Goal: Task Accomplishment & Management: Manage account settings

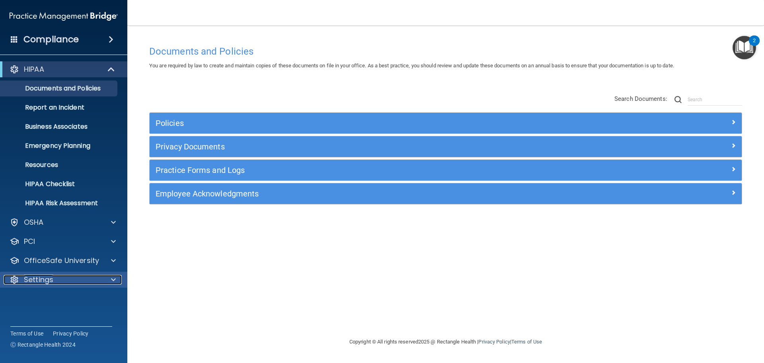
click at [57, 283] on div "Settings" at bounding box center [53, 280] width 99 height 10
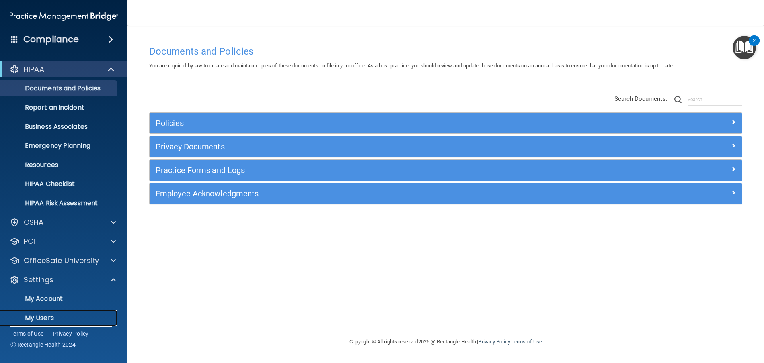
click at [43, 316] on p "My Users" at bounding box center [59, 318] width 109 height 8
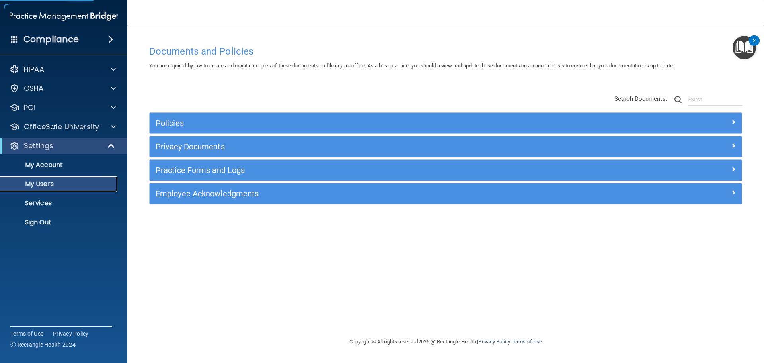
select select "20"
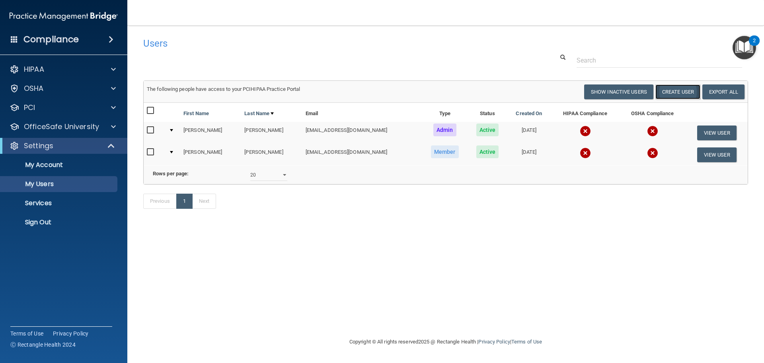
click at [675, 90] on button "Create User" at bounding box center [677, 91] width 45 height 15
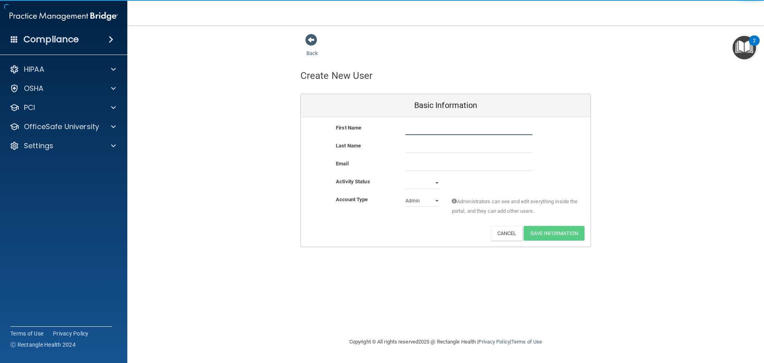
click at [434, 129] on input "text" at bounding box center [469, 129] width 127 height 12
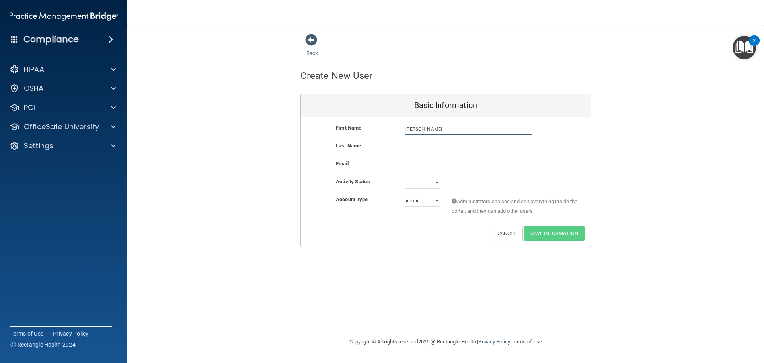
type input "Anne"
type input "Richards"
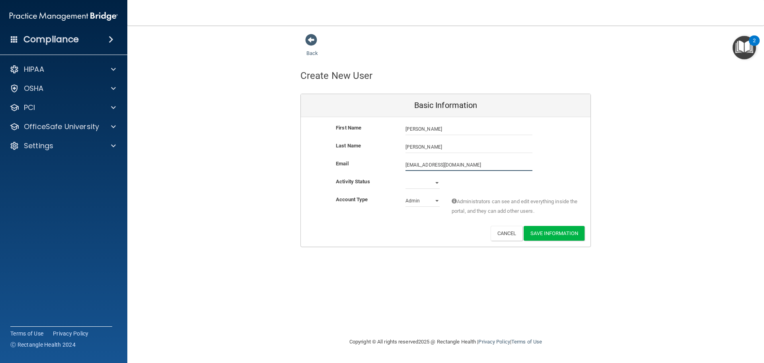
type input "drrichards.qcortho@gmail.com"
click at [437, 184] on select "Active Inactive" at bounding box center [423, 183] width 34 height 12
select select "active"
click at [406, 177] on select "Active Inactive" at bounding box center [423, 183] width 34 height 12
click at [431, 203] on select "Admin Member" at bounding box center [423, 201] width 34 height 12
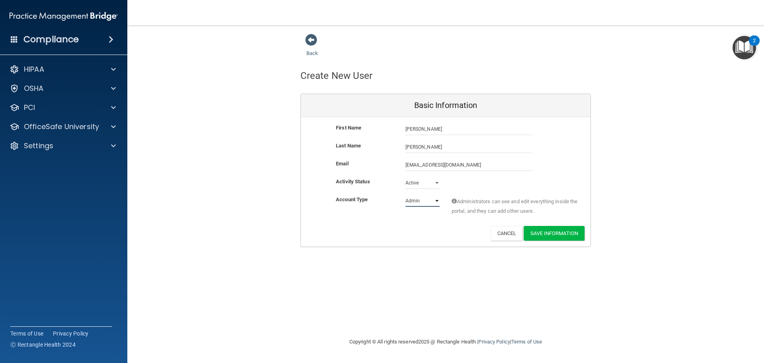
click at [406, 195] on select "Admin Member" at bounding box center [423, 201] width 34 height 12
click at [551, 232] on button "Save Information" at bounding box center [554, 233] width 61 height 15
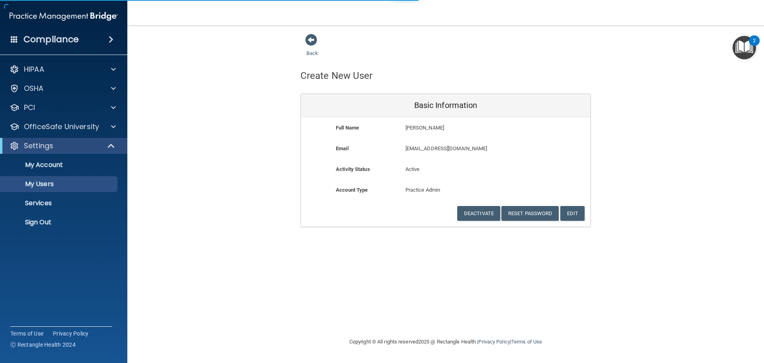
select select "20"
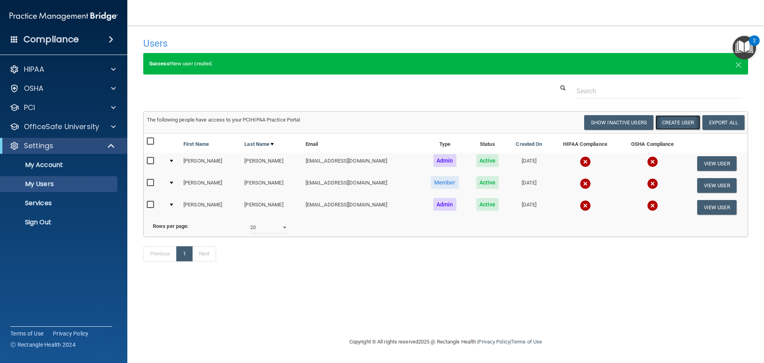
click at [680, 122] on button "Create User" at bounding box center [677, 122] width 45 height 15
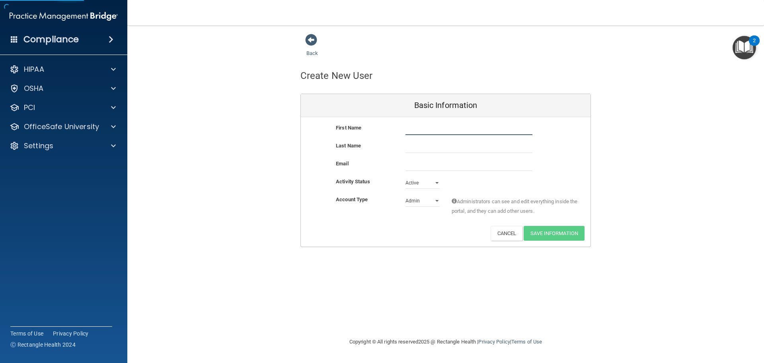
click at [498, 129] on input "text" at bounding box center [469, 129] width 127 height 12
type input "Jessica"
type input "Piepenbrink"
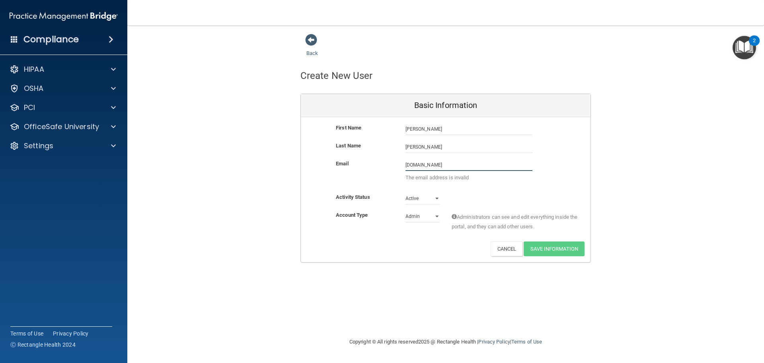
click at [416, 166] on input "drpeipenbrink.qcortho.com" at bounding box center [469, 165] width 127 height 12
click at [476, 166] on input "drpiepenbrink.qcortho.com" at bounding box center [469, 165] width 127 height 12
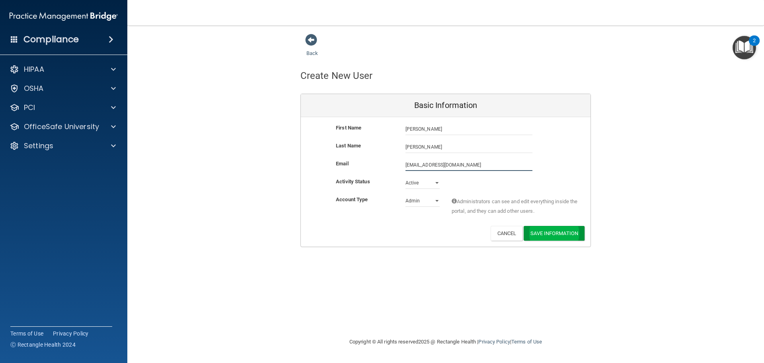
type input "drpiepenbrink.qcortho@gmail.com"
click at [553, 229] on button "Save Information" at bounding box center [554, 234] width 61 height 15
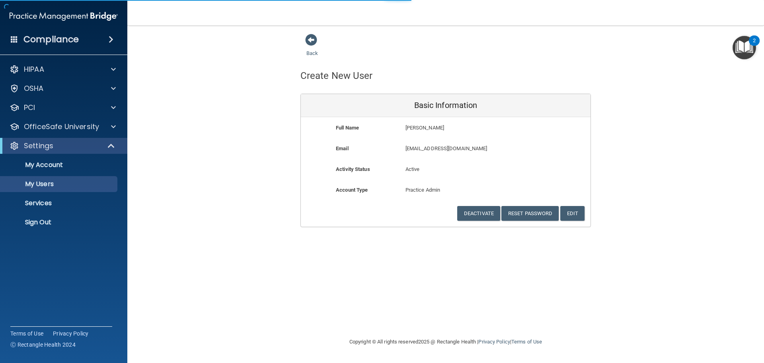
select select "20"
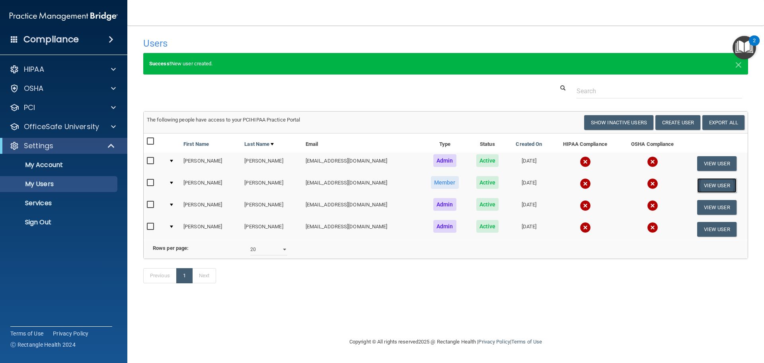
click at [718, 187] on button "View User" at bounding box center [716, 185] width 39 height 15
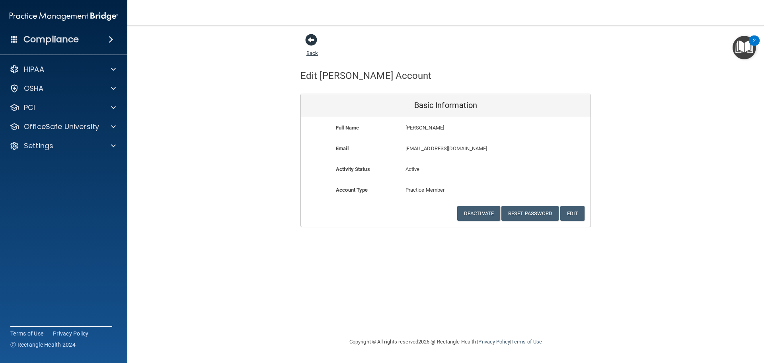
click at [312, 39] on span at bounding box center [311, 40] width 12 height 12
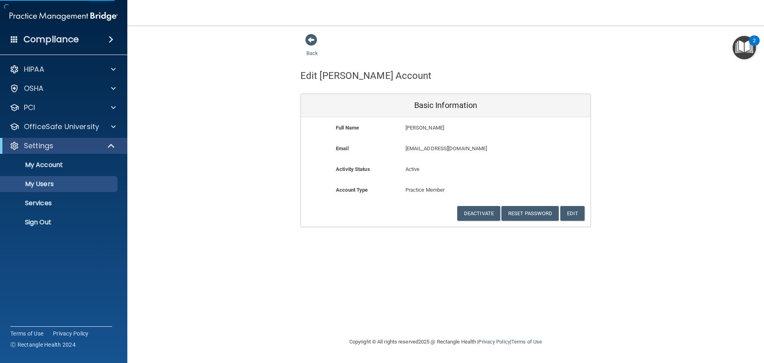
select select "20"
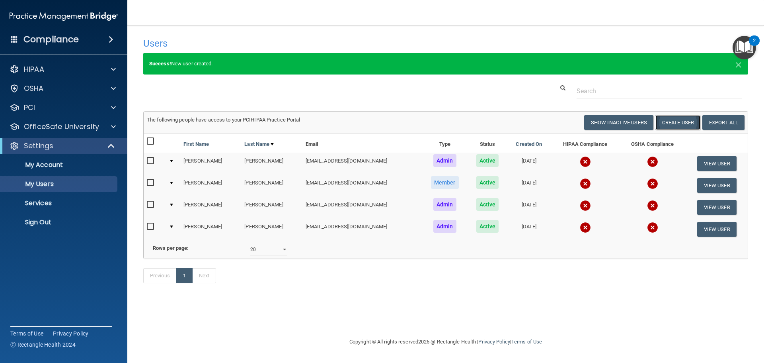
click at [675, 123] on button "Create User" at bounding box center [677, 122] width 45 height 15
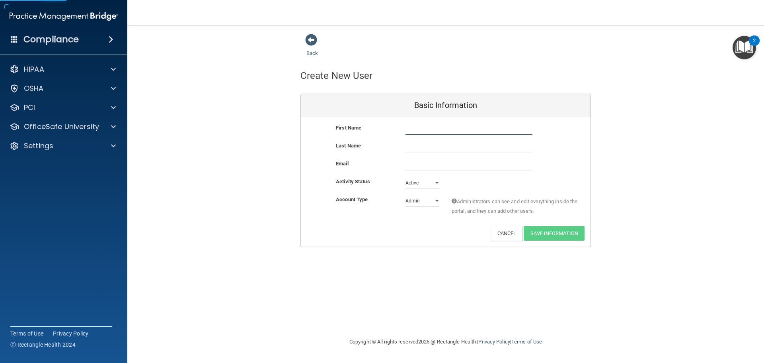
click at [455, 128] on input "text" at bounding box center [469, 129] width 127 height 12
type input "Megan"
type input "Harvey"
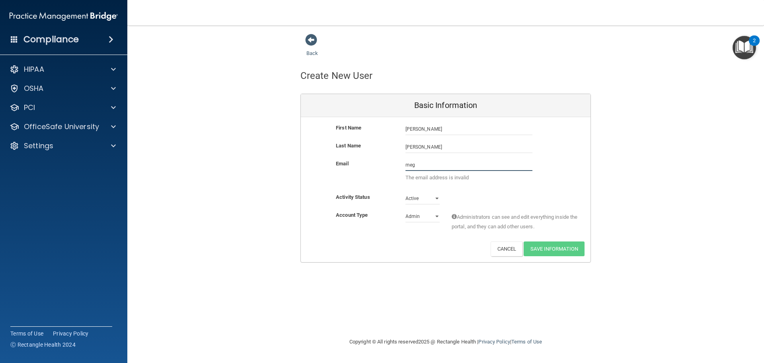
type input "megan.qcortho@gmail.com"
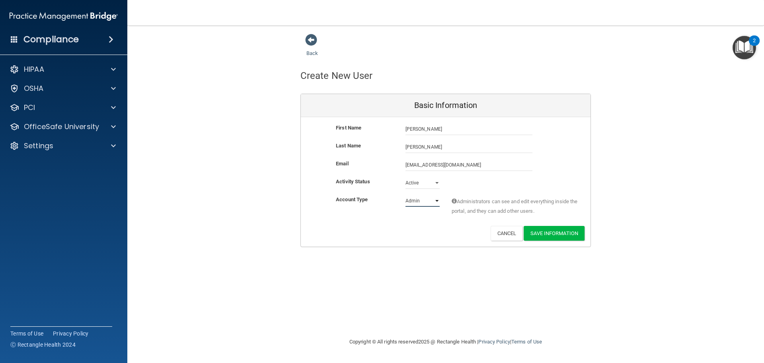
click at [424, 202] on select "Admin Member" at bounding box center [423, 201] width 34 height 12
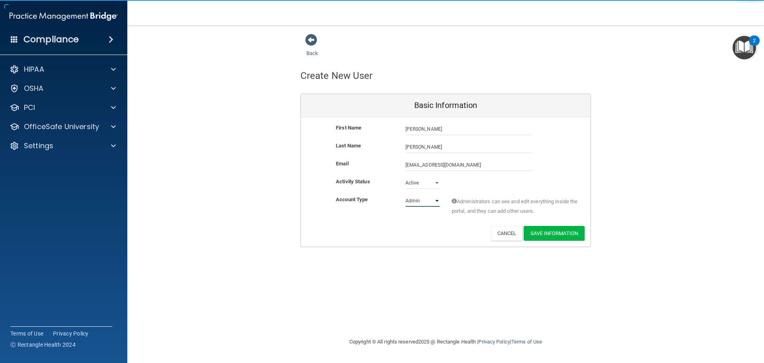
select select "practice_member"
click at [406, 195] on select "Admin Member" at bounding box center [423, 201] width 34 height 12
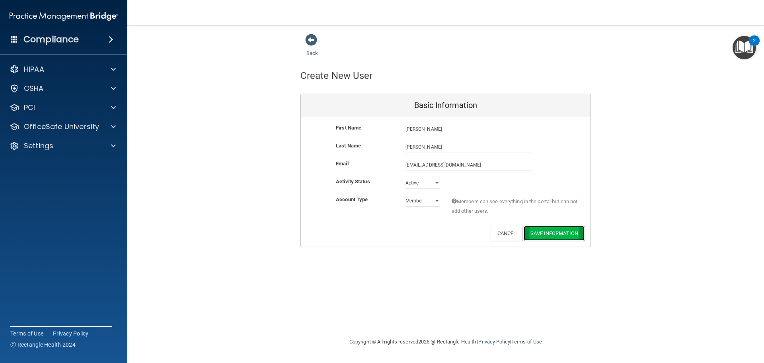
click at [567, 232] on button "Save Information" at bounding box center [554, 233] width 61 height 15
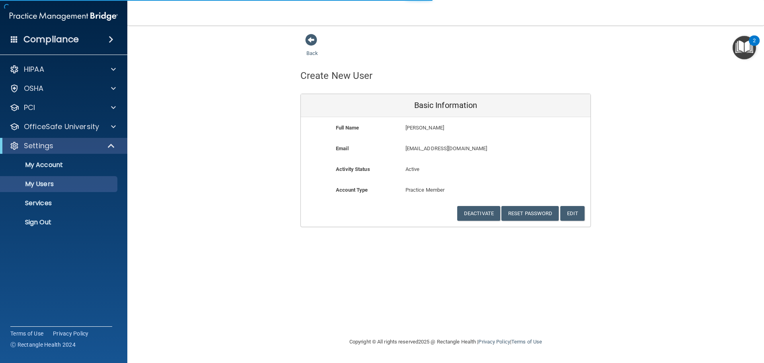
select select "20"
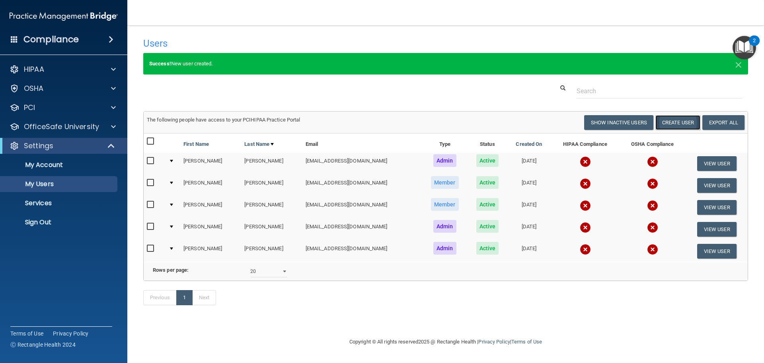
click at [679, 123] on button "Create User" at bounding box center [677, 122] width 45 height 15
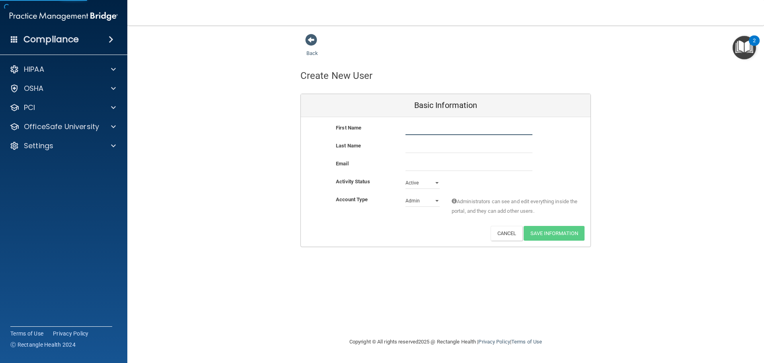
click at [504, 128] on input "text" at bounding box center [469, 129] width 127 height 12
type input "Kym"
type input "Hofman"
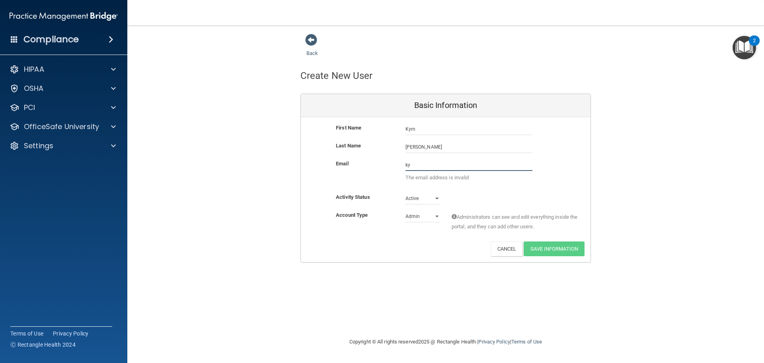
type input "kym.qcortho@gmail.com"
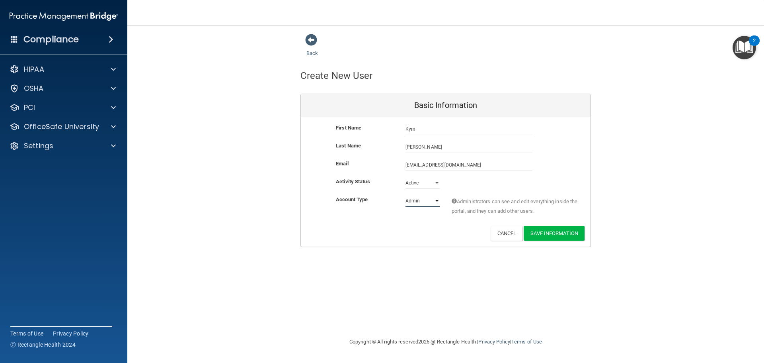
click at [433, 197] on select "Admin Member" at bounding box center [423, 201] width 34 height 12
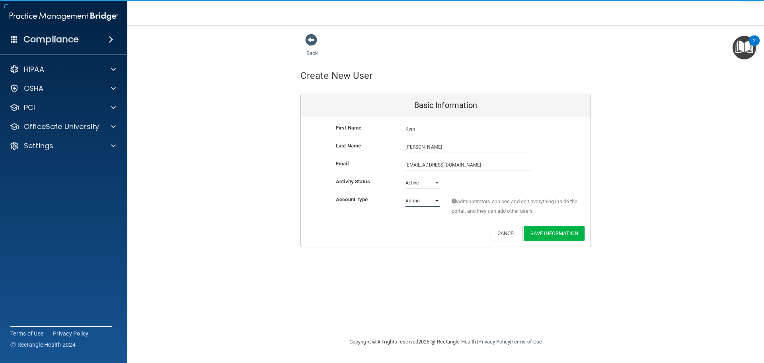
select select "practice_member"
click at [406, 195] on select "Admin Member" at bounding box center [423, 201] width 34 height 12
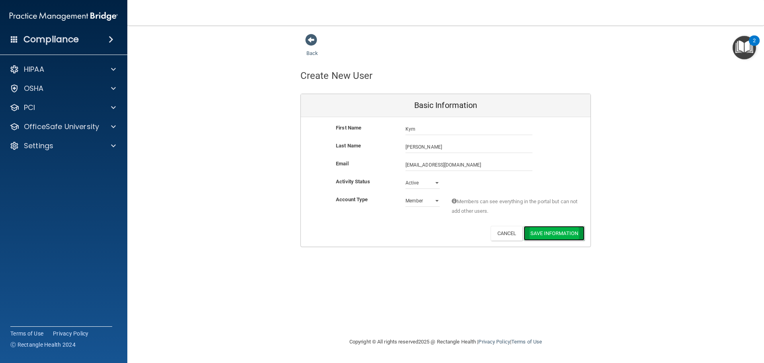
click at [566, 236] on button "Save Information" at bounding box center [554, 233] width 61 height 15
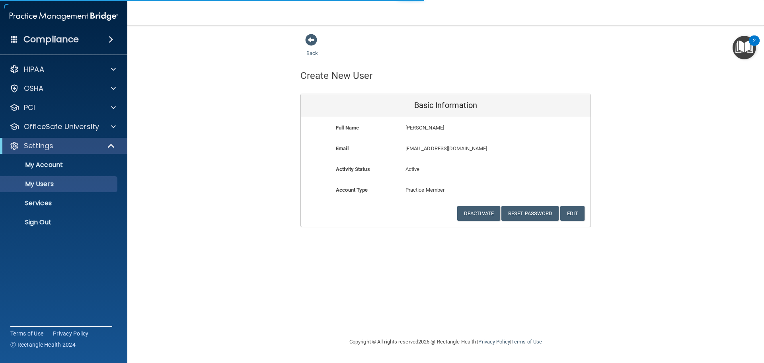
select select "20"
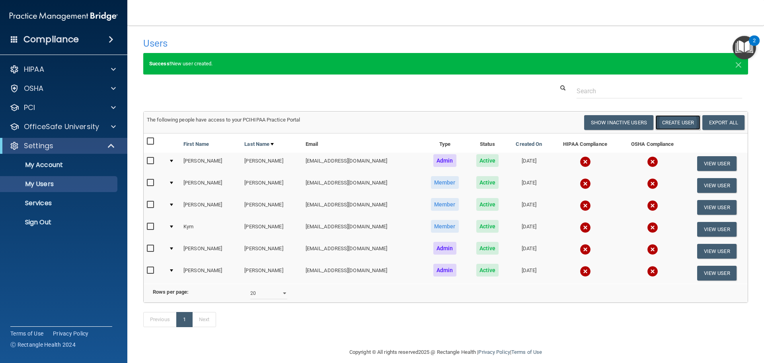
click at [669, 125] on button "Create User" at bounding box center [677, 122] width 45 height 15
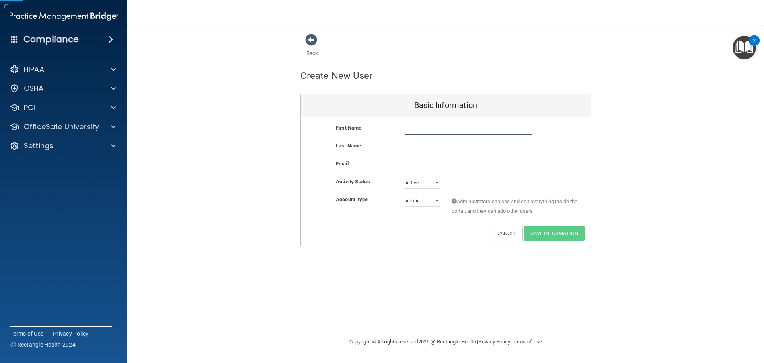
click at [460, 130] on input "text" at bounding box center [469, 129] width 127 height 12
click at [472, 126] on input "Christine.qcortho@gmail.com" at bounding box center [469, 129] width 127 height 12
type input "Christine"
type input "Doctherman"
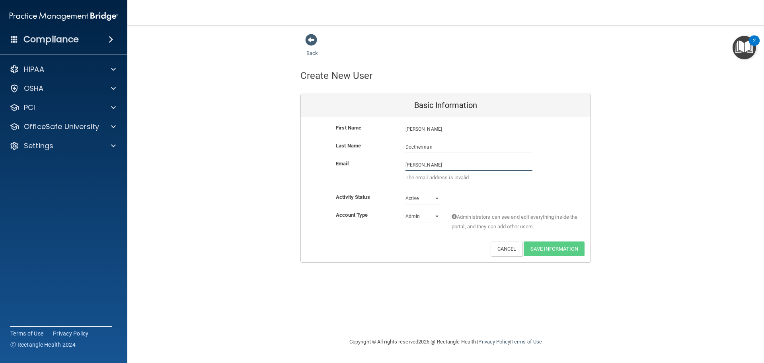
type input "christine.qcortho@gmail.com"
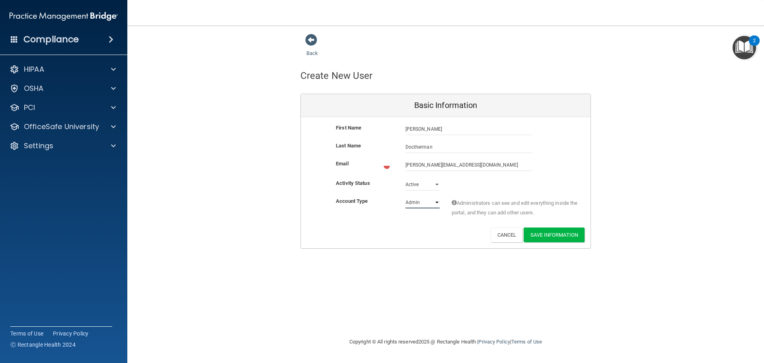
click at [429, 199] on select "Admin Member" at bounding box center [423, 202] width 34 height 12
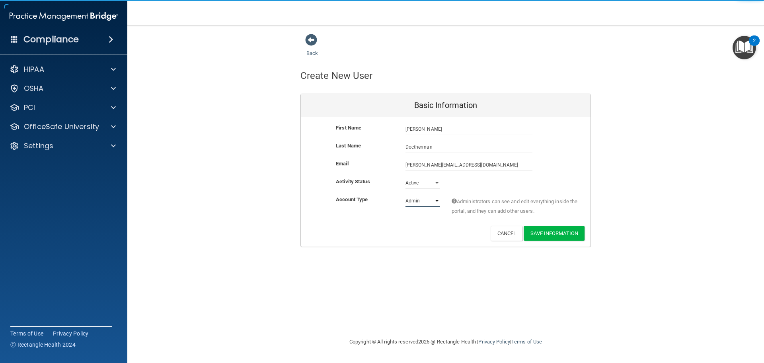
select select "practice_member"
click at [406, 195] on select "Admin Member" at bounding box center [423, 201] width 34 height 12
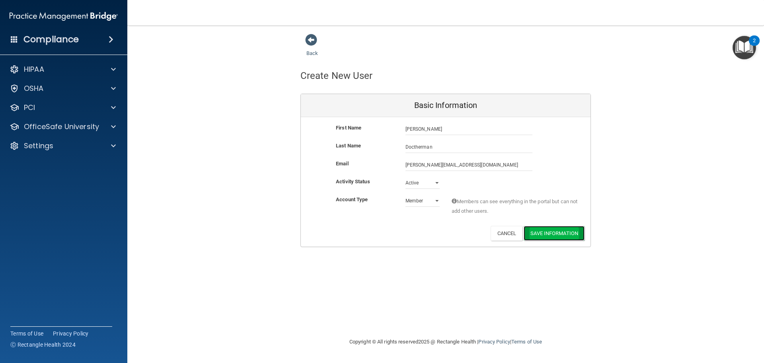
click at [565, 235] on button "Save Information" at bounding box center [554, 233] width 61 height 15
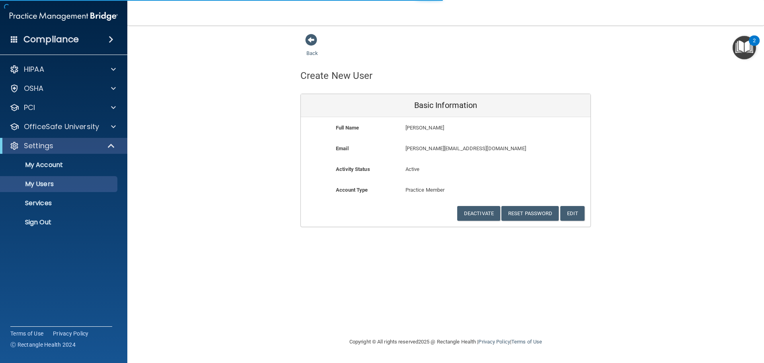
select select "20"
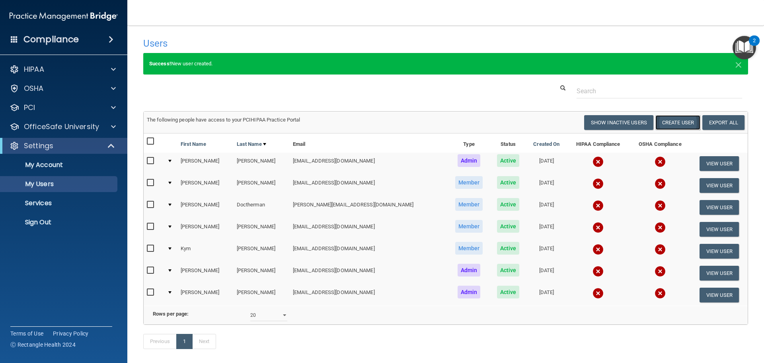
click at [678, 123] on button "Create User" at bounding box center [677, 122] width 45 height 15
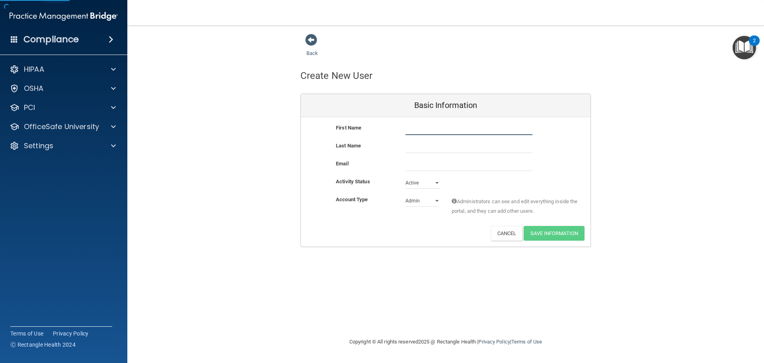
click at [428, 130] on input "text" at bounding box center [469, 129] width 127 height 12
type input "k"
type input "Kaitlin"
type input "Warner"
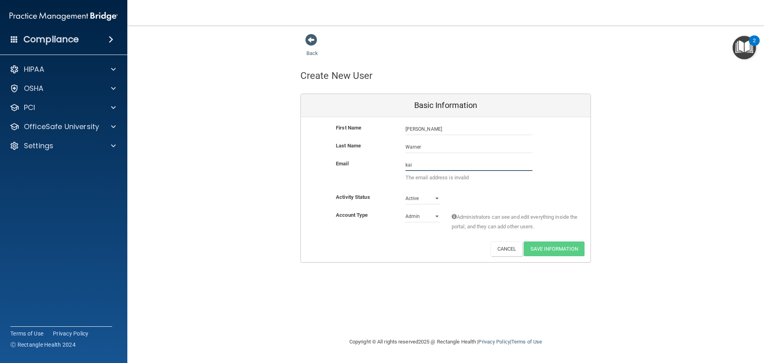
type input "kaitlin.qcortho@gmail.com"
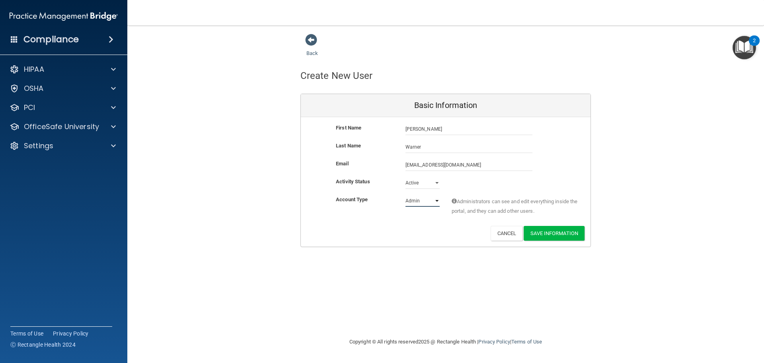
click at [431, 201] on select "Admin Member" at bounding box center [423, 201] width 34 height 12
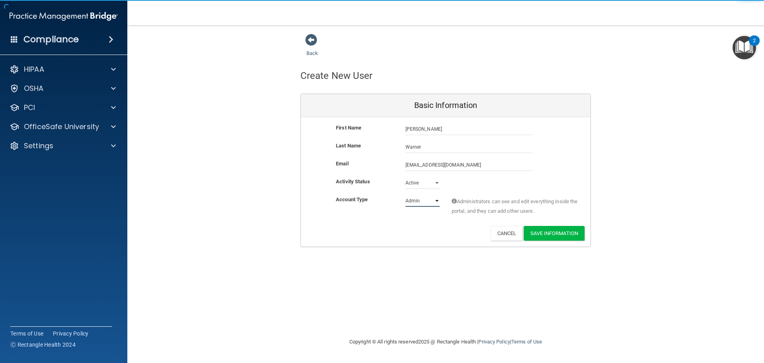
select select "practice_member"
click at [406, 195] on select "Admin Member" at bounding box center [423, 201] width 34 height 12
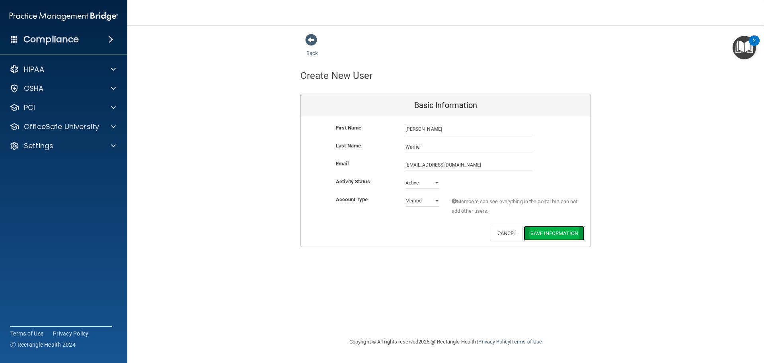
click at [572, 234] on button "Save Information" at bounding box center [554, 233] width 61 height 15
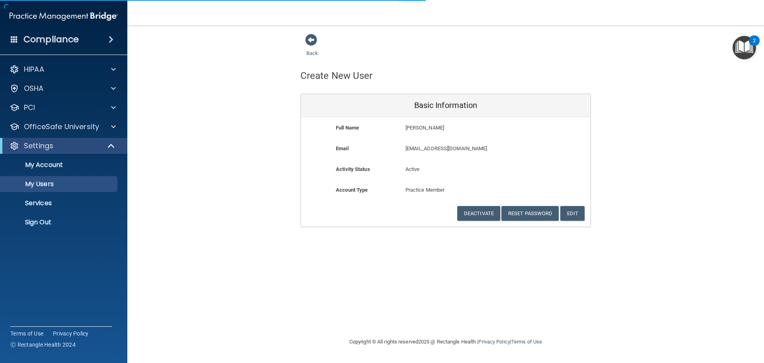
select select "20"
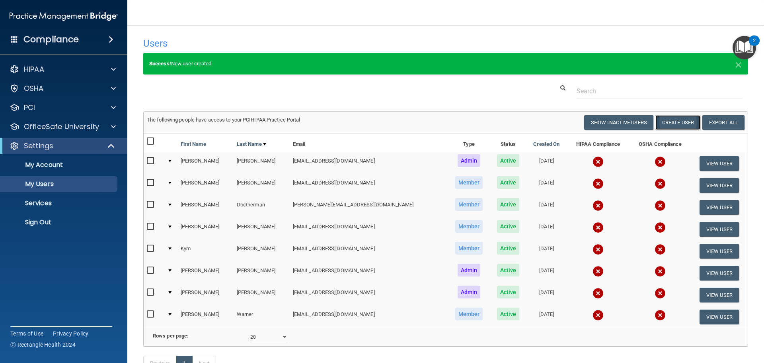
click at [670, 124] on button "Create User" at bounding box center [677, 122] width 45 height 15
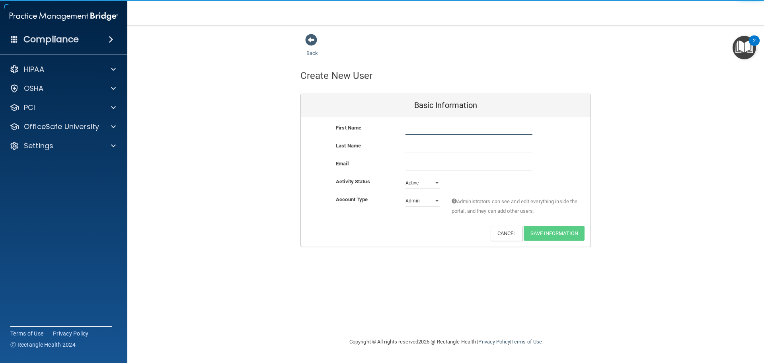
click at [424, 131] on input "text" at bounding box center [469, 129] width 127 height 12
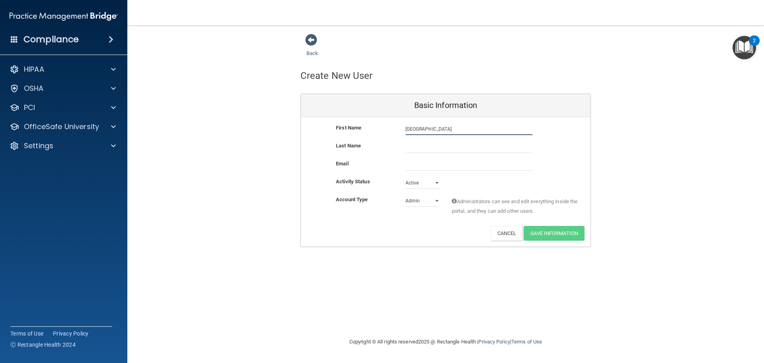
type input "Sydney"
type input "Pauwels"
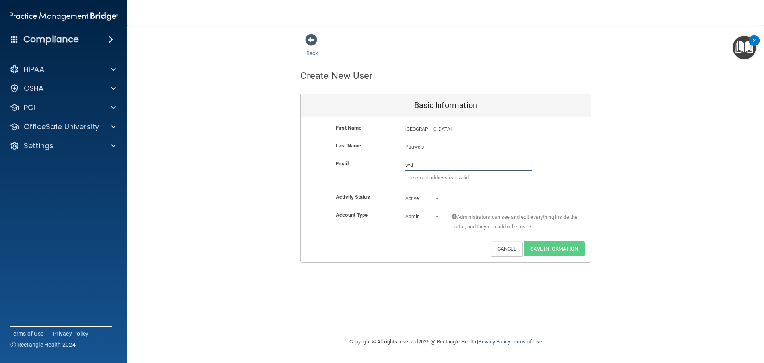
type input "sydney.qcortho@gmail.com"
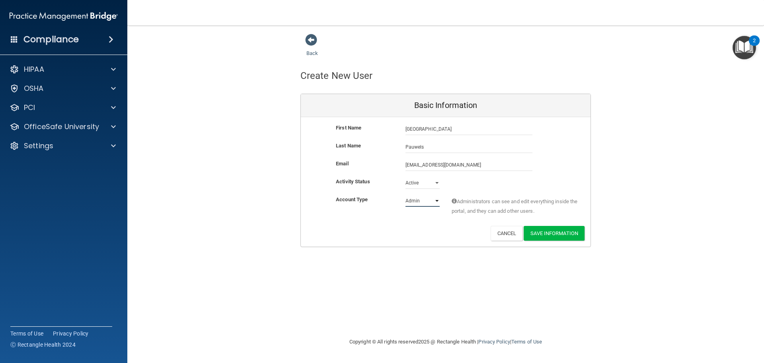
click at [423, 203] on select "Admin Member" at bounding box center [423, 201] width 34 height 12
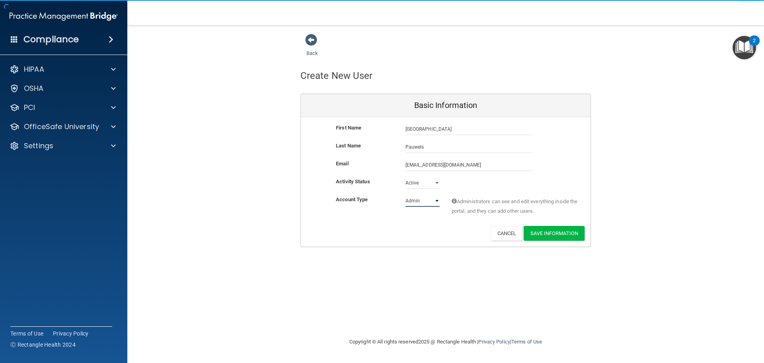
select select "practice_member"
click at [406, 195] on select "Admin Member" at bounding box center [423, 201] width 34 height 12
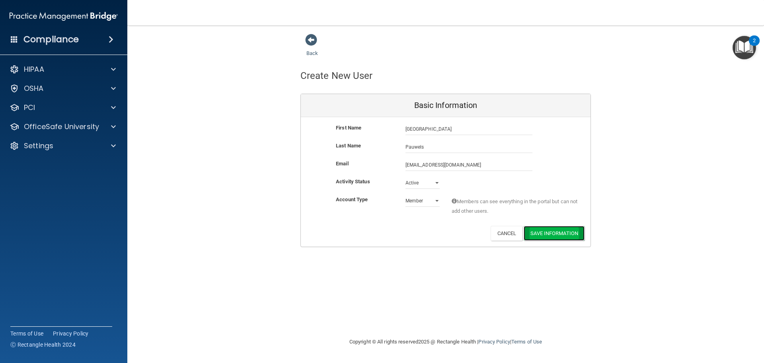
click at [565, 234] on button "Save Information" at bounding box center [554, 233] width 61 height 15
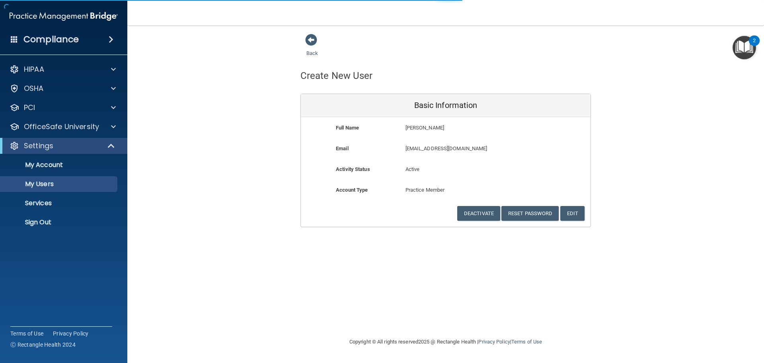
select select "20"
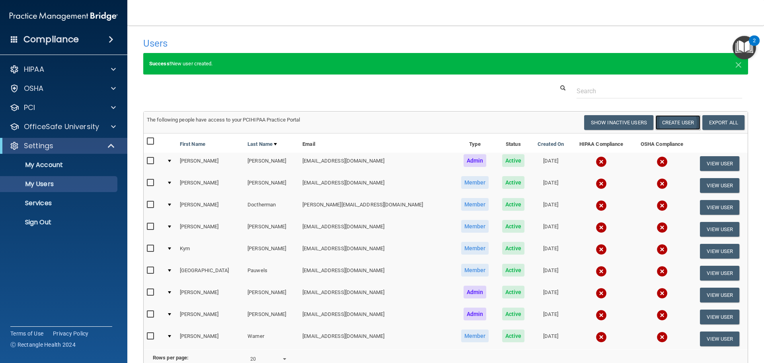
click at [678, 117] on button "Create User" at bounding box center [677, 122] width 45 height 15
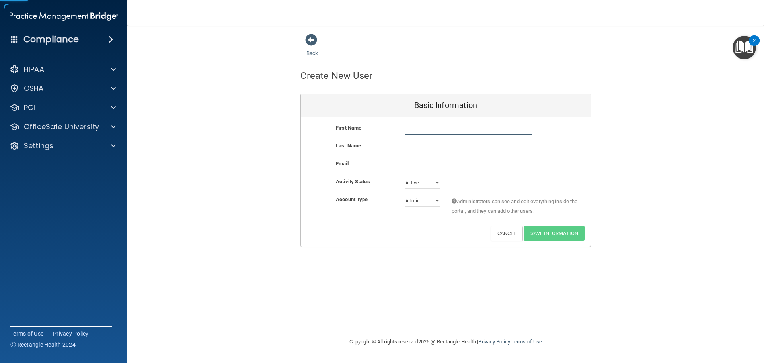
click at [436, 128] on input "text" at bounding box center [469, 129] width 127 height 12
type input "Angelyn"
type input "Craddock"
click at [427, 174] on div "Email" at bounding box center [446, 168] width 290 height 18
click at [433, 161] on input "email" at bounding box center [469, 165] width 127 height 12
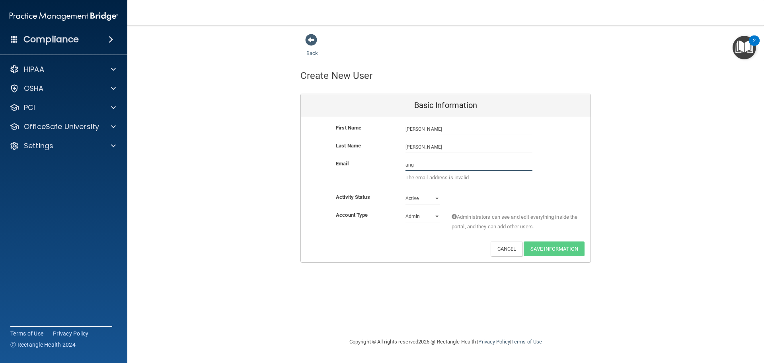
type input "angelyn.qcortho@gmail.com"
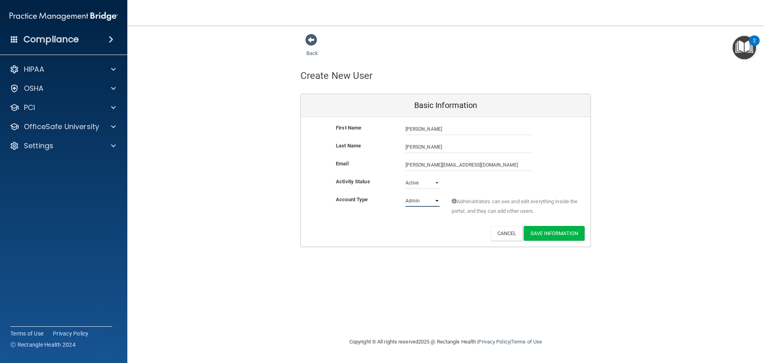
click at [433, 198] on select "Admin Member" at bounding box center [423, 201] width 34 height 12
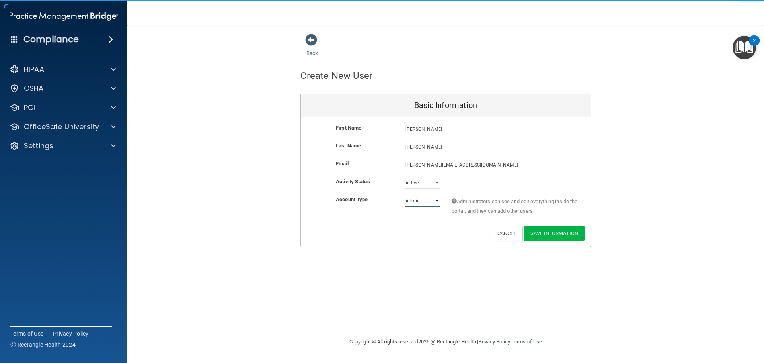
select select "practice_member"
click at [406, 195] on select "Admin Member" at bounding box center [423, 201] width 34 height 12
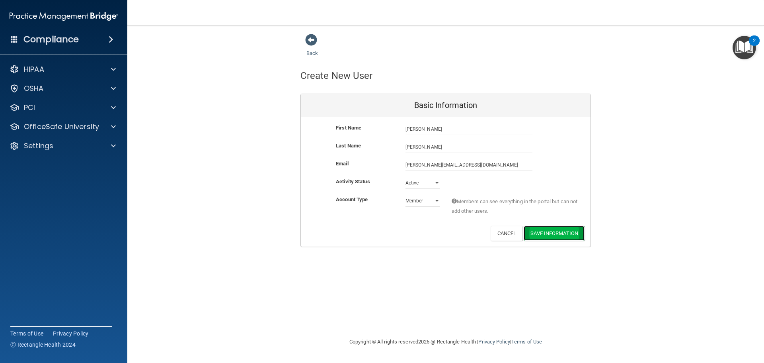
click at [575, 237] on button "Save Information" at bounding box center [554, 233] width 61 height 15
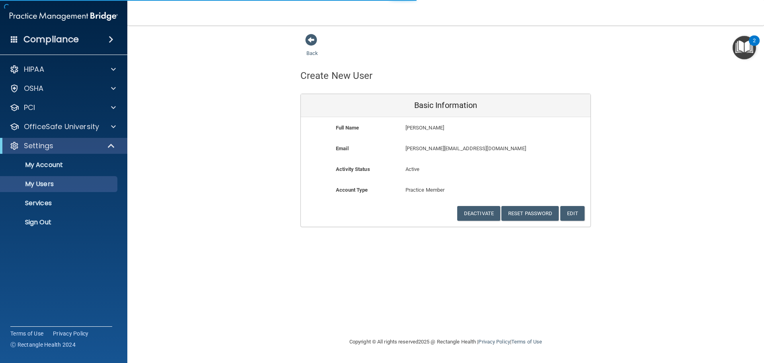
select select "20"
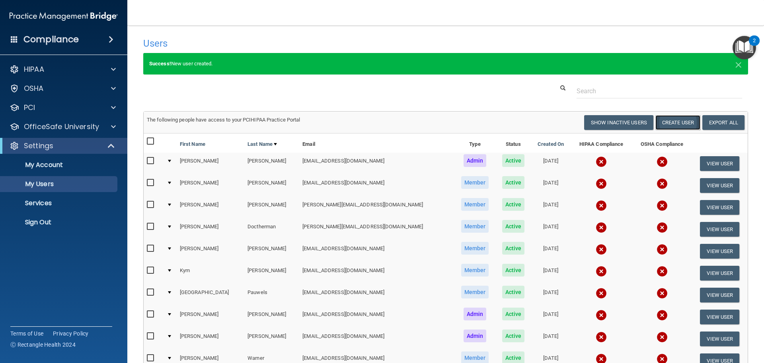
click at [675, 123] on button "Create User" at bounding box center [677, 122] width 45 height 15
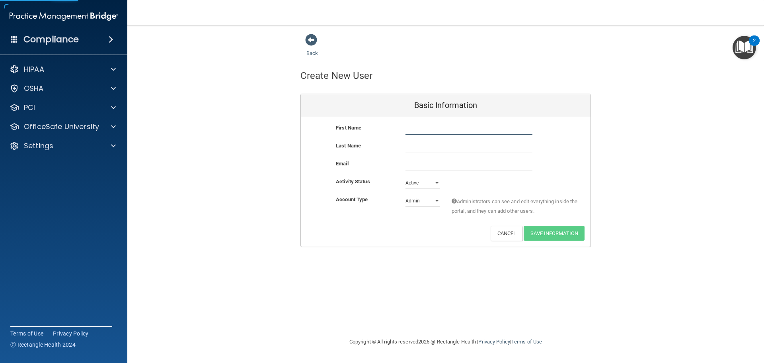
click at [431, 131] on input "text" at bounding box center [469, 129] width 127 height 12
type input "m"
type input "Missi"
type input "Harrington"
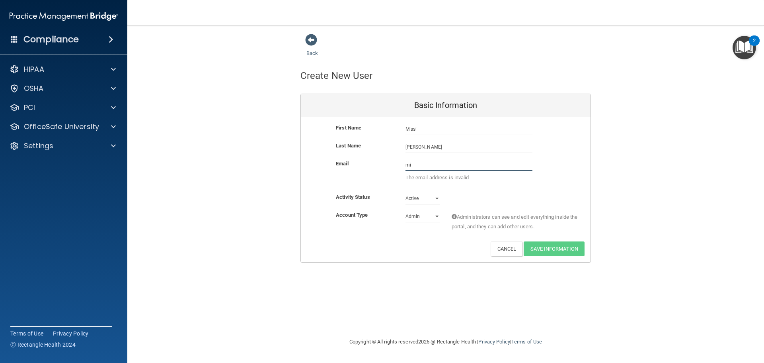
type input "missi.qcortho@gmail.com"
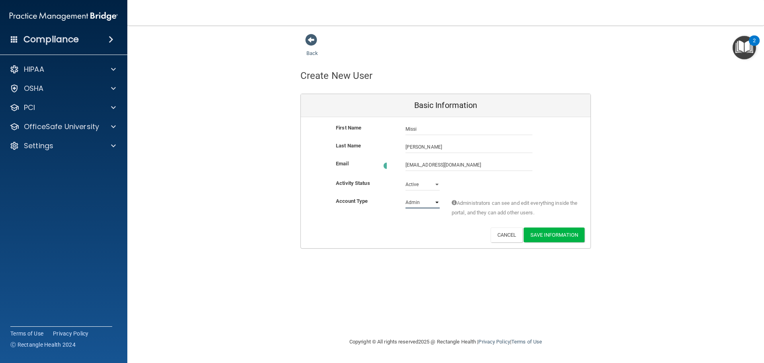
click at [431, 205] on select "Admin Member" at bounding box center [423, 202] width 34 height 12
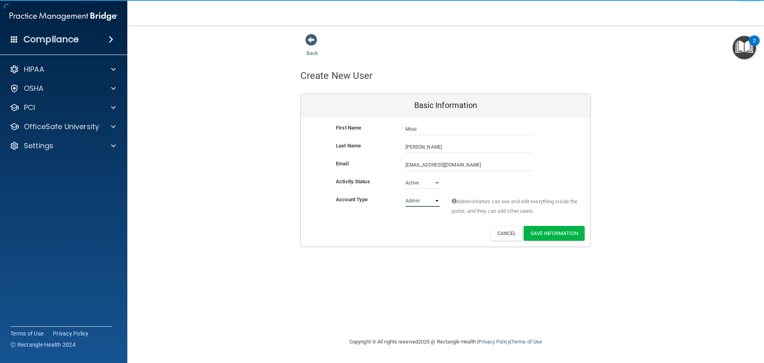
select select "practice_member"
click at [406, 195] on select "Admin Member" at bounding box center [423, 201] width 34 height 12
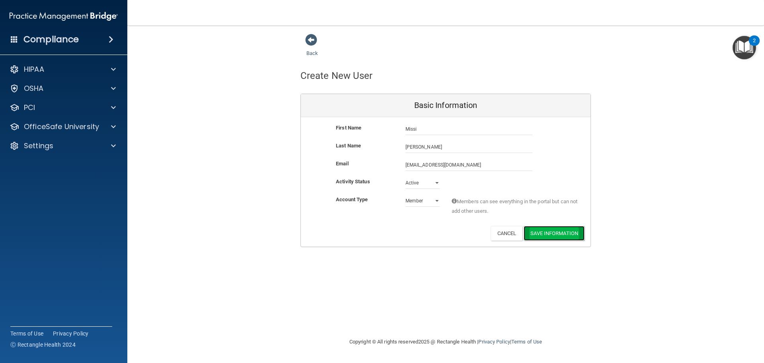
click at [564, 230] on button "Save Information" at bounding box center [554, 233] width 61 height 15
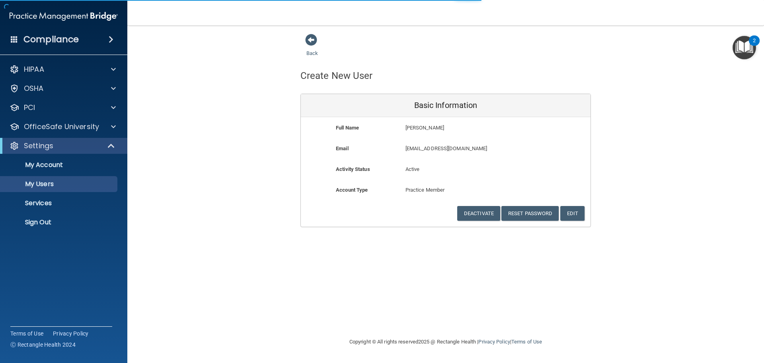
select select "20"
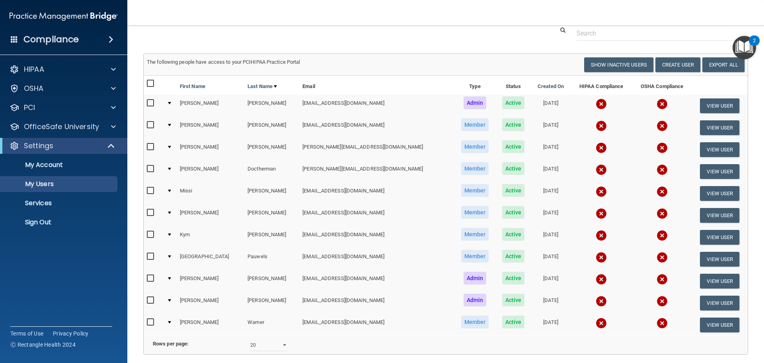
scroll to position [40, 0]
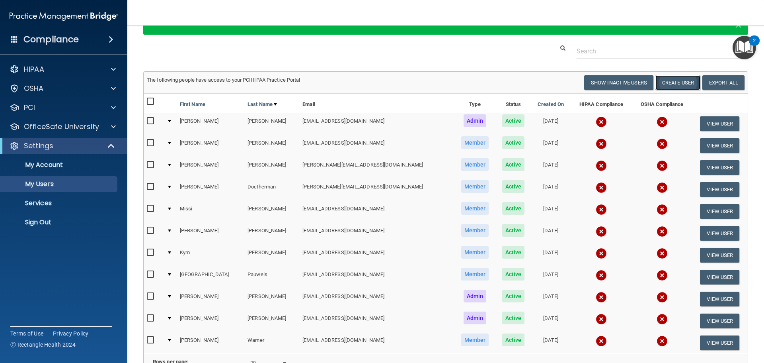
click at [681, 81] on button "Create User" at bounding box center [677, 82] width 45 height 15
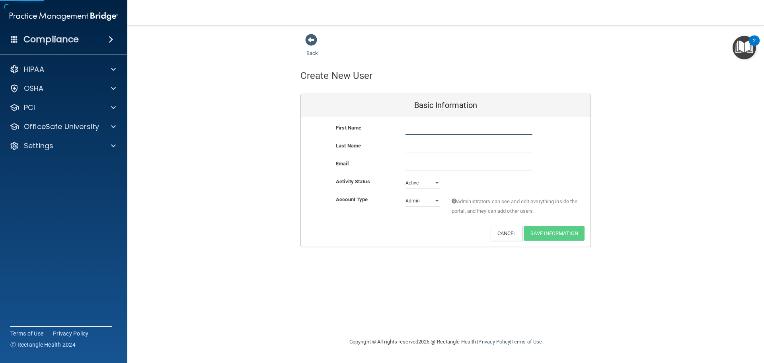
click at [492, 125] on input "text" at bounding box center [469, 129] width 127 height 12
type input "Madi"
type input "Adkins"
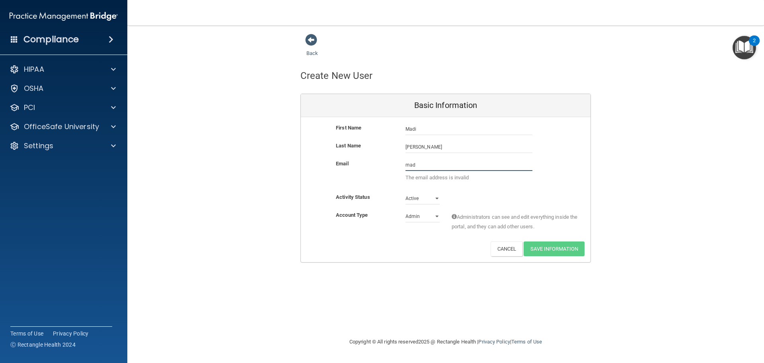
type input "madi.qcortho@gmail.com"
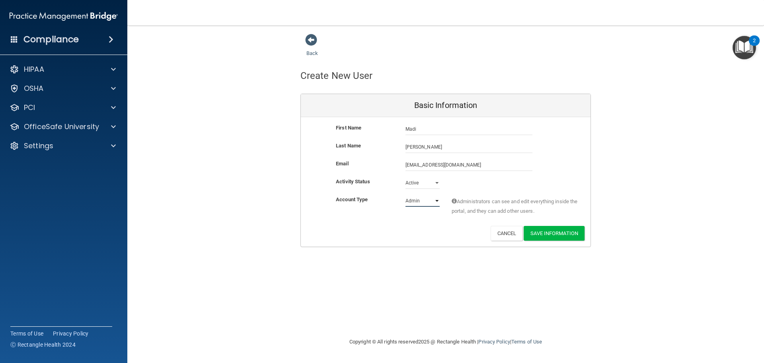
click at [424, 202] on select "Admin Member" at bounding box center [423, 201] width 34 height 12
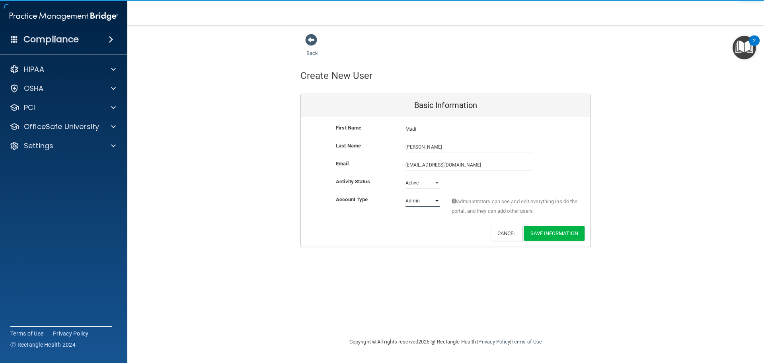
select select "practice_member"
click at [406, 195] on select "Admin Member" at bounding box center [423, 201] width 34 height 12
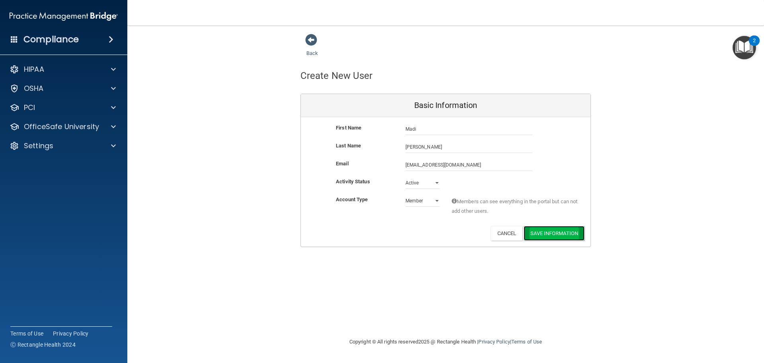
click at [562, 232] on button "Save Information" at bounding box center [554, 233] width 61 height 15
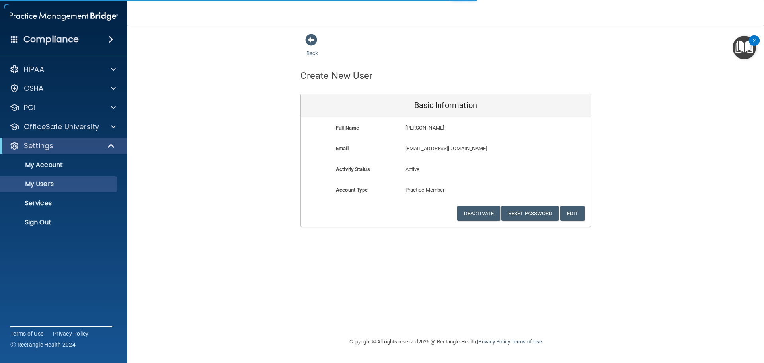
select select "20"
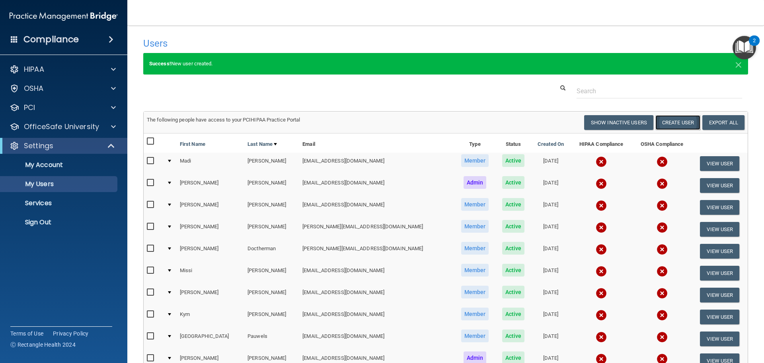
click at [673, 120] on button "Create User" at bounding box center [677, 122] width 45 height 15
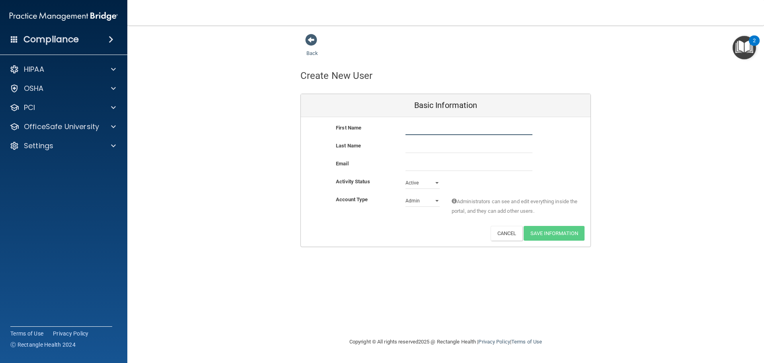
click at [463, 125] on input "text" at bounding box center [469, 129] width 127 height 12
type input "Michelle"
type input "f"
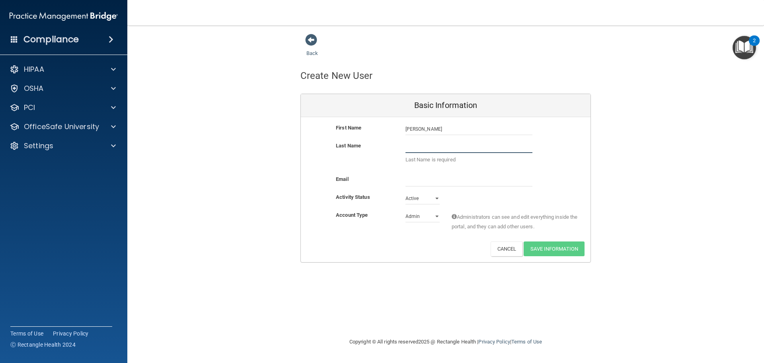
type input "G"
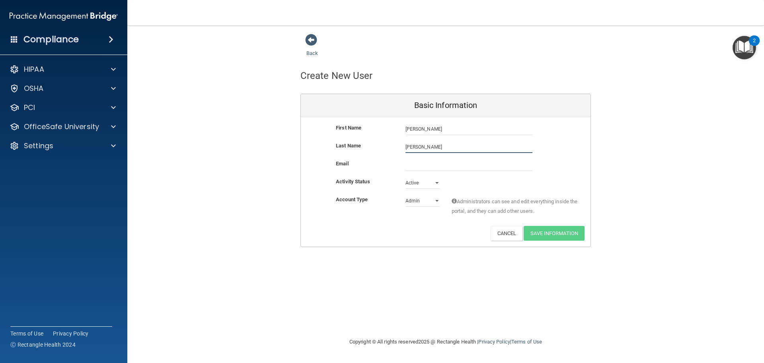
type input "Foley"
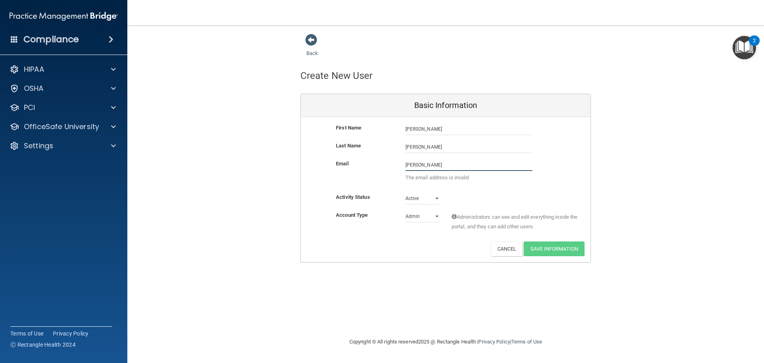
type input "michelle.qcortho@gmail.com"
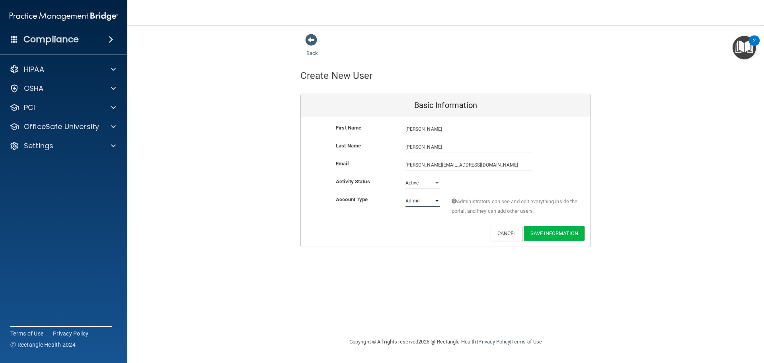
click at [419, 205] on select "Admin Member" at bounding box center [423, 201] width 34 height 12
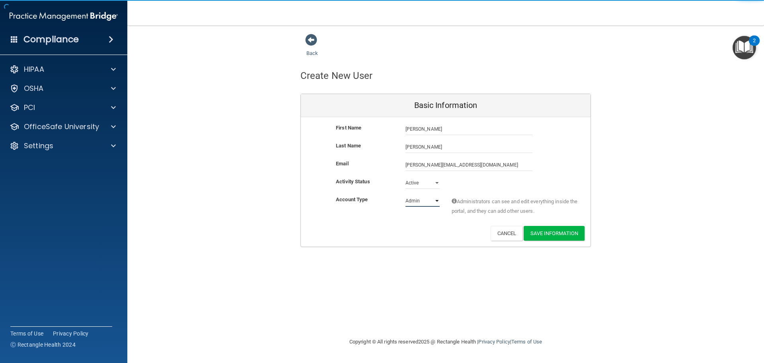
select select "practice_member"
click at [406, 195] on select "Admin Member" at bounding box center [423, 201] width 34 height 12
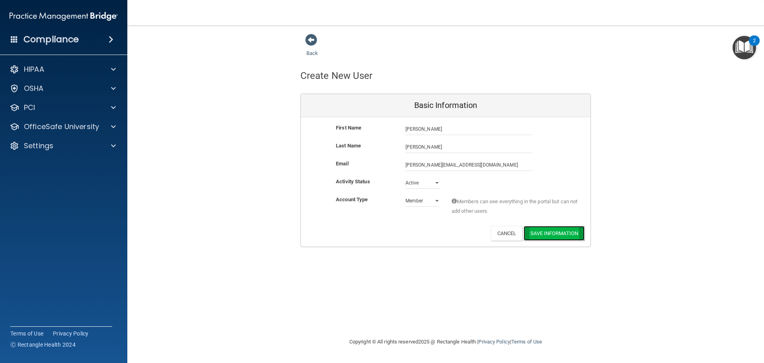
click at [562, 238] on button "Save Information" at bounding box center [554, 233] width 61 height 15
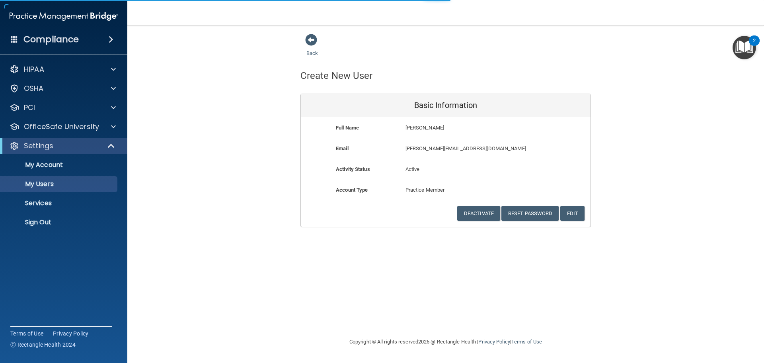
select select "20"
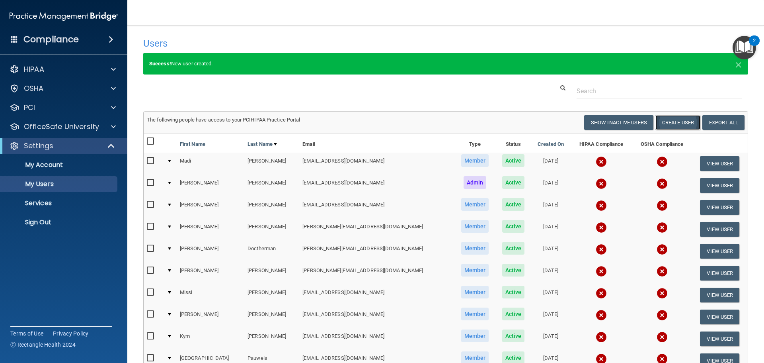
click at [669, 124] on button "Create User" at bounding box center [677, 122] width 45 height 15
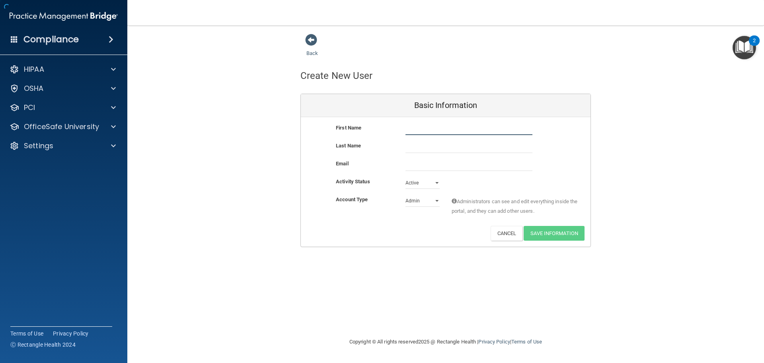
click at [444, 131] on input "text" at bounding box center [469, 129] width 127 height 12
type input "Jaime"
type input "Clark"
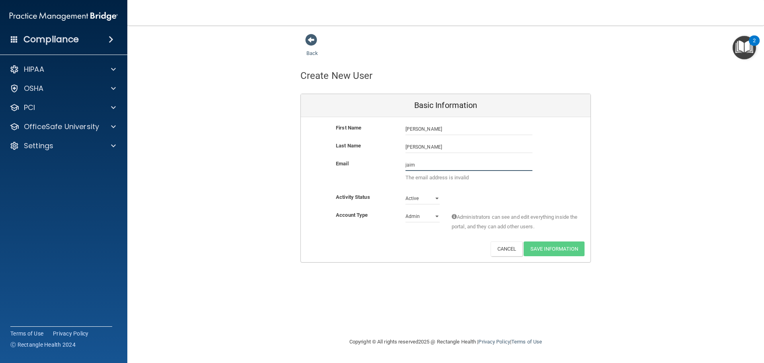
type input "jaime.qcortho@gmail.com"
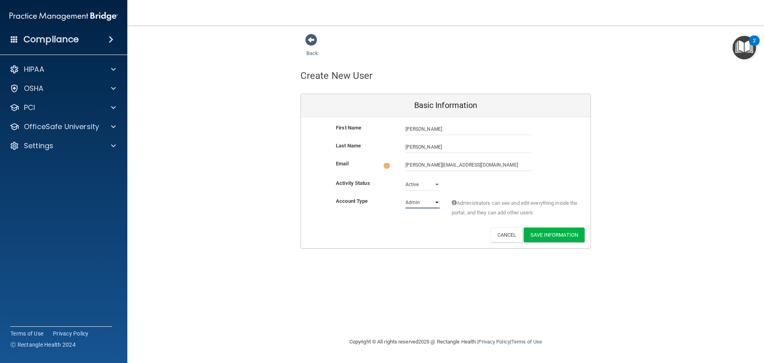
click at [427, 199] on select "Admin Member" at bounding box center [423, 202] width 34 height 12
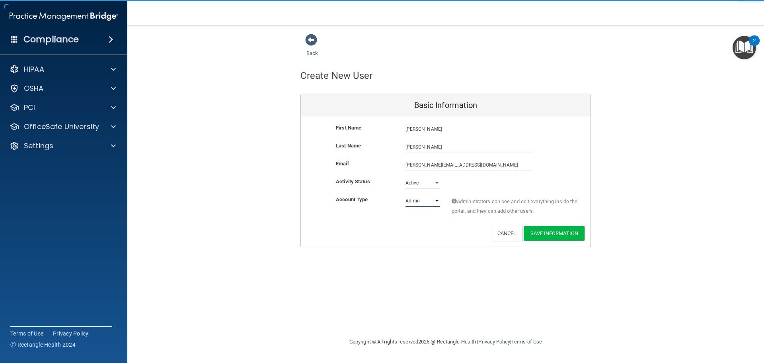
select select "practice_member"
click at [406, 195] on select "Admin Member" at bounding box center [423, 201] width 34 height 12
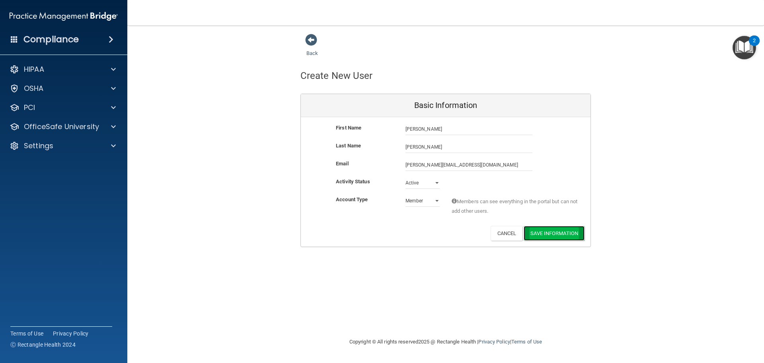
click at [570, 226] on button "Save Information" at bounding box center [554, 233] width 61 height 15
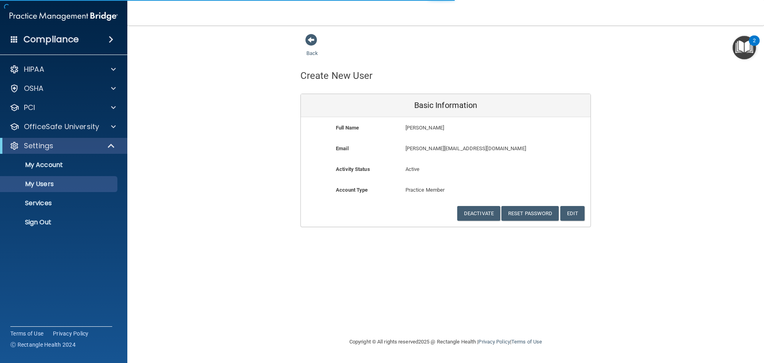
select select "20"
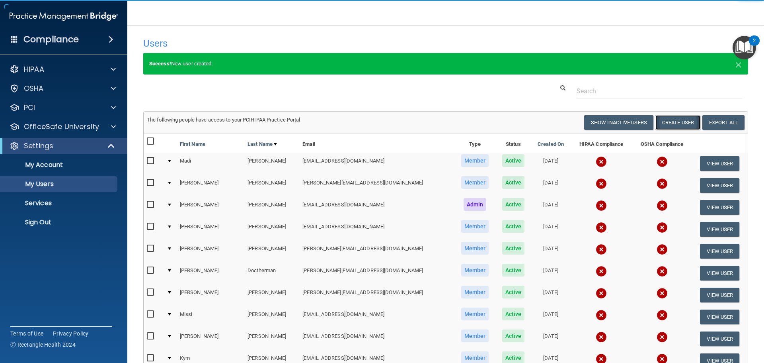
click at [669, 120] on button "Create User" at bounding box center [677, 122] width 45 height 15
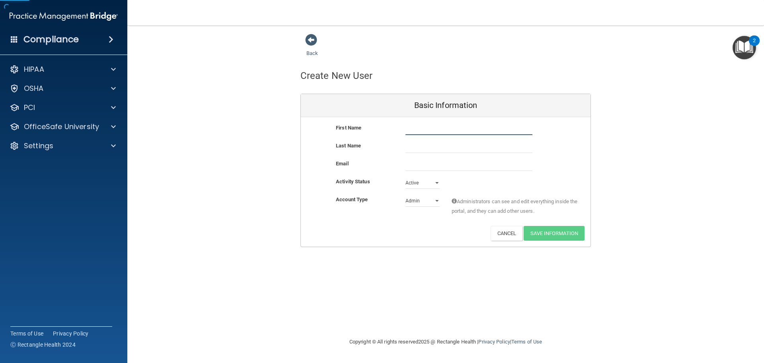
click at [416, 128] on input "text" at bounding box center [469, 129] width 127 height 12
type input "Summer"
type input "Sloan"
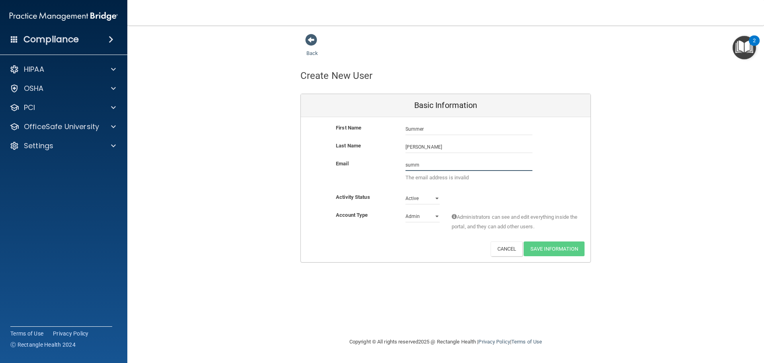
type input "summer.qcortho@gmail.com"
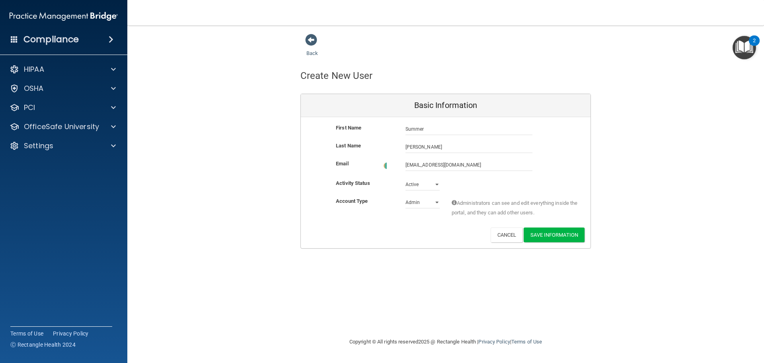
click at [404, 196] on div "Admin Member" at bounding box center [423, 202] width 46 height 12
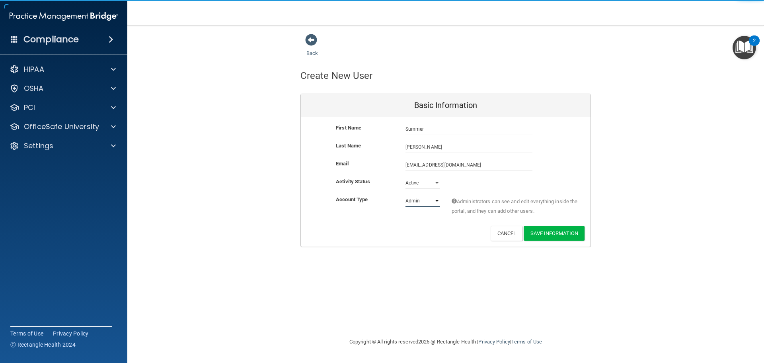
click at [416, 199] on select "Admin Member" at bounding box center [423, 201] width 34 height 12
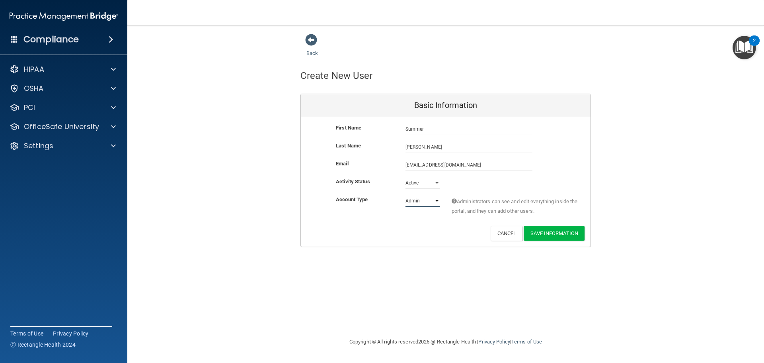
select select "practice_member"
click at [406, 195] on select "Admin Member" at bounding box center [423, 201] width 34 height 12
click at [554, 235] on button "Save Information" at bounding box center [554, 233] width 61 height 15
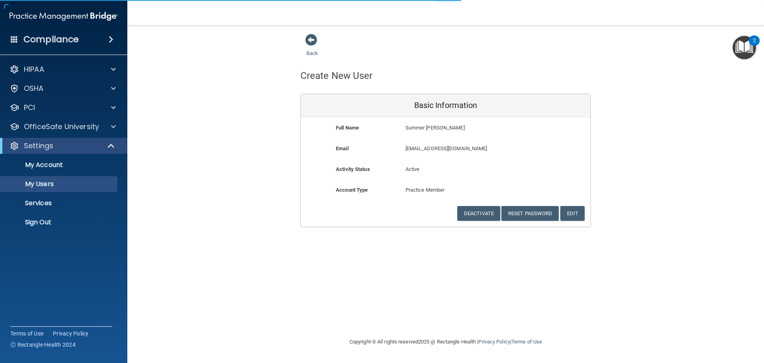
select select "20"
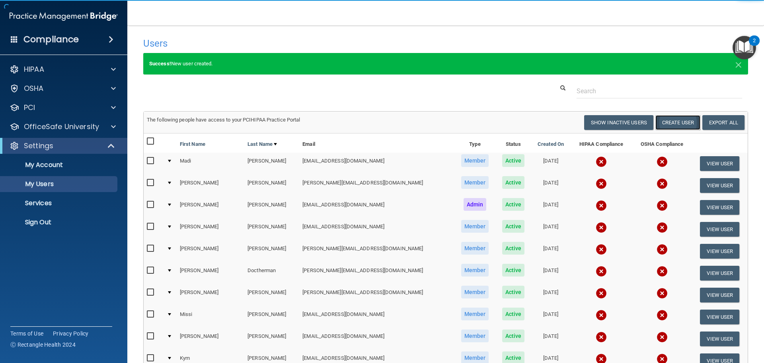
click at [674, 122] on button "Create User" at bounding box center [677, 122] width 45 height 15
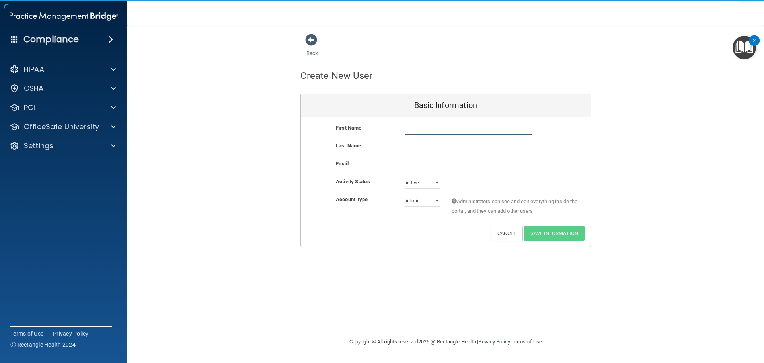
click at [463, 125] on input "text" at bounding box center [469, 129] width 127 height 12
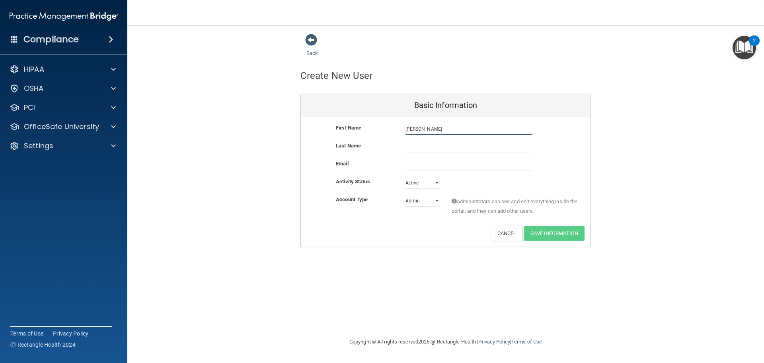
type input "Emma"
click at [435, 145] on input "G" at bounding box center [469, 147] width 127 height 12
type input "Gravert"
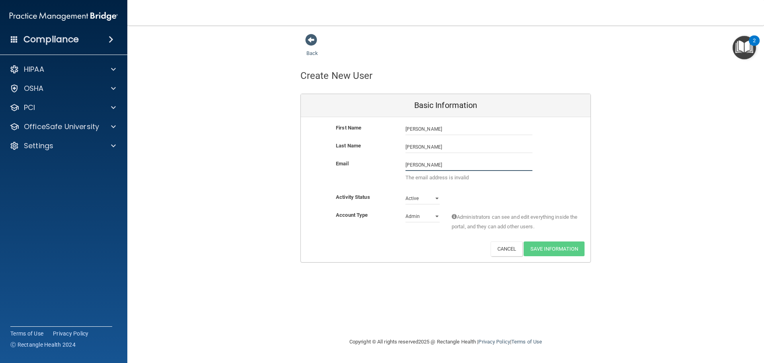
type input "emma.qcortho@gmail.com"
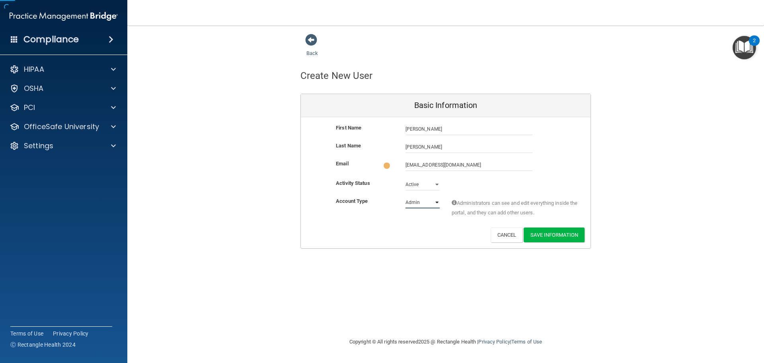
click at [423, 198] on select "Admin Member" at bounding box center [423, 202] width 34 height 12
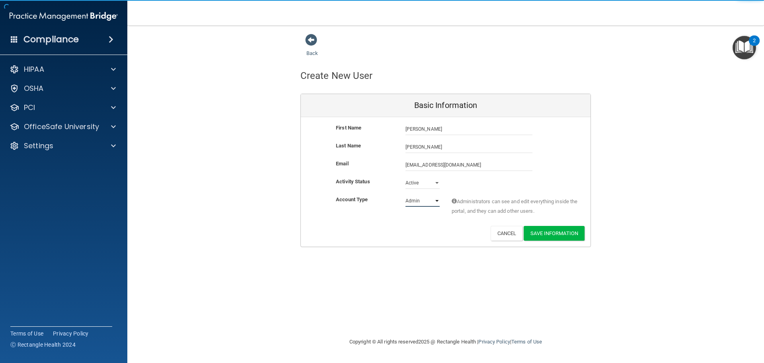
select select "practice_member"
click at [406, 195] on select "Admin Member" at bounding box center [423, 201] width 34 height 12
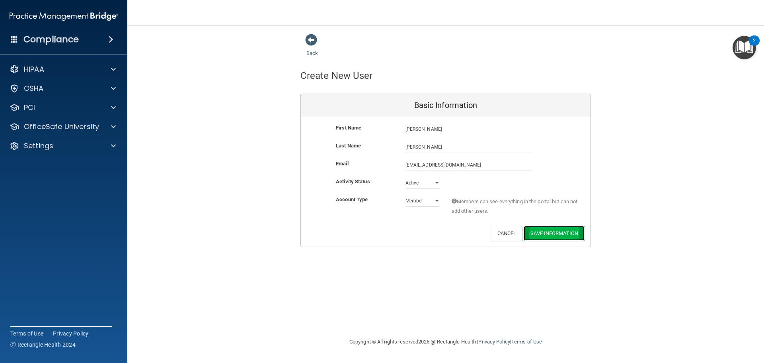
click at [548, 236] on button "Save Information" at bounding box center [554, 233] width 61 height 15
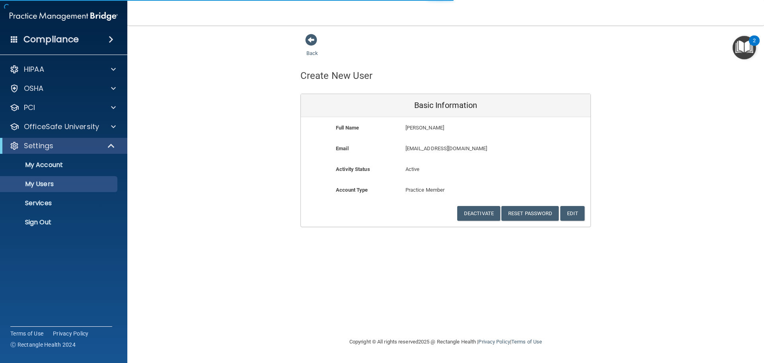
select select "20"
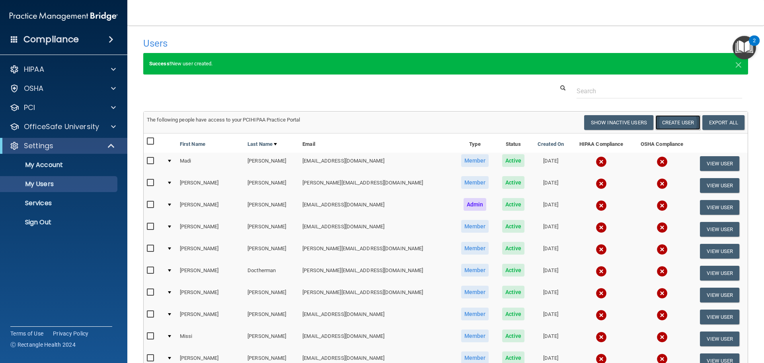
click at [673, 123] on button "Create User" at bounding box center [677, 122] width 45 height 15
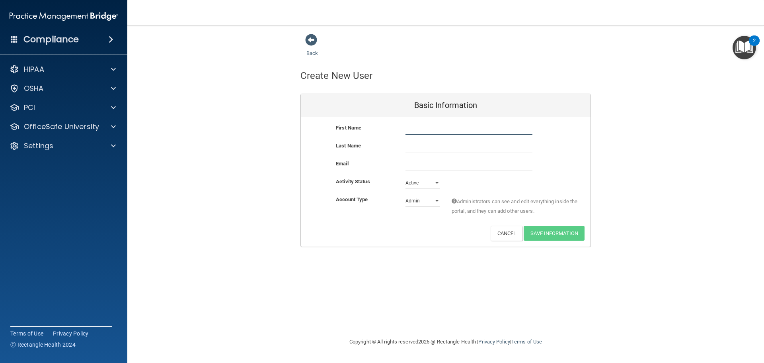
click at [408, 129] on input "text" at bounding box center [469, 129] width 127 height 12
type input "Allyssa"
type input "Pirmann"
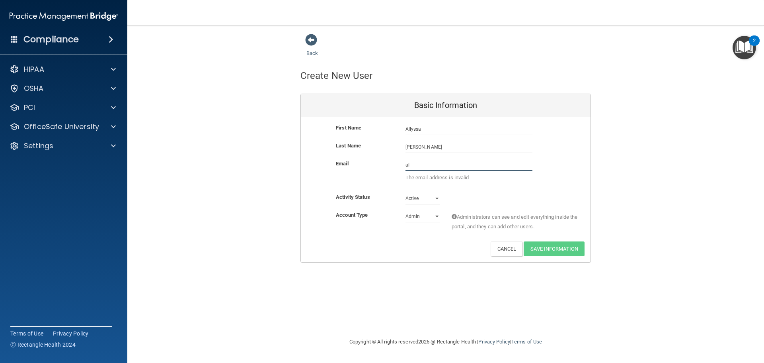
type input "allyssa.qcortho@gmail.com"
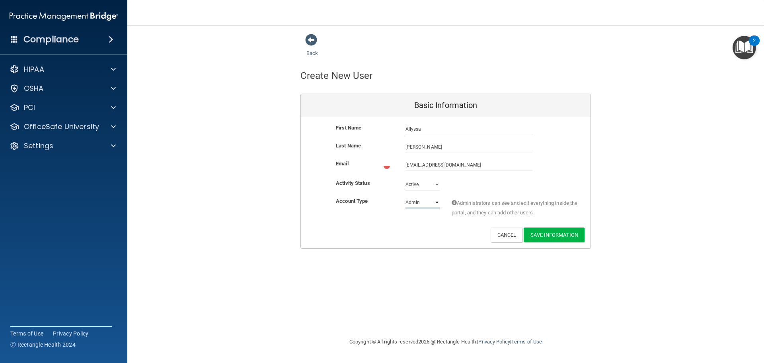
click at [422, 195] on div "First Name Allyssa Pirmann Allyssa Last Name Pirmann Email allyssa.qcortho@gmai…" at bounding box center [446, 182] width 290 height 131
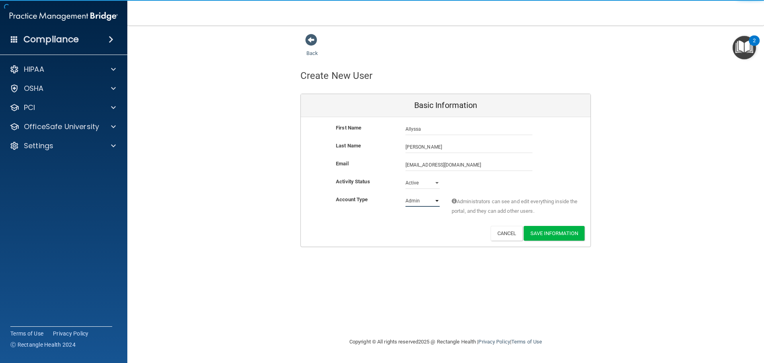
select select "practice_member"
click at [406, 195] on select "Admin Member" at bounding box center [423, 201] width 34 height 12
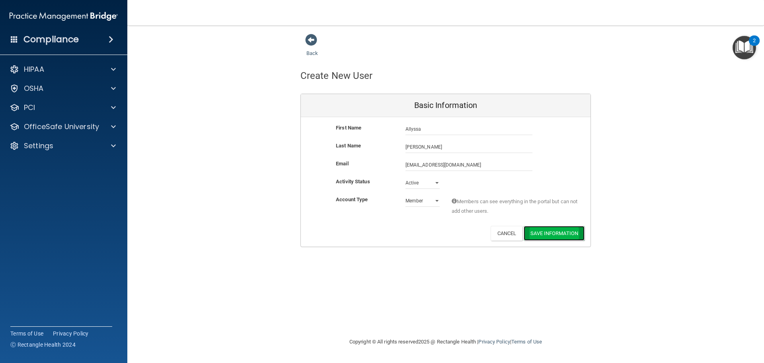
click at [577, 237] on button "Save Information" at bounding box center [554, 233] width 61 height 15
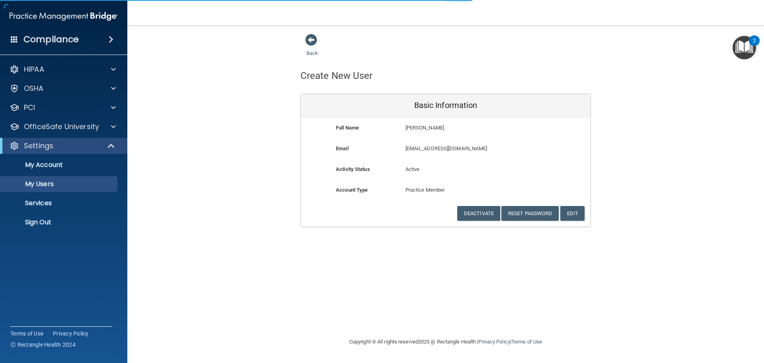
select select "20"
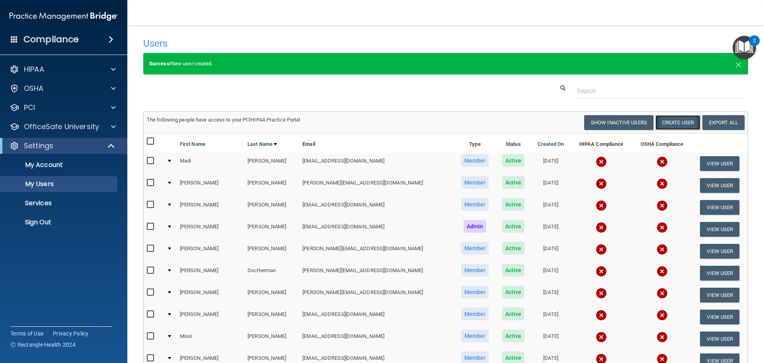
click at [677, 121] on button "Create User" at bounding box center [677, 122] width 45 height 15
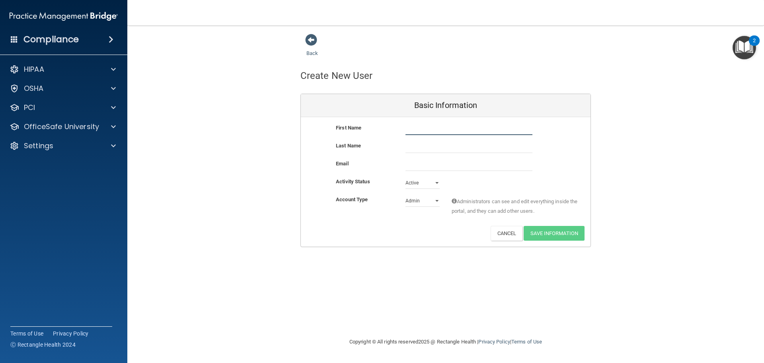
click at [444, 131] on input "text" at bounding box center [469, 129] width 127 height 12
type input "l"
type input "Leyby"
type input "Ramirez-Rivera"
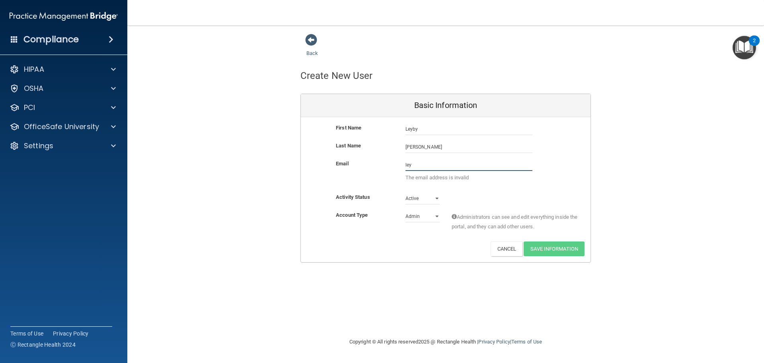
type input "leyby.qcortho@gmail.com"
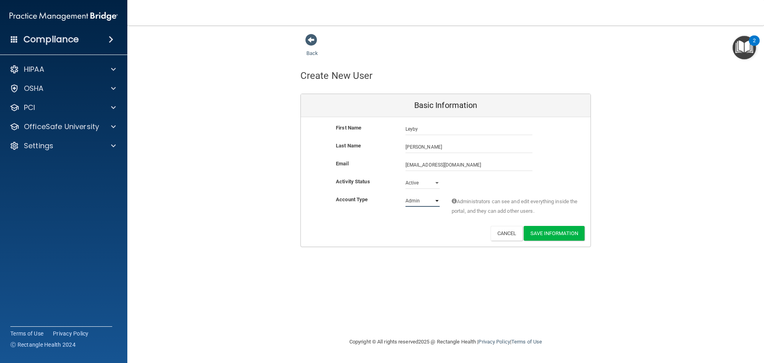
click at [427, 205] on select "Admin Member" at bounding box center [423, 201] width 34 height 12
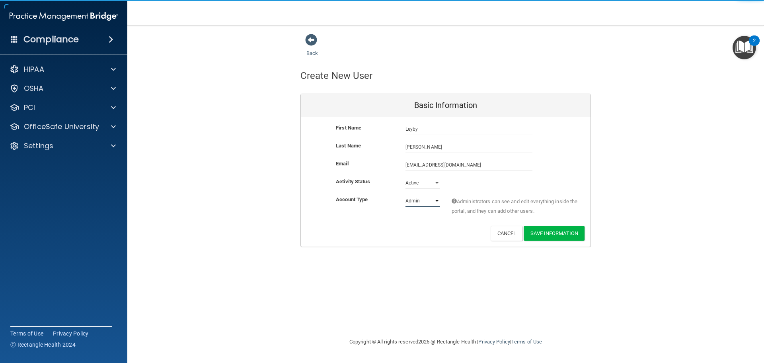
select select "practice_member"
click at [406, 195] on select "Admin Member" at bounding box center [423, 201] width 34 height 12
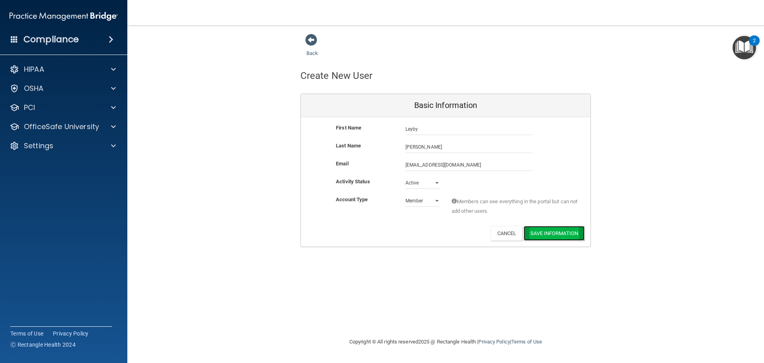
click at [572, 233] on button "Save Information" at bounding box center [554, 233] width 61 height 15
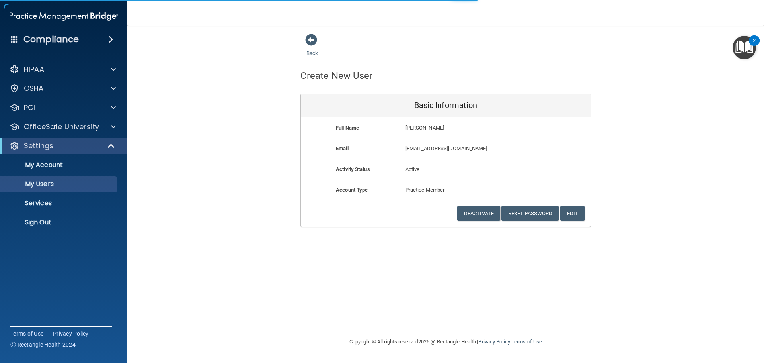
select select "20"
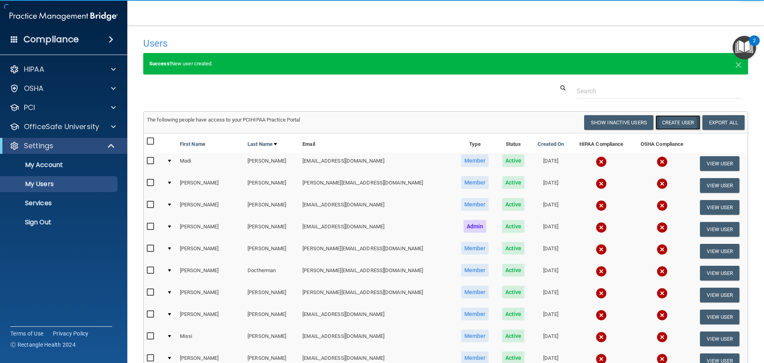
click at [677, 120] on button "Create User" at bounding box center [677, 122] width 45 height 15
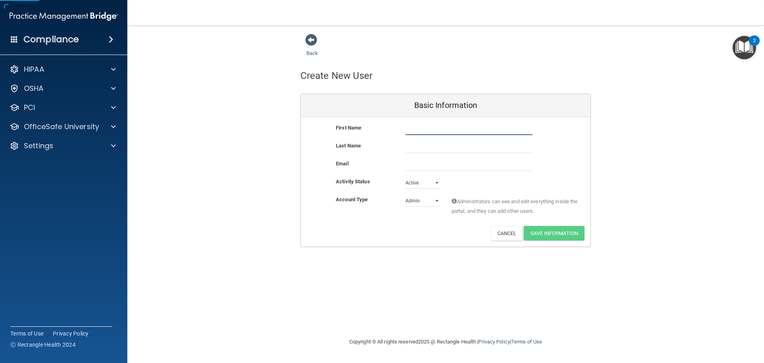
click at [429, 131] on input "text" at bounding box center [469, 129] width 127 height 12
type input "Erica"
type input "Damewood"
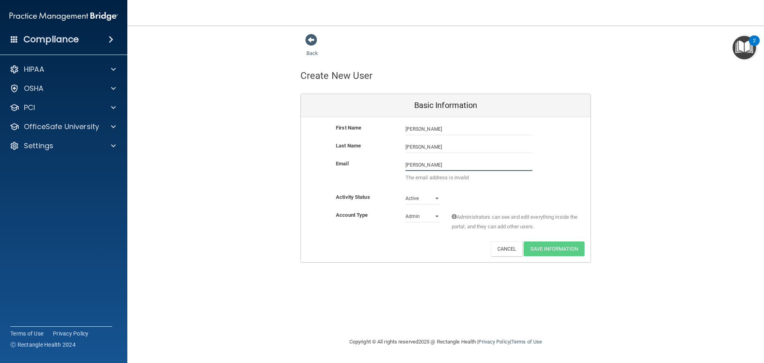
type input "erica.qcortho@gmail.com"
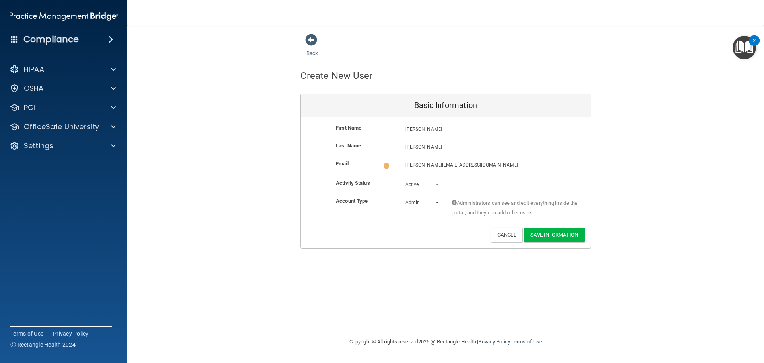
click at [411, 198] on select "Admin Member" at bounding box center [423, 202] width 34 height 12
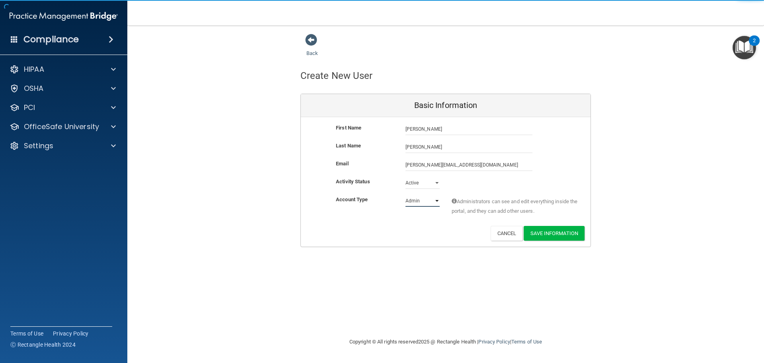
select select "practice_member"
click at [406, 195] on select "Admin Member" at bounding box center [423, 201] width 34 height 12
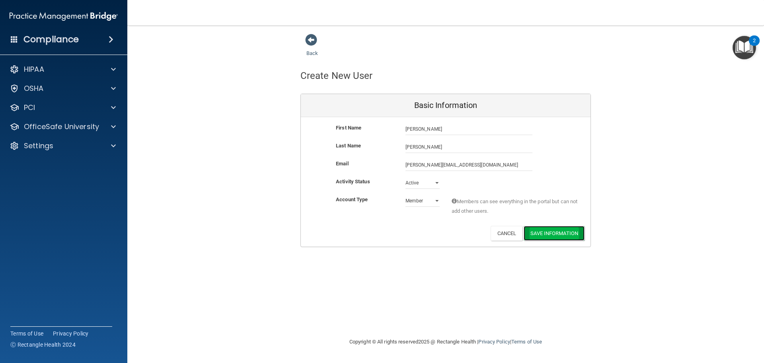
click at [556, 230] on button "Save Information" at bounding box center [554, 233] width 61 height 15
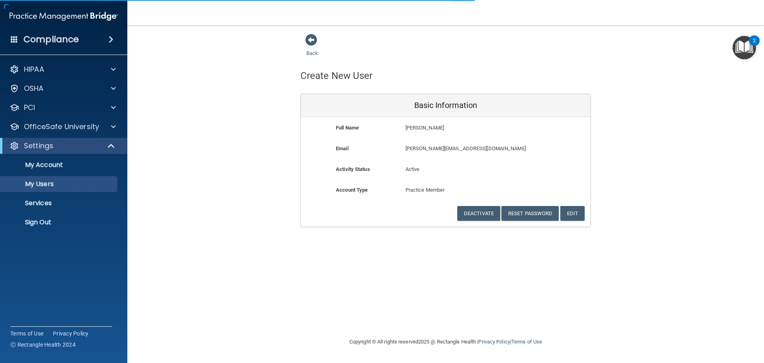
select select "20"
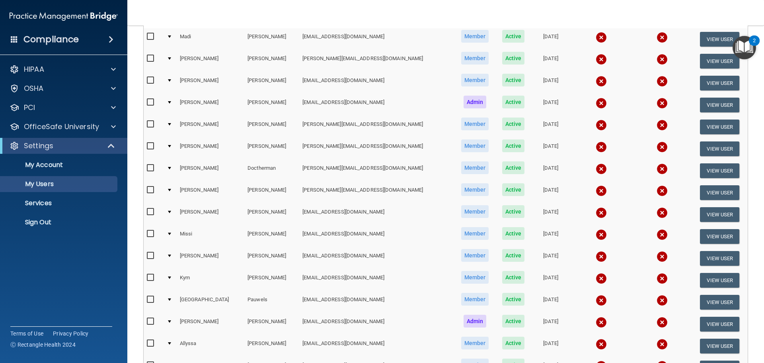
scroll to position [26, 0]
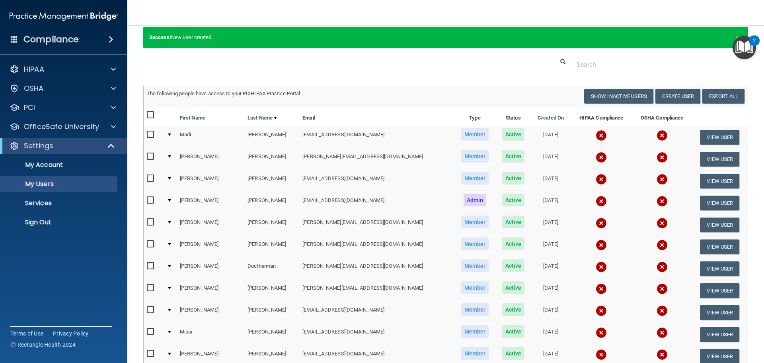
click at [596, 199] on img at bounding box center [601, 200] width 11 height 11
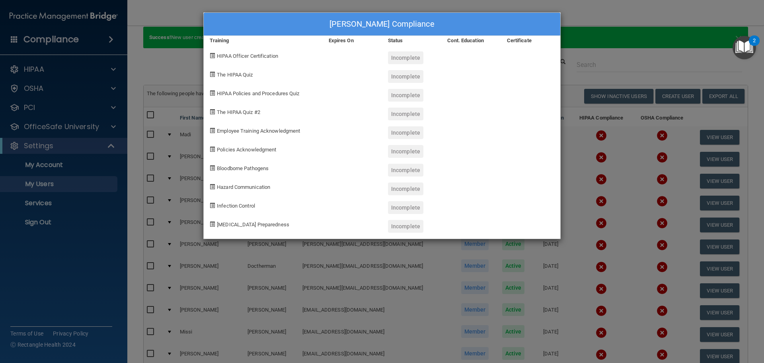
click at [660, 45] on div "Denise Coyne's Compliance Training Expires On Status Cont. Education Certificat…" at bounding box center [382, 181] width 764 height 363
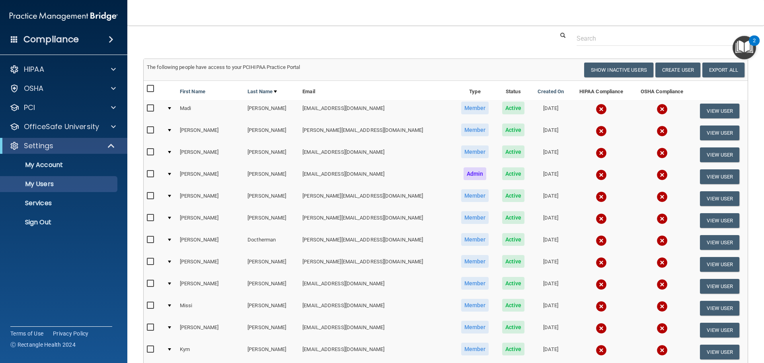
scroll to position [0, 0]
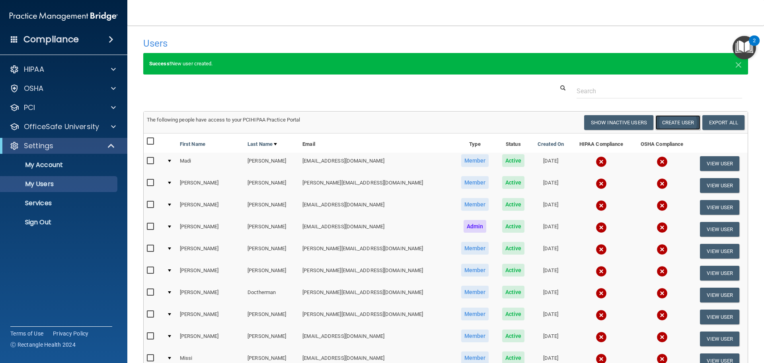
click at [667, 119] on button "Create User" at bounding box center [677, 122] width 45 height 15
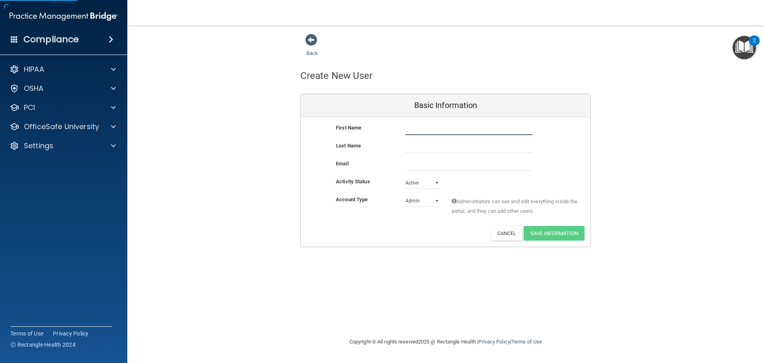
click at [420, 130] on input "text" at bounding box center [469, 129] width 127 height 12
type input "Esperanza"
type input "Herbert"
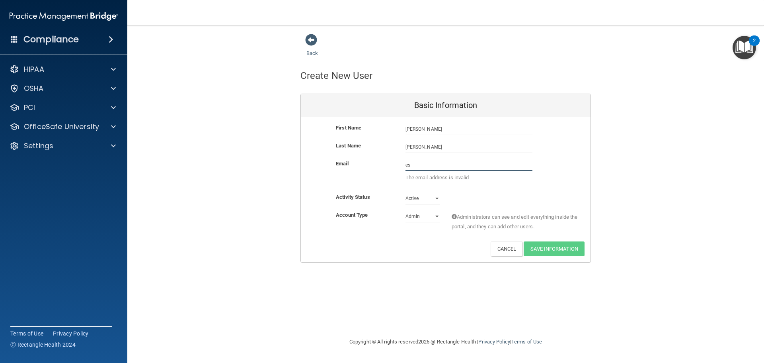
type input "esperanza.qcortho@gmail.com"
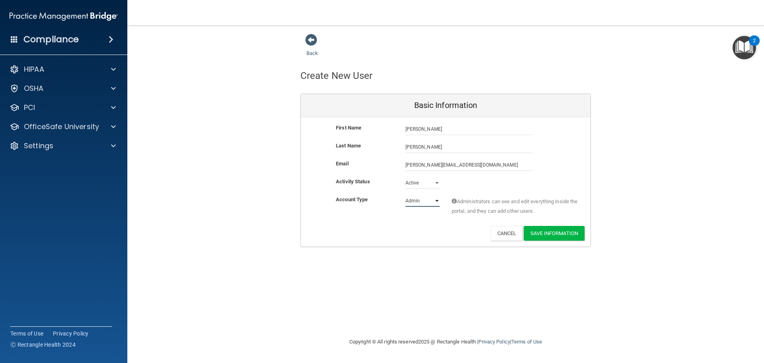
click at [415, 199] on select "Admin Member" at bounding box center [423, 201] width 34 height 12
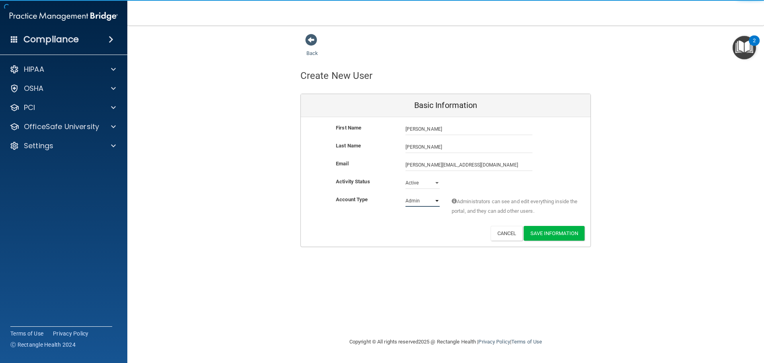
select select "practice_member"
click at [406, 195] on select "Admin Member" at bounding box center [423, 201] width 34 height 12
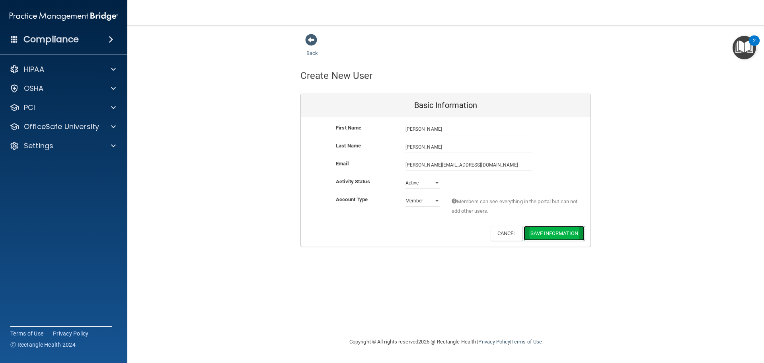
click at [575, 234] on button "Save Information" at bounding box center [554, 233] width 61 height 15
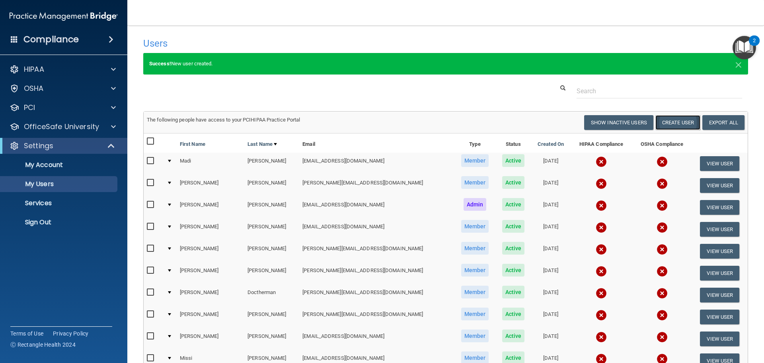
click at [672, 119] on button "Create User" at bounding box center [677, 122] width 45 height 15
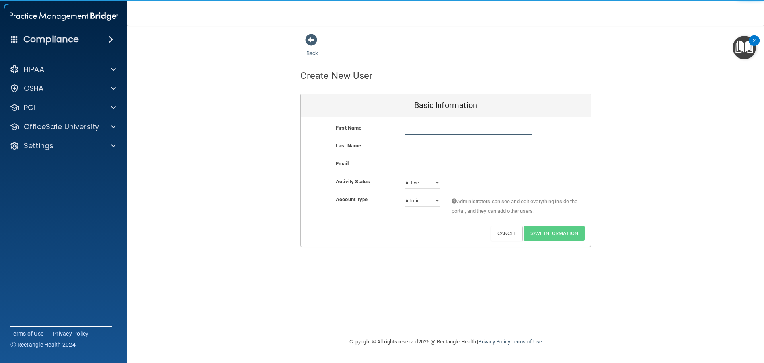
click at [529, 132] on input "text" at bounding box center [469, 129] width 127 height 12
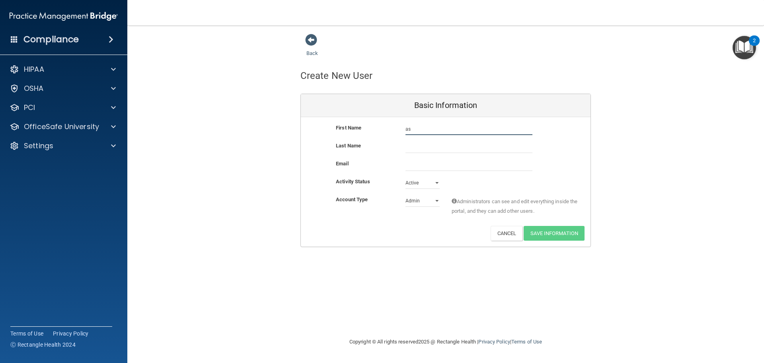
type input "a"
type input "Ashlie"
type input "Kuriscak"
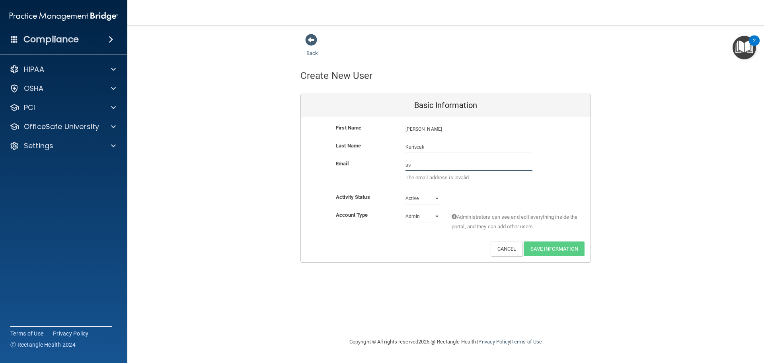
type input "ashlie.qcortho@gmail.com"
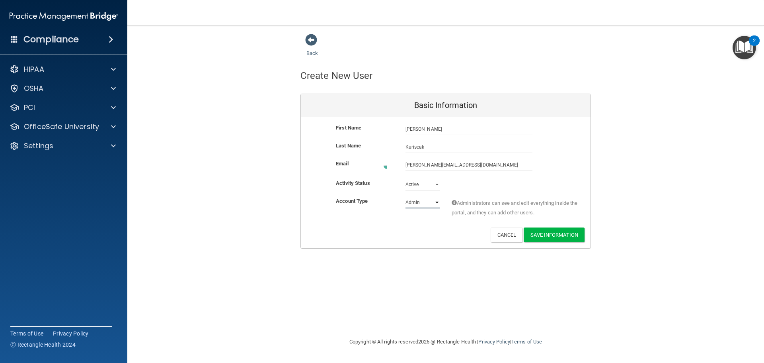
click at [422, 205] on select "Admin Member" at bounding box center [423, 202] width 34 height 12
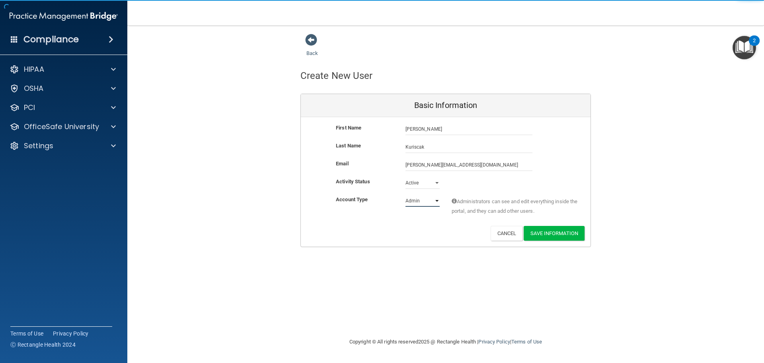
select select "practice_member"
click at [406, 195] on select "Admin Member" at bounding box center [423, 201] width 34 height 12
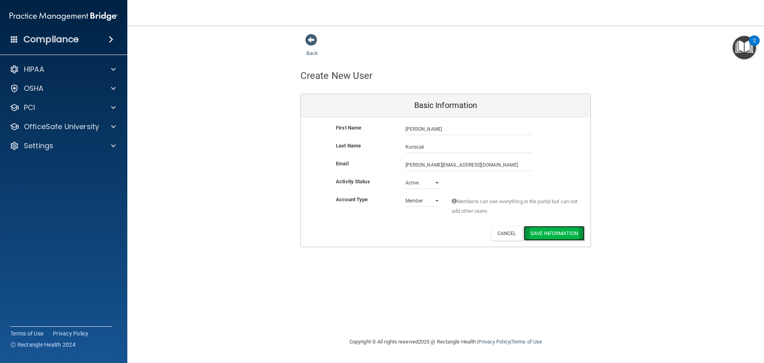
click at [561, 233] on button "Save Information" at bounding box center [554, 233] width 61 height 15
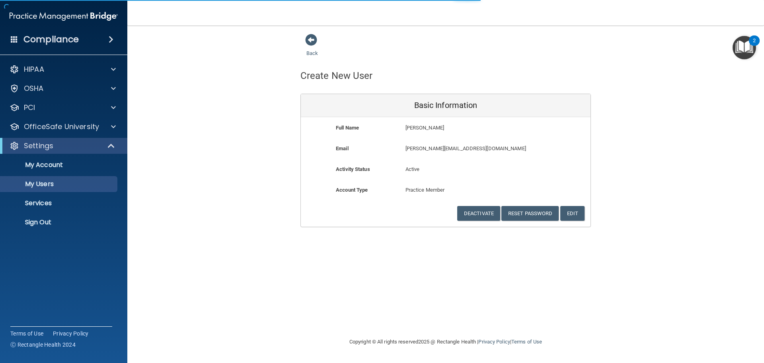
select select "20"
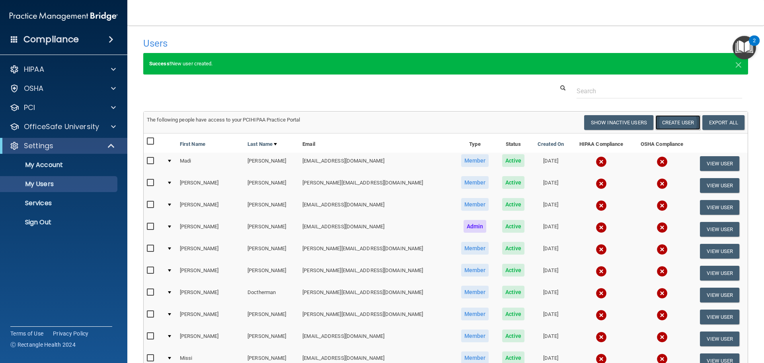
click at [667, 122] on button "Create User" at bounding box center [677, 122] width 45 height 15
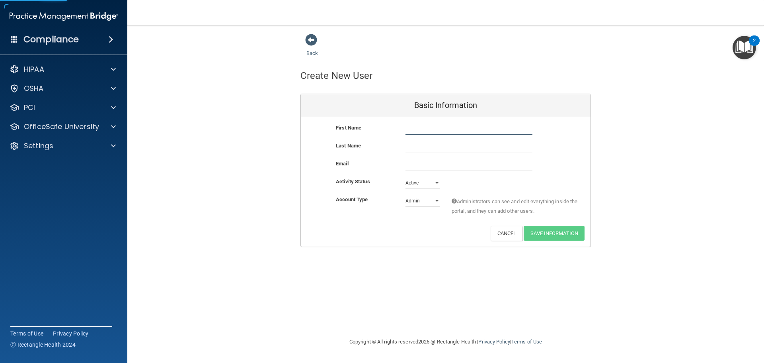
click at [432, 129] on input "text" at bounding box center [469, 129] width 127 height 12
type input "Makayla"
type input "Flemiing"
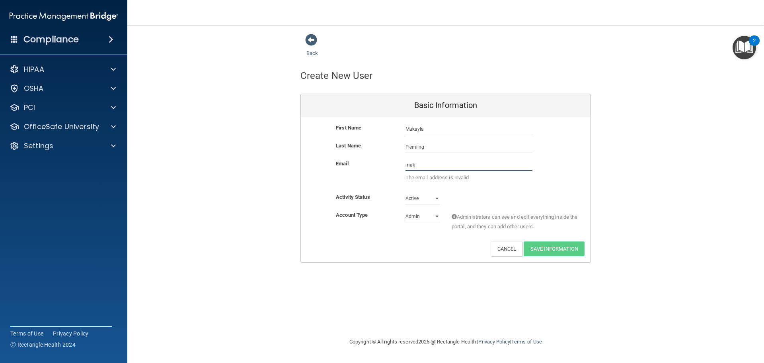
type input "makayla.qcortho@gmail.com"
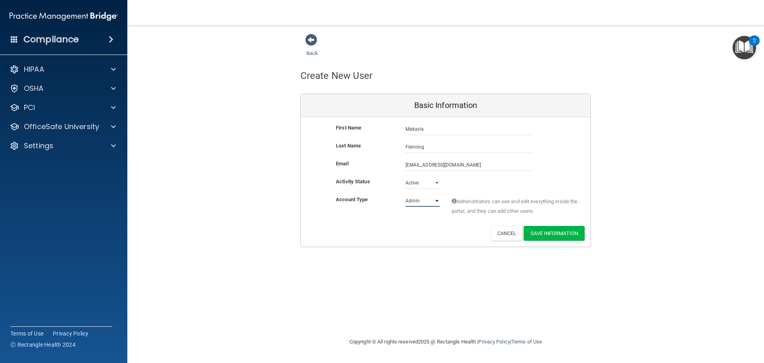
click at [425, 201] on select "Admin Member" at bounding box center [423, 201] width 34 height 12
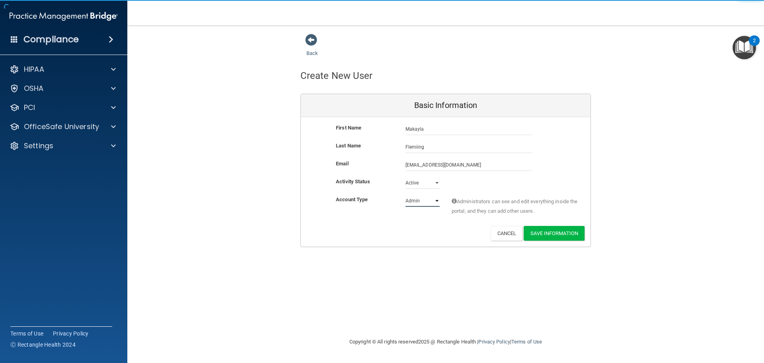
select select "practice_member"
click at [406, 195] on select "Admin Member" at bounding box center [423, 201] width 34 height 12
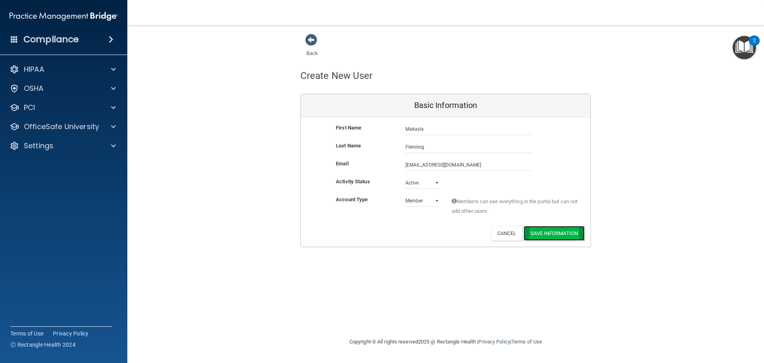
click at [565, 235] on button "Save Information" at bounding box center [554, 233] width 61 height 15
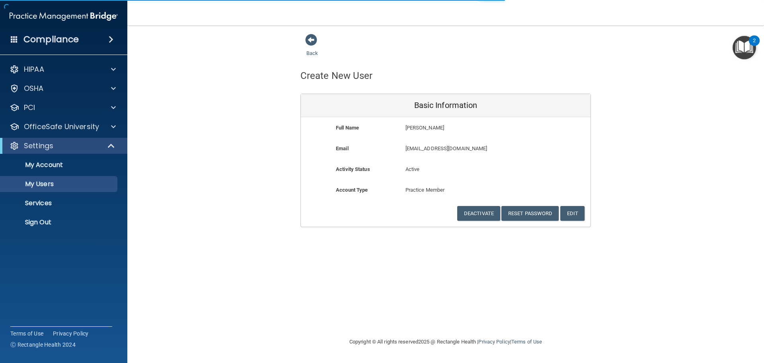
select select "20"
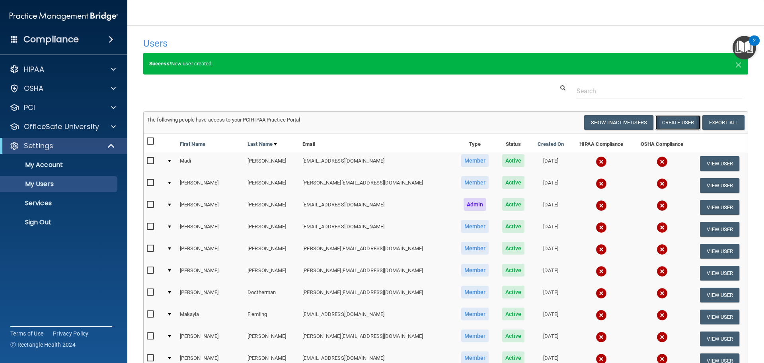
click at [682, 127] on button "Create User" at bounding box center [677, 122] width 45 height 15
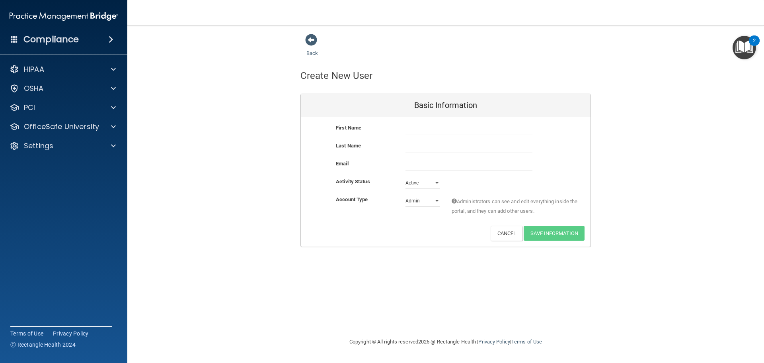
click at [476, 120] on div "First Name Last Name Email Activity Status Active Active Inactive Account Type …" at bounding box center [446, 181] width 290 height 129
click at [474, 125] on input "text" at bounding box center [469, 129] width 127 height 12
type input "Lindsey"
type input "Raygoza"
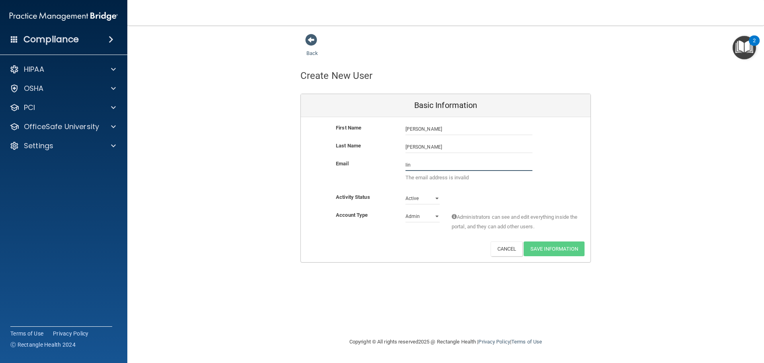
type input "lindsey.qcortho@gmail.com"
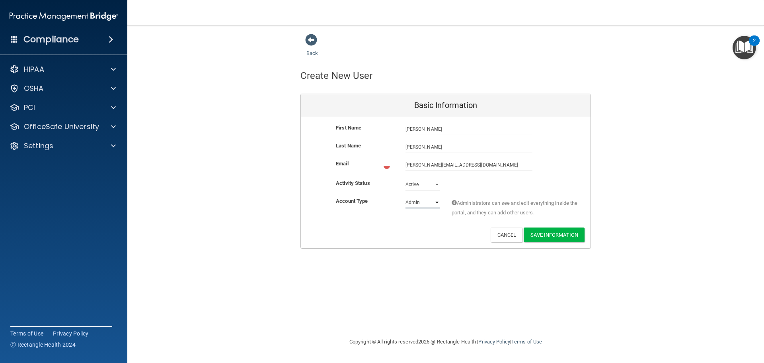
click at [420, 203] on select "Admin Member" at bounding box center [423, 202] width 34 height 12
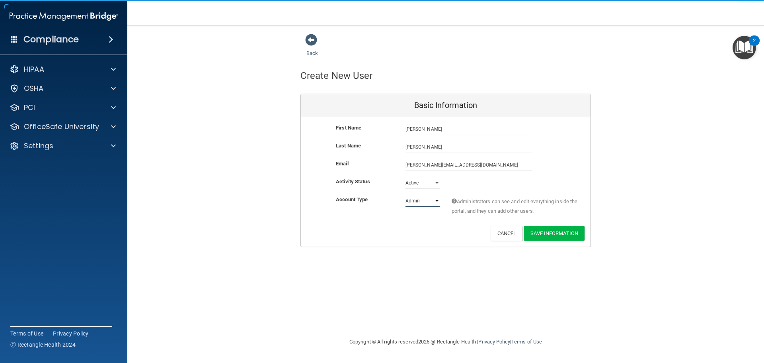
select select "practice_member"
click at [406, 195] on select "Admin Member" at bounding box center [423, 201] width 34 height 12
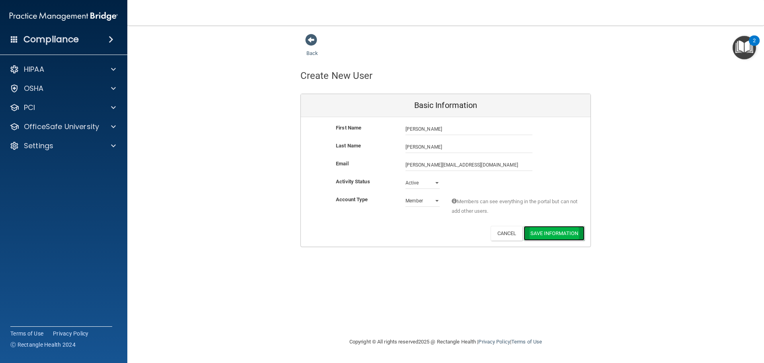
click at [570, 236] on button "Save Information" at bounding box center [554, 233] width 61 height 15
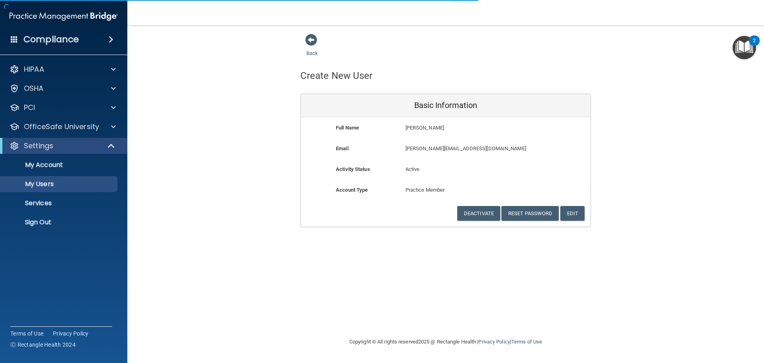
select select "20"
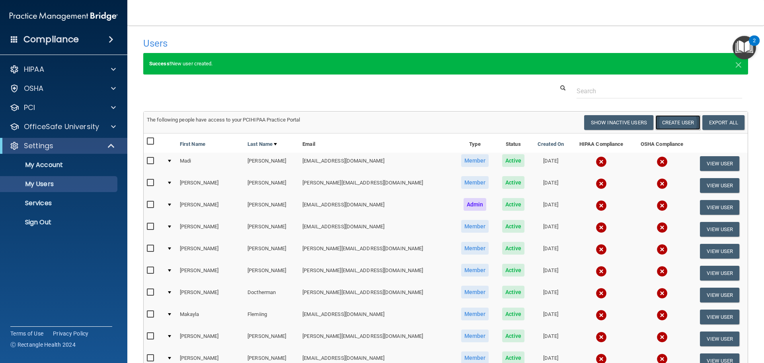
click at [659, 121] on button "Create User" at bounding box center [677, 122] width 45 height 15
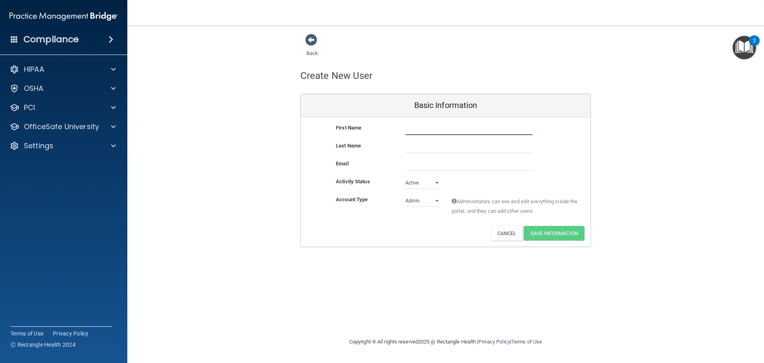
click at [418, 131] on input "text" at bounding box center [469, 129] width 127 height 12
type input "A"
type input "Rosie"
type input "Columbia"
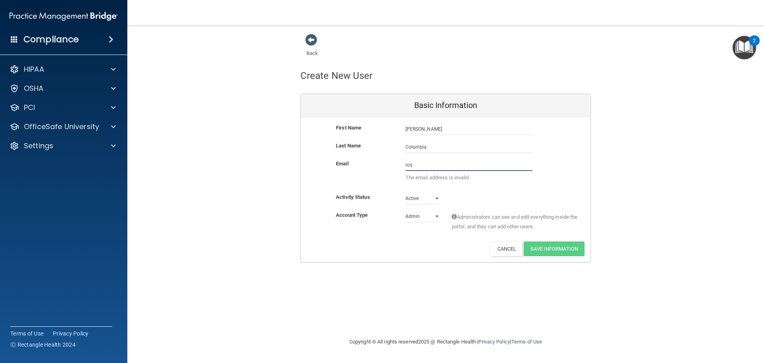
type input "rosie.qcortho@gmail.com"
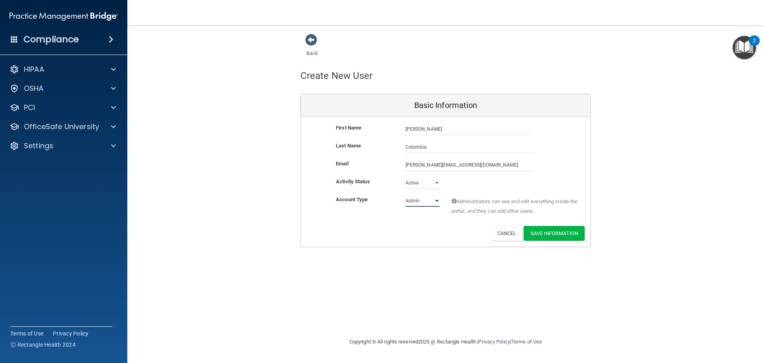
click at [414, 202] on select "Admin Member" at bounding box center [423, 201] width 34 height 12
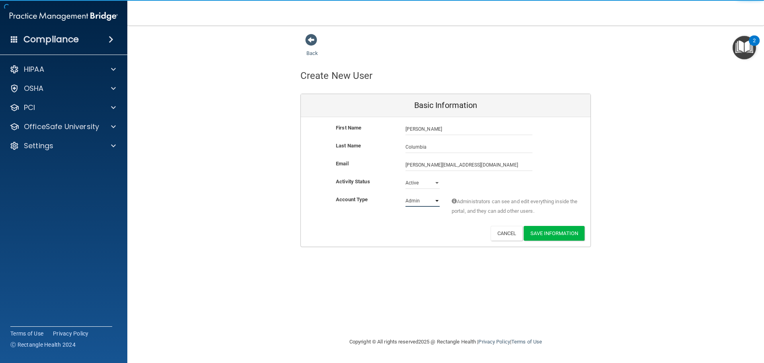
select select "practice_member"
click at [406, 195] on select "Admin Member" at bounding box center [423, 201] width 34 height 12
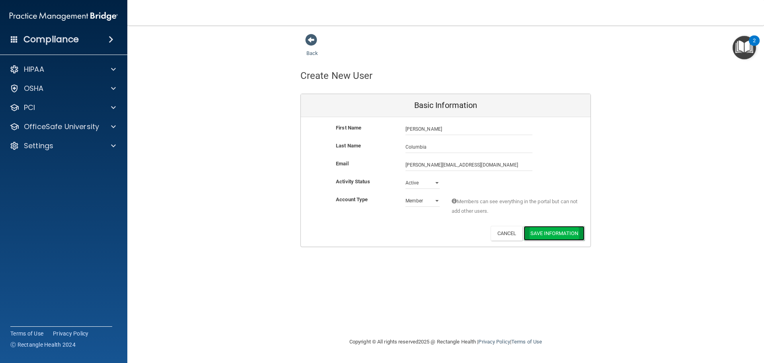
click at [553, 234] on button "Save Information" at bounding box center [554, 233] width 61 height 15
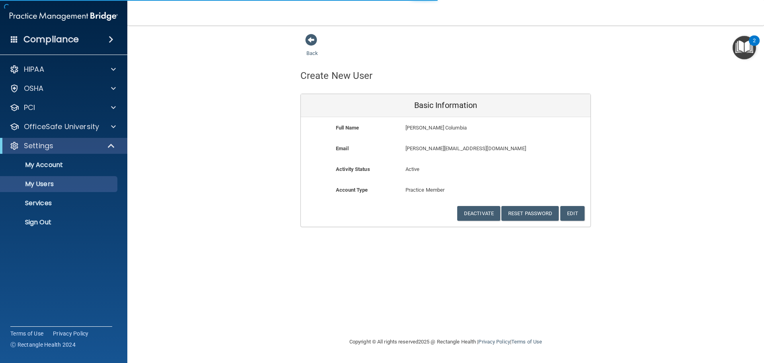
select select "20"
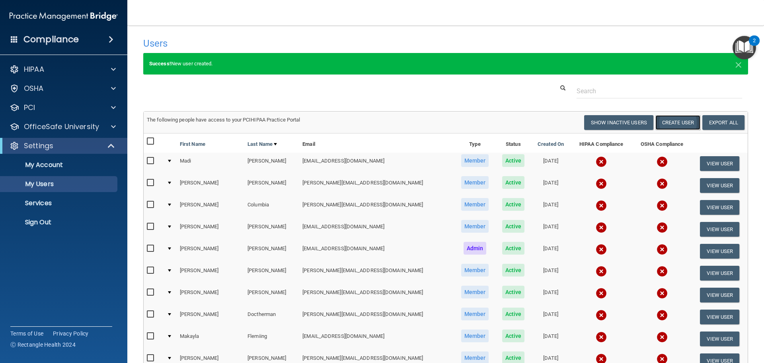
click at [669, 123] on button "Create User" at bounding box center [677, 122] width 45 height 15
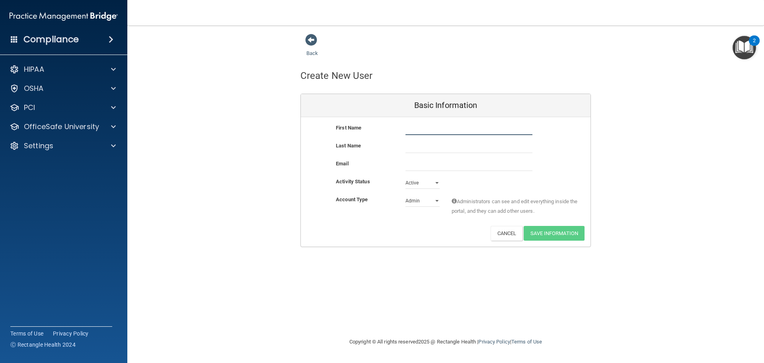
click at [513, 128] on input "text" at bounding box center [469, 129] width 127 height 12
type input "t"
type input "Tianna"
type input "Sykes"
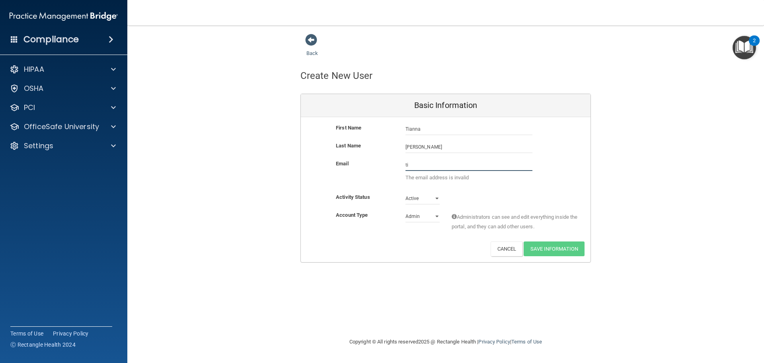
type input "tianna.qcortho@gmail.com"
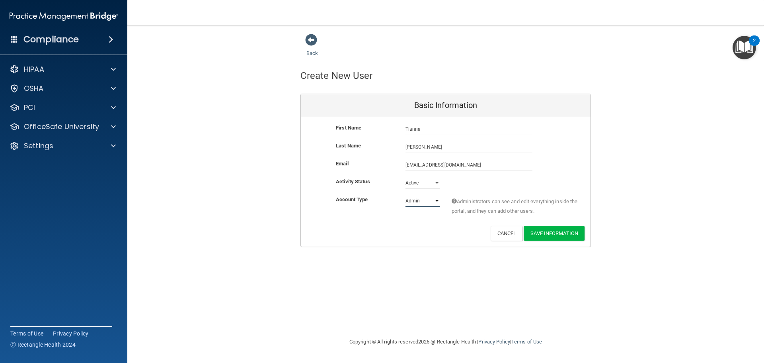
click at [414, 198] on select "Admin Member" at bounding box center [423, 201] width 34 height 12
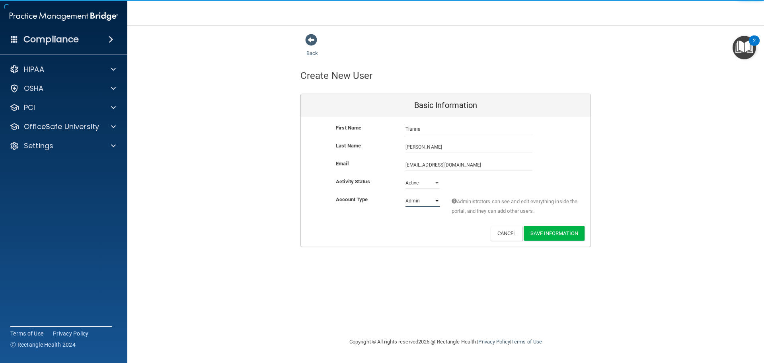
select select "practice_member"
click at [406, 195] on select "Admin Member" at bounding box center [423, 201] width 34 height 12
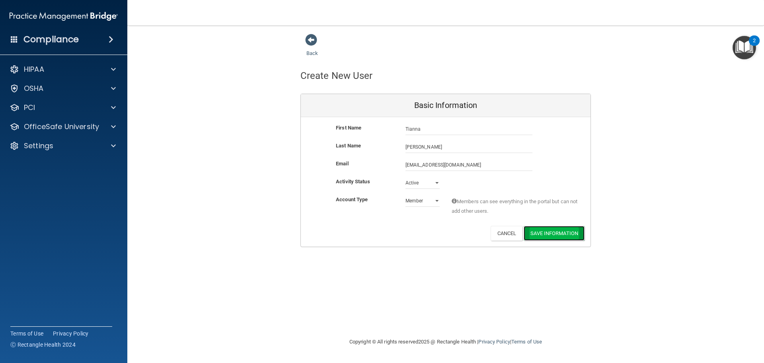
click at [566, 237] on button "Save Information" at bounding box center [554, 233] width 61 height 15
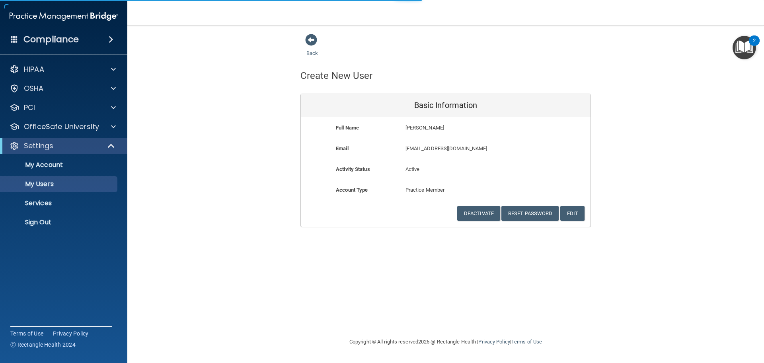
select select "20"
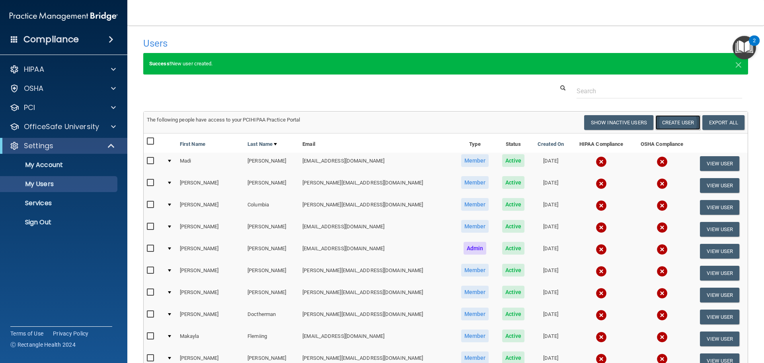
click at [672, 119] on button "Create User" at bounding box center [677, 122] width 45 height 15
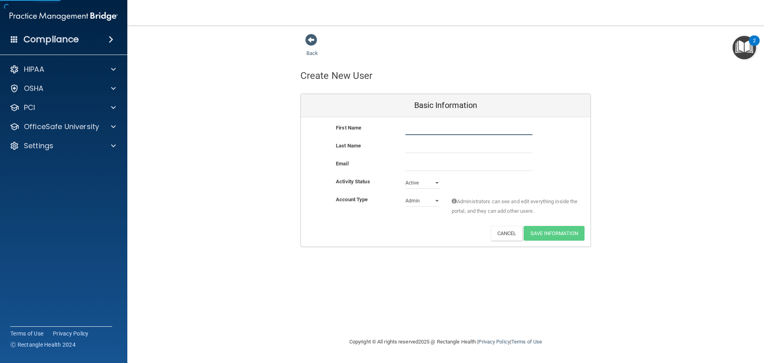
click at [446, 129] on input "text" at bounding box center [469, 129] width 127 height 12
type input "Sandee"
type input "Garcia"
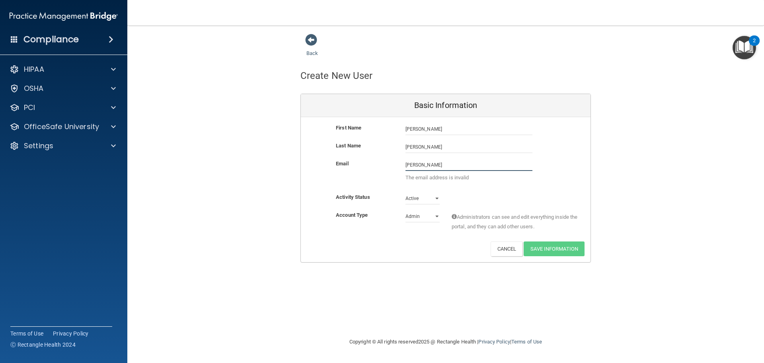
type input "sandee.qcortho@gmail.com"
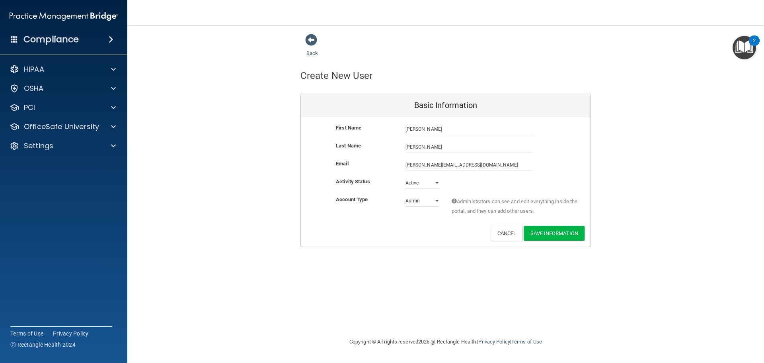
click at [405, 200] on div "Admin Member" at bounding box center [423, 201] width 46 height 12
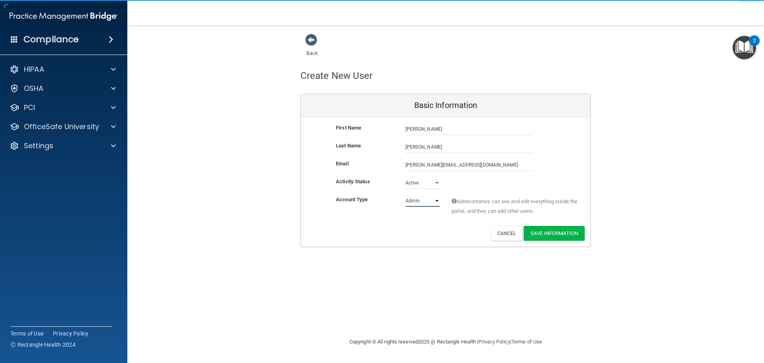
click at [417, 197] on select "Admin Member" at bounding box center [423, 201] width 34 height 12
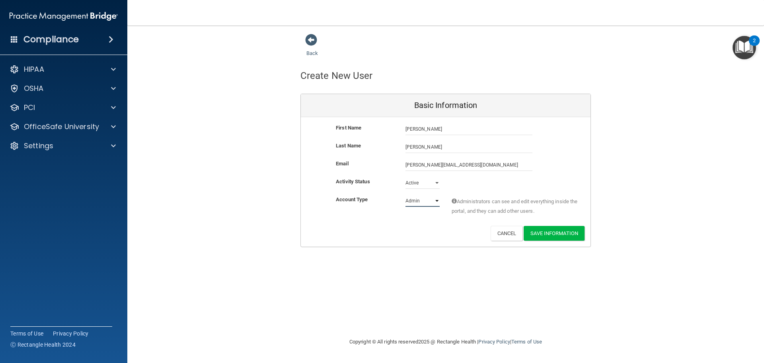
select select "practice_member"
click at [406, 195] on select "Admin Member" at bounding box center [423, 201] width 34 height 12
click at [555, 235] on button "Save Information" at bounding box center [554, 233] width 61 height 15
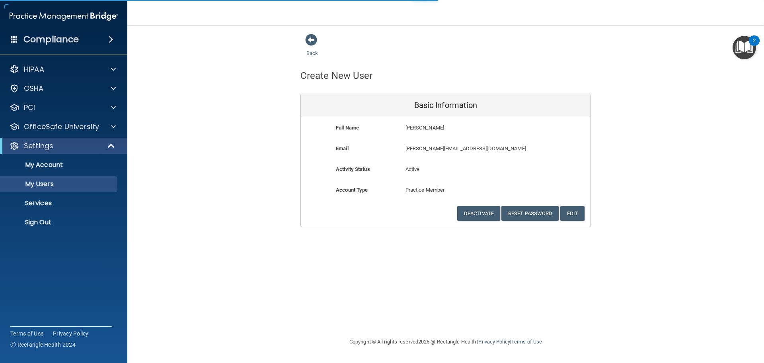
select select "20"
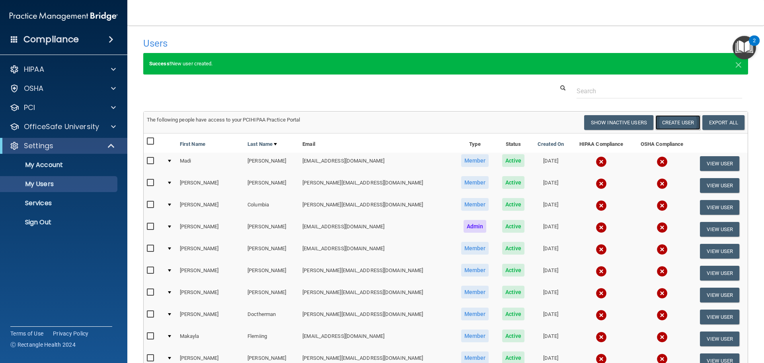
click at [682, 121] on button "Create User" at bounding box center [677, 122] width 45 height 15
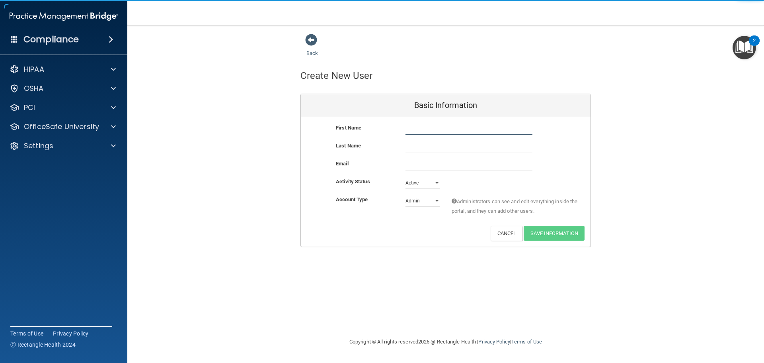
click at [495, 126] on input "text" at bounding box center [469, 129] width 127 height 12
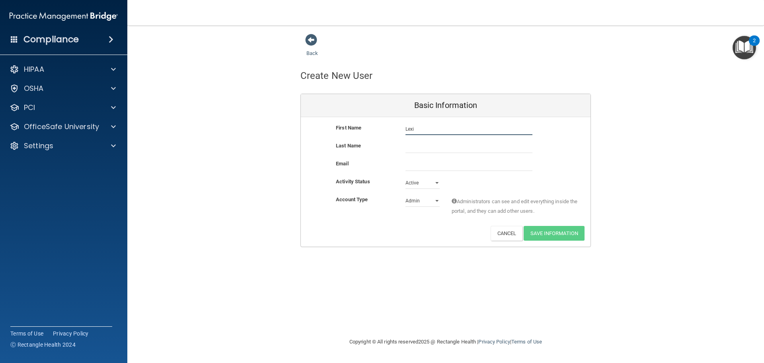
type input "Lexi"
type input "Smith"
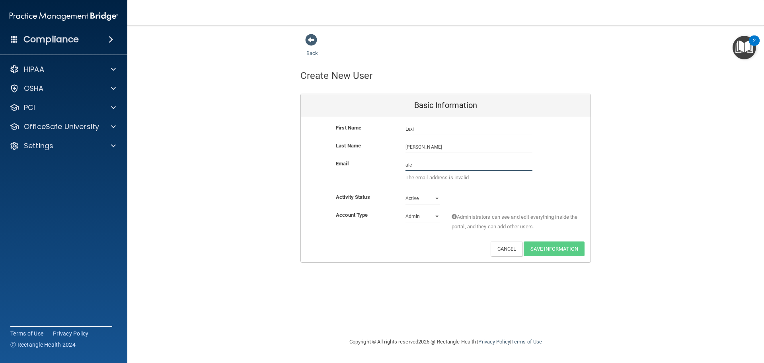
type input "alexis.qcortho@gmail.com"
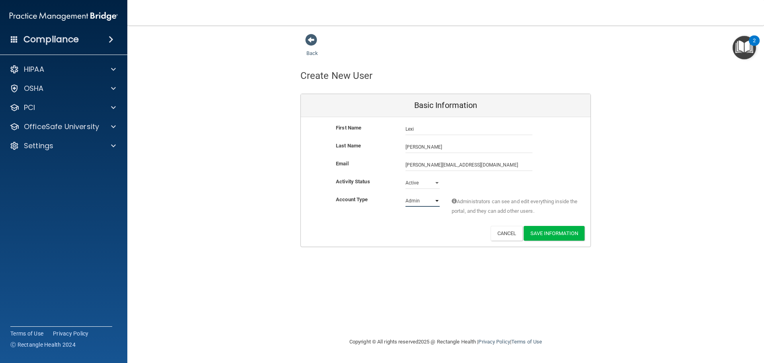
click at [429, 202] on select "Admin Member" at bounding box center [423, 201] width 34 height 12
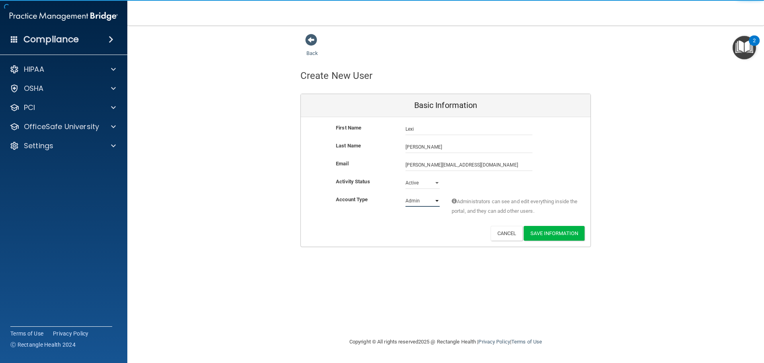
select select "practice_member"
click at [406, 195] on select "Admin Member" at bounding box center [423, 201] width 34 height 12
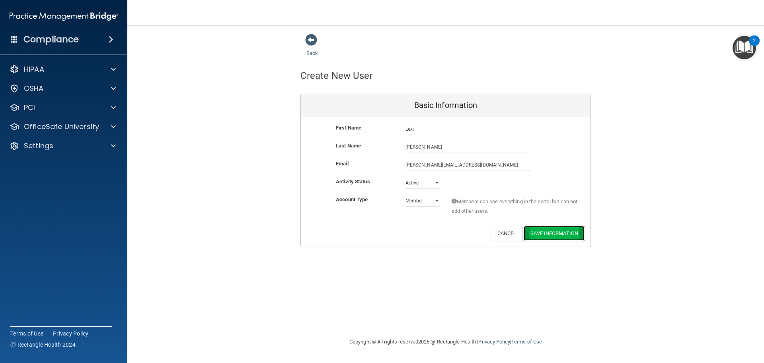
click at [575, 235] on button "Save Information" at bounding box center [554, 233] width 61 height 15
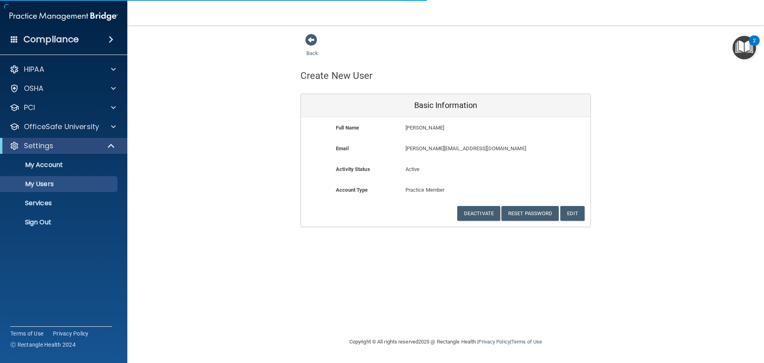
select select "20"
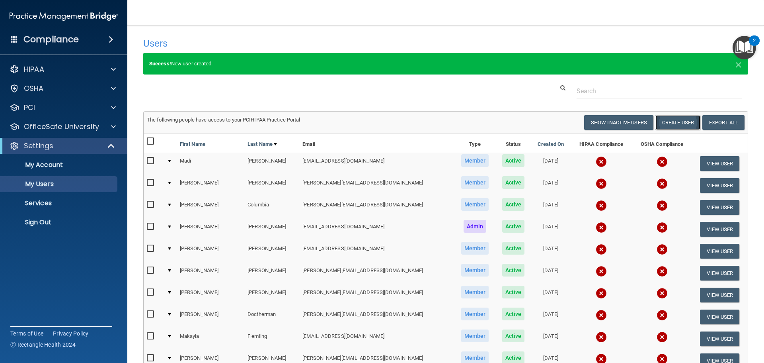
click at [683, 121] on button "Create User" at bounding box center [677, 122] width 45 height 15
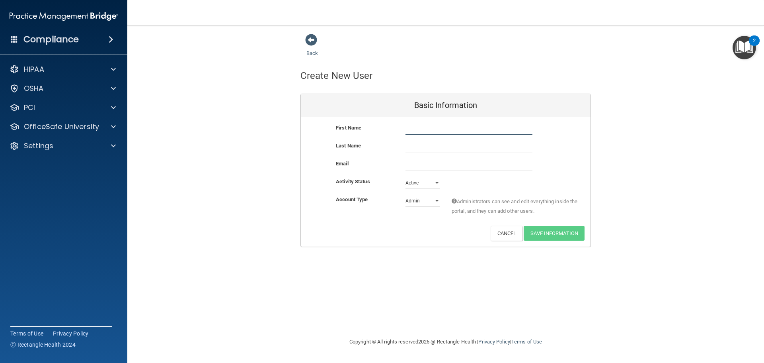
click at [448, 125] on input "text" at bounding box center [469, 129] width 127 height 12
type input "Jaime"
type input "Faulhaber"
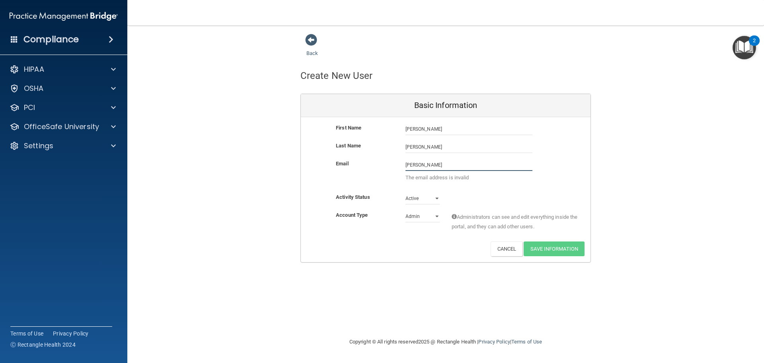
type input "jaimef.qcortho@gmail.com"
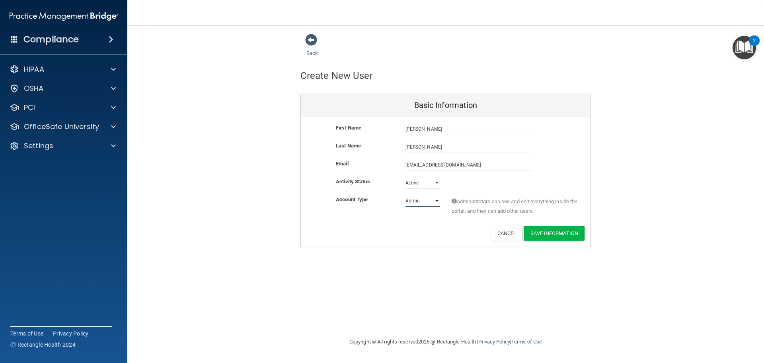
click at [425, 195] on div "First Name Jaime Faulhaber Jaime Last Name Faulhaber Email jaimef.qcortho@gmail…" at bounding box center [446, 181] width 290 height 129
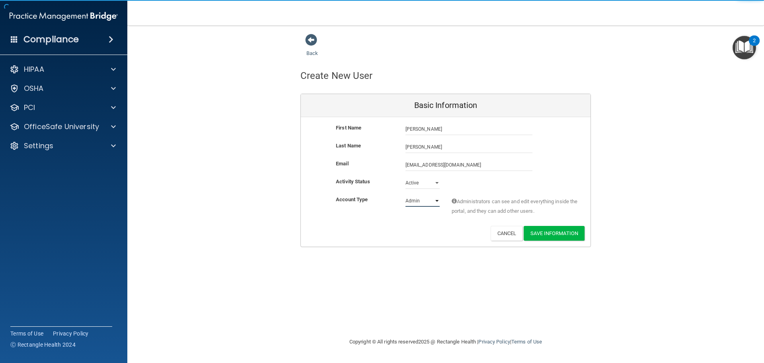
select select "practice_member"
click at [406, 195] on select "Admin Member" at bounding box center [423, 201] width 34 height 12
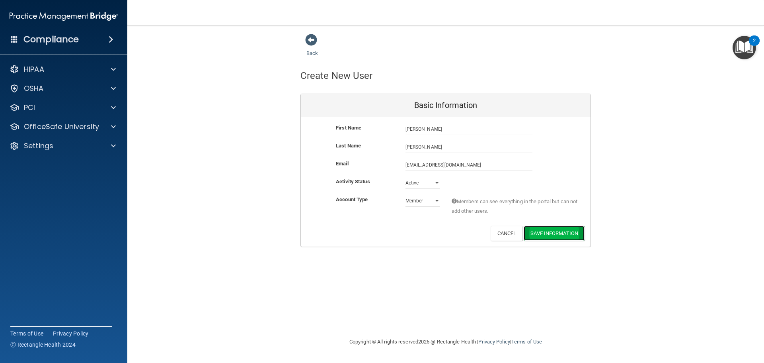
click at [553, 228] on button "Save Information" at bounding box center [554, 233] width 61 height 15
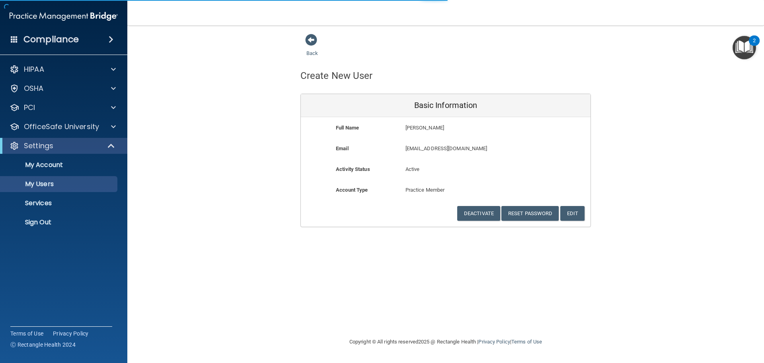
select select "20"
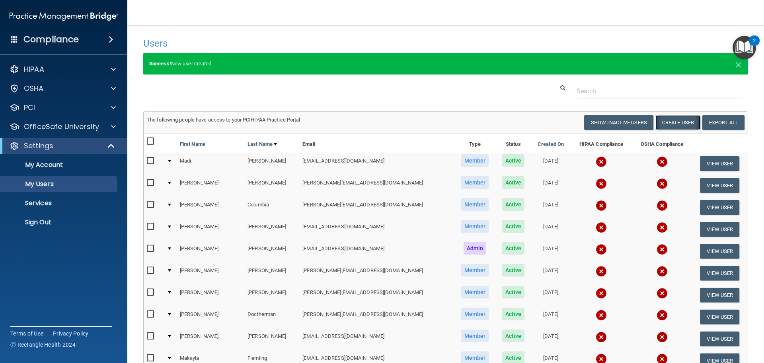
click at [670, 122] on button "Create User" at bounding box center [677, 122] width 45 height 15
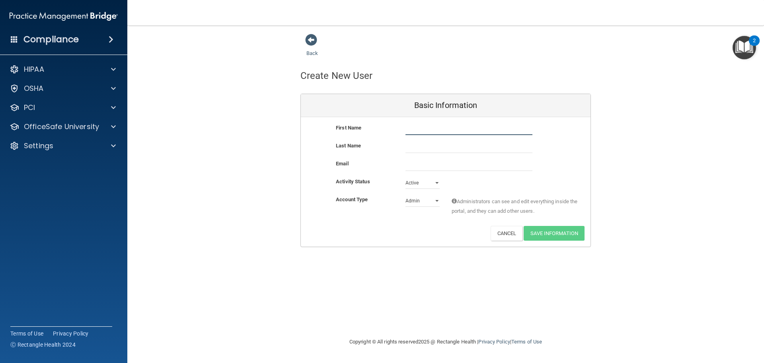
click at [463, 131] on input "text" at bounding box center [469, 129] width 127 height 12
type input "Anna"
type input "DeRoos"
type input "A"
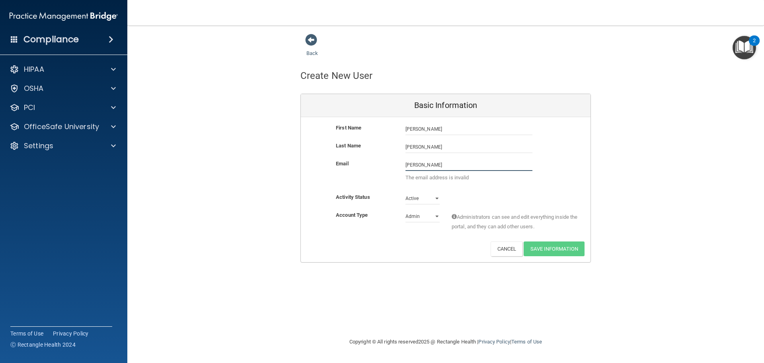
type input "anna.qcortho@gmail.com"
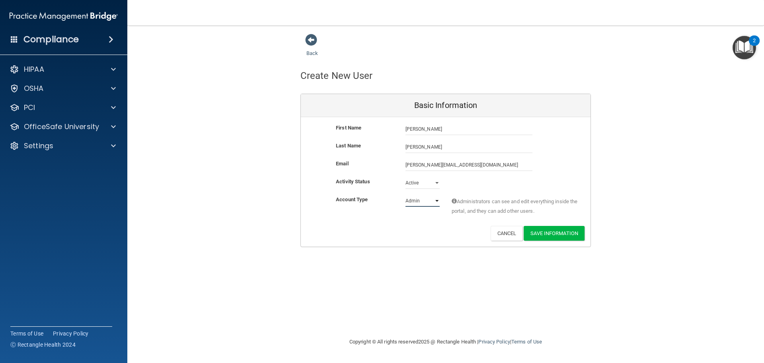
click at [426, 198] on select "Admin Member" at bounding box center [423, 201] width 34 height 12
select select "practice_member"
click at [406, 195] on select "Admin Member" at bounding box center [423, 201] width 34 height 12
click at [554, 230] on button "Save Information" at bounding box center [554, 233] width 61 height 15
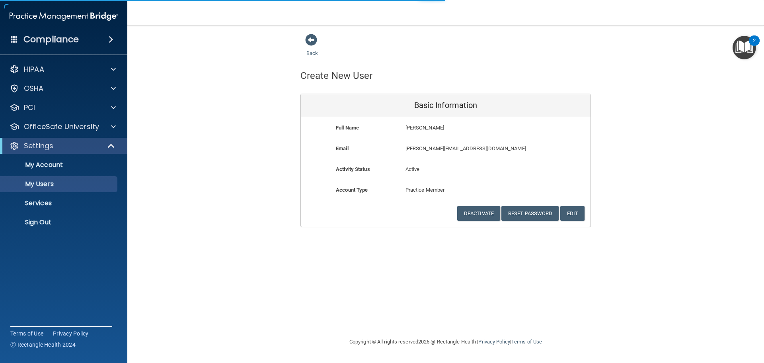
select select "20"
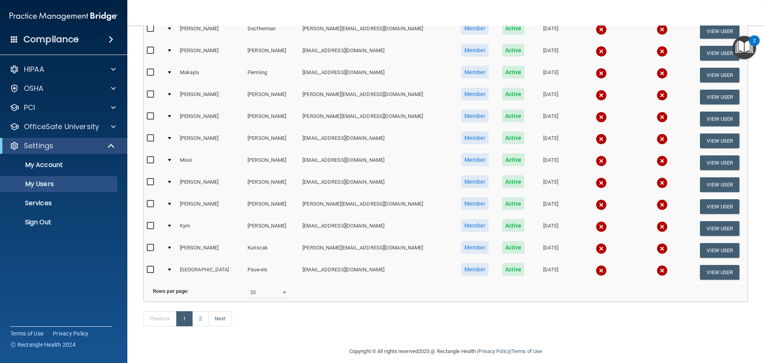
scroll to position [327, 0]
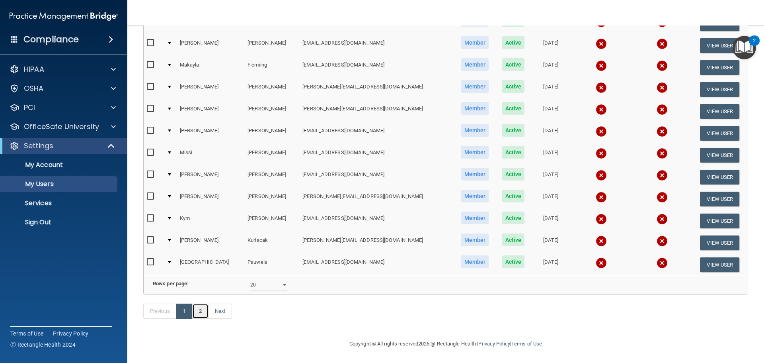
click at [201, 309] on link "2" at bounding box center [200, 310] width 16 height 15
select select "20"
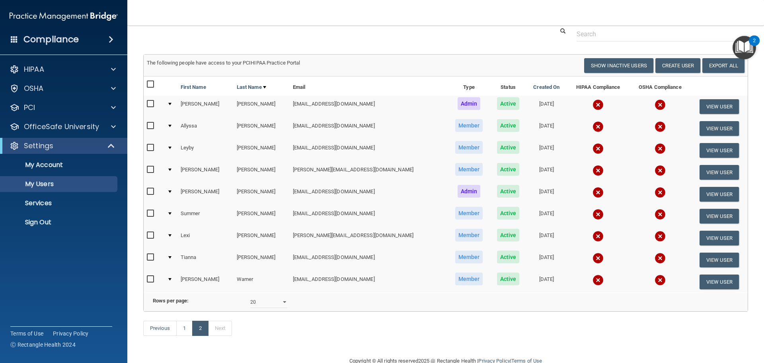
scroll to position [55, 0]
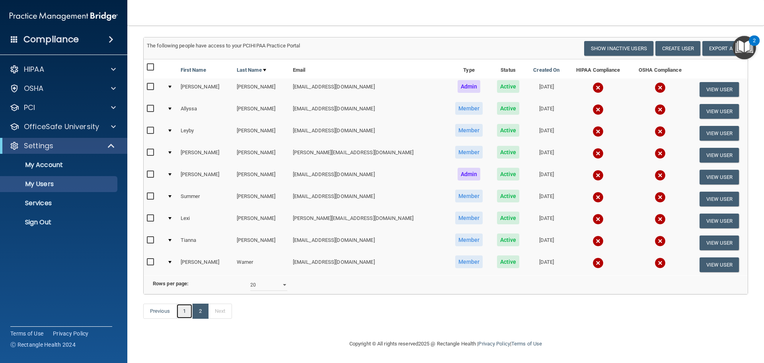
click at [184, 310] on link "1" at bounding box center [184, 310] width 16 height 15
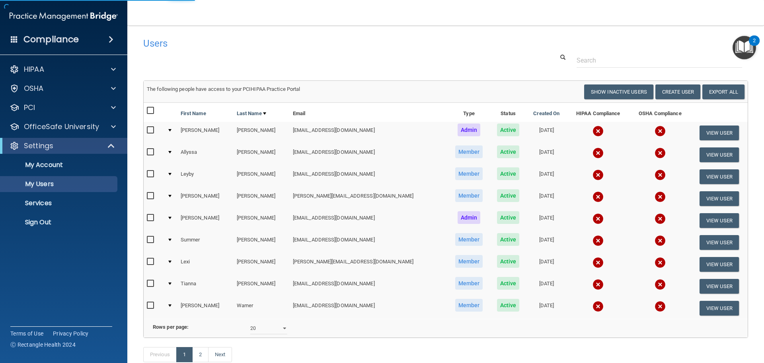
select select "20"
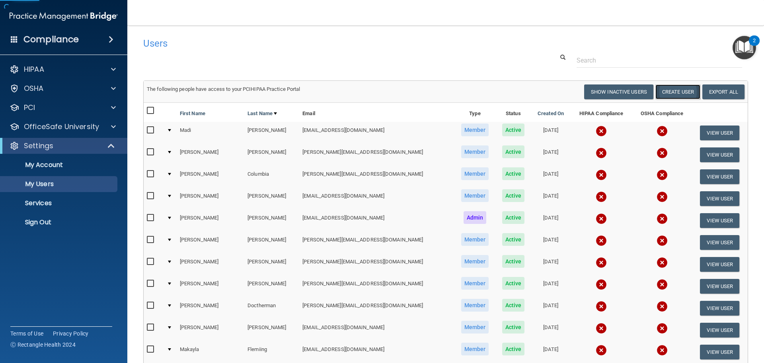
click at [669, 89] on button "Create User" at bounding box center [677, 91] width 45 height 15
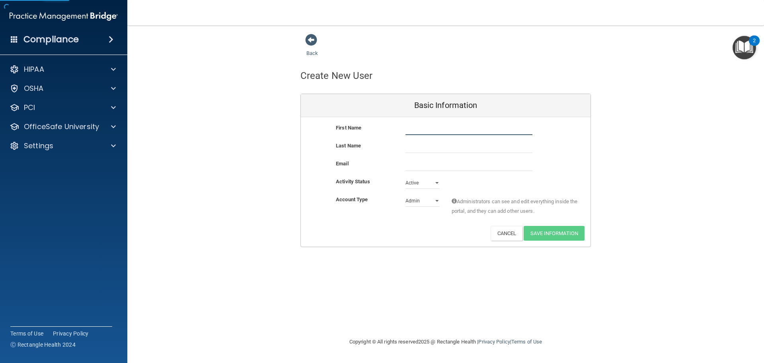
click at [423, 129] on input "text" at bounding box center [469, 129] width 127 height 12
type input "Frana"
type input "Beciri"
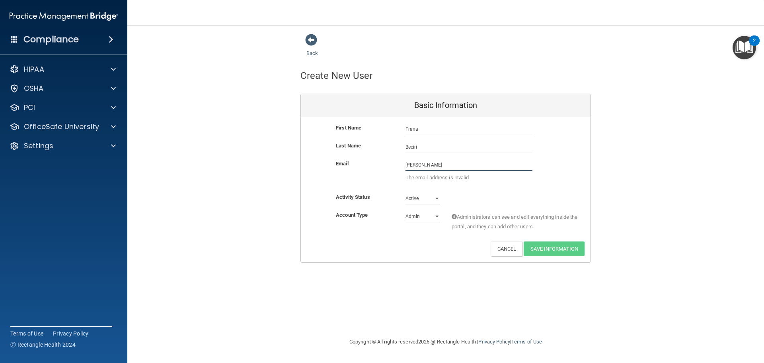
type input "frana.qcortho@gmail.com"
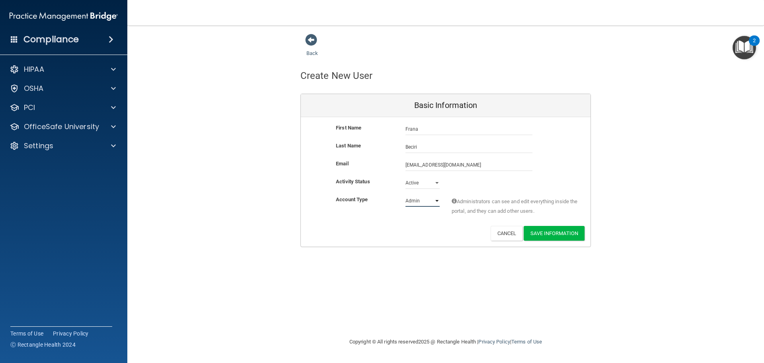
click at [414, 202] on select "Admin Member" at bounding box center [423, 201] width 34 height 12
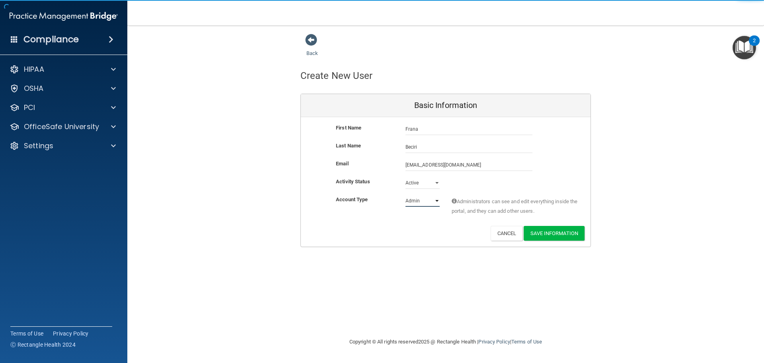
select select "practice_member"
click at [406, 195] on select "Admin Member" at bounding box center [423, 201] width 34 height 12
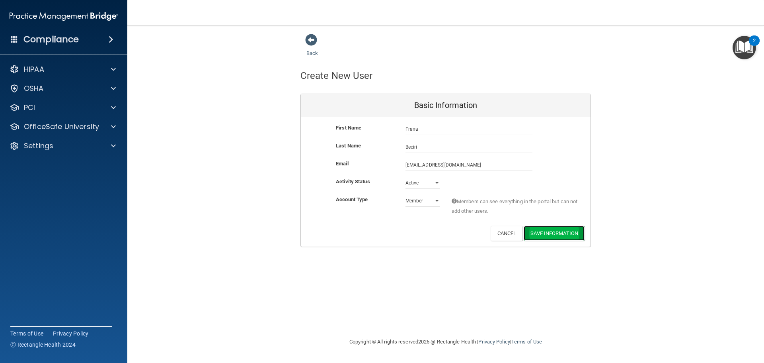
click at [565, 235] on button "Save Information" at bounding box center [554, 233] width 61 height 15
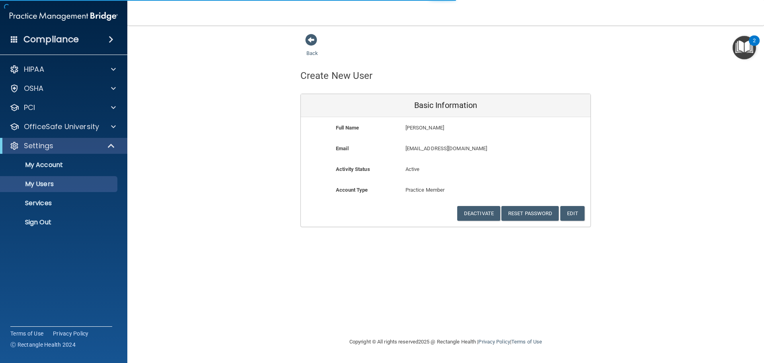
select select "20"
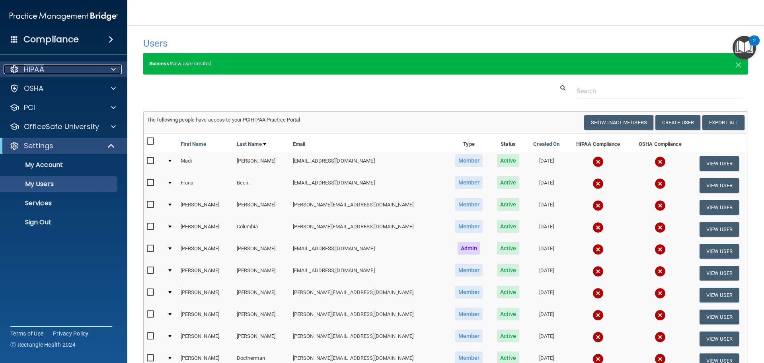
click at [35, 70] on p "HIPAA" at bounding box center [34, 69] width 20 height 10
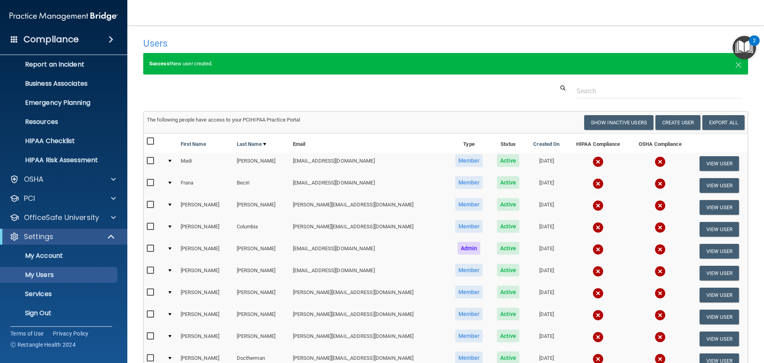
scroll to position [44, 0]
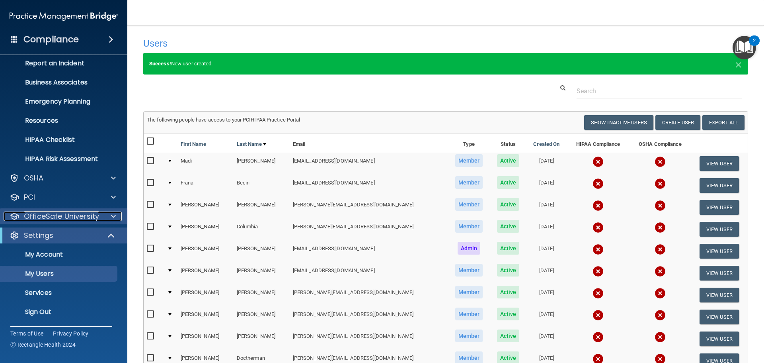
click at [53, 213] on p "OfficeSafe University" at bounding box center [61, 216] width 75 height 10
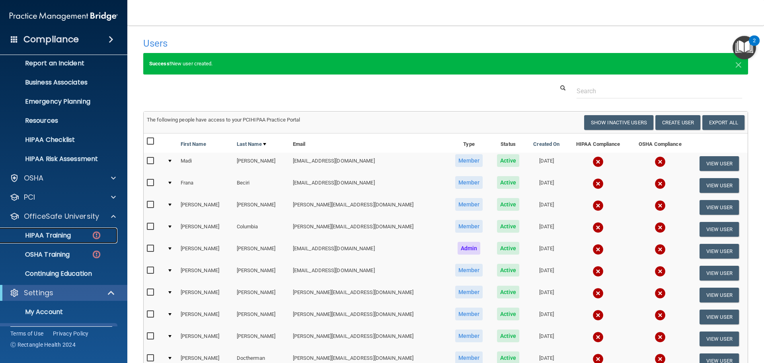
click at [48, 235] on p "HIPAA Training" at bounding box center [38, 235] width 66 height 8
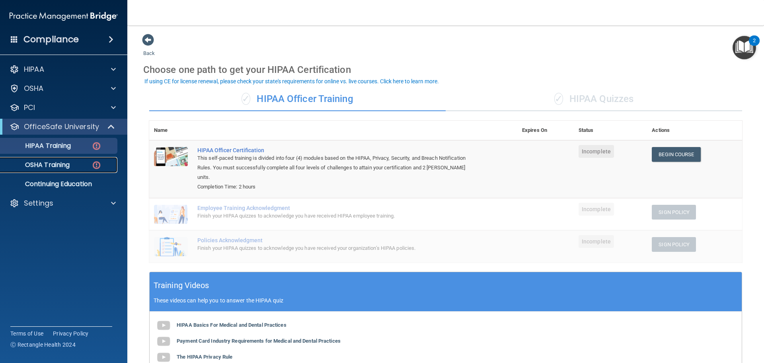
click at [57, 162] on p "OSHA Training" at bounding box center [37, 165] width 64 height 8
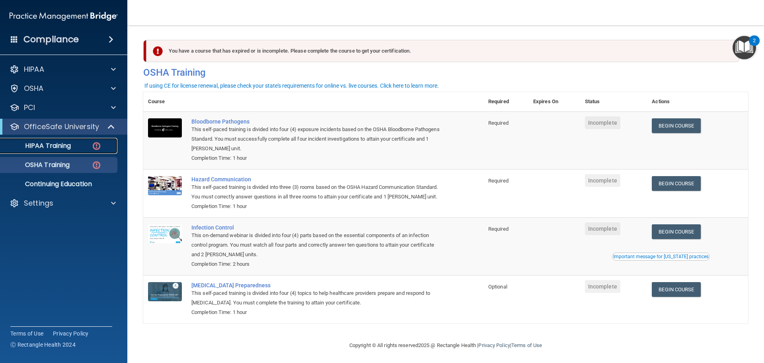
click at [50, 140] on link "HIPAA Training" at bounding box center [54, 146] width 125 height 16
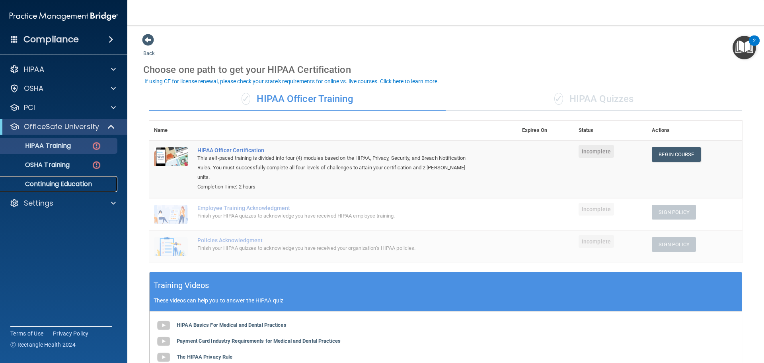
click at [45, 183] on p "Continuing Education" at bounding box center [59, 184] width 109 height 8
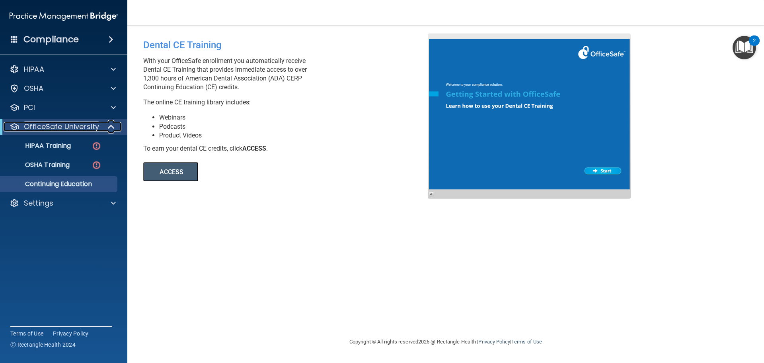
click at [28, 122] on p "OfficeSafe University" at bounding box center [61, 127] width 75 height 10
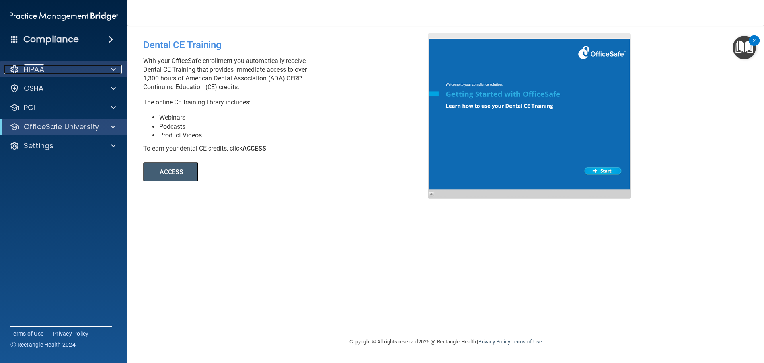
click at [60, 69] on div "HIPAA" at bounding box center [53, 69] width 99 height 10
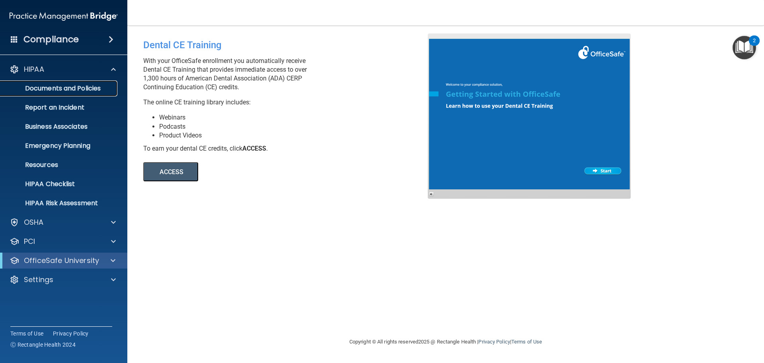
click at [45, 86] on p "Documents and Policies" at bounding box center [59, 88] width 109 height 8
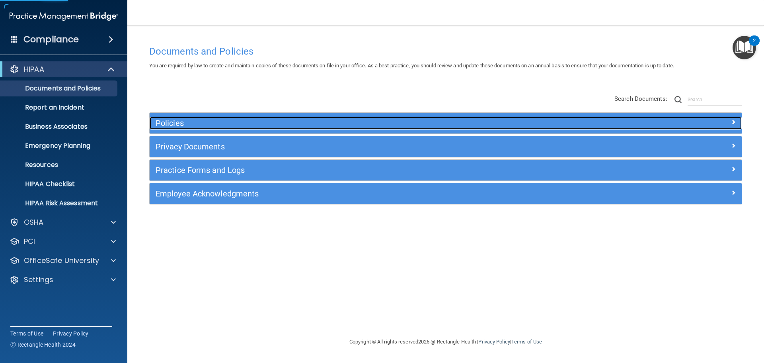
click at [212, 121] on h5 "Policies" at bounding box center [372, 123] width 432 height 9
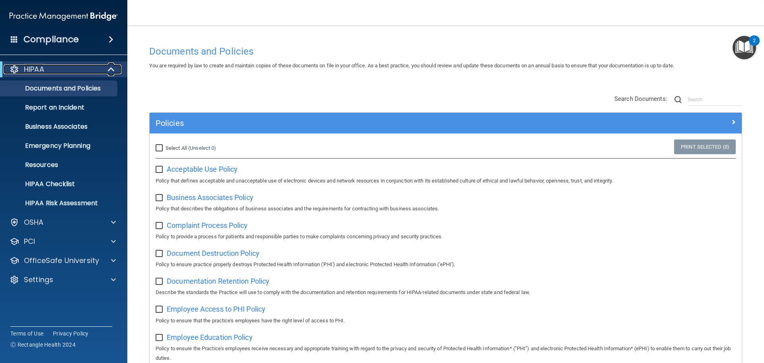
click at [109, 68] on span at bounding box center [112, 69] width 7 height 10
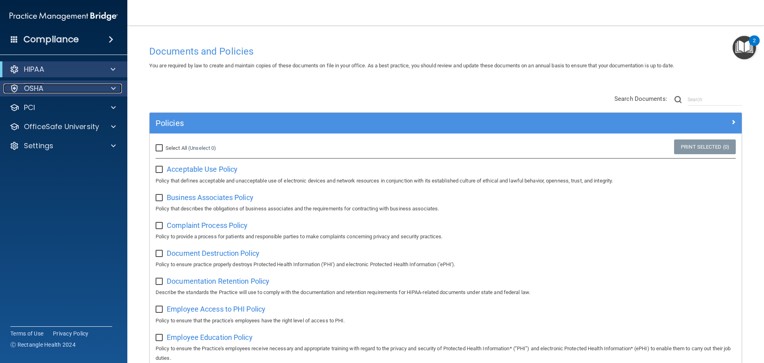
click at [108, 86] on div at bounding box center [112, 89] width 20 height 10
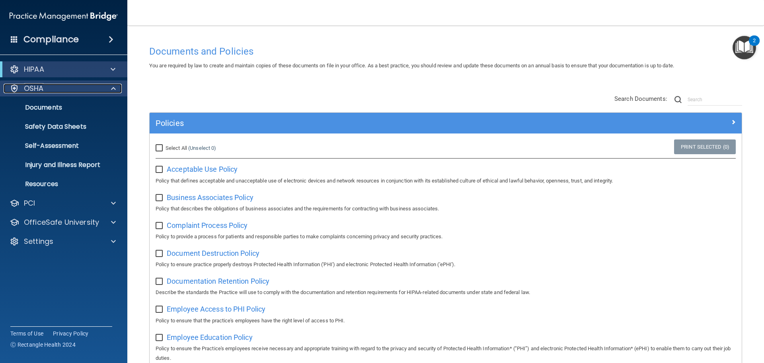
click at [108, 86] on div at bounding box center [112, 89] width 20 height 10
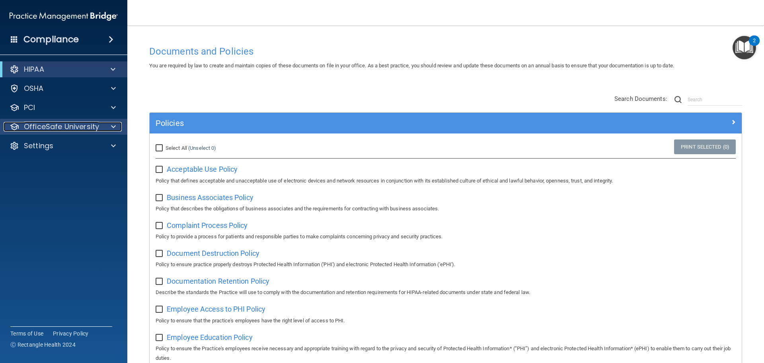
click at [103, 127] on div at bounding box center [112, 127] width 20 height 10
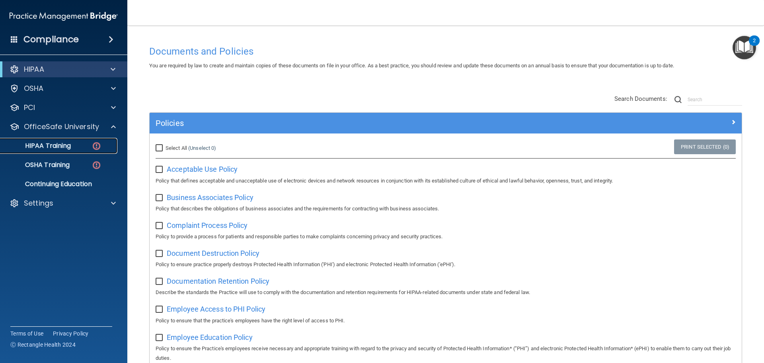
click at [67, 142] on p "HIPAA Training" at bounding box center [38, 146] width 66 height 8
click at [64, 145] on p "HIPAA Training" at bounding box center [38, 146] width 66 height 8
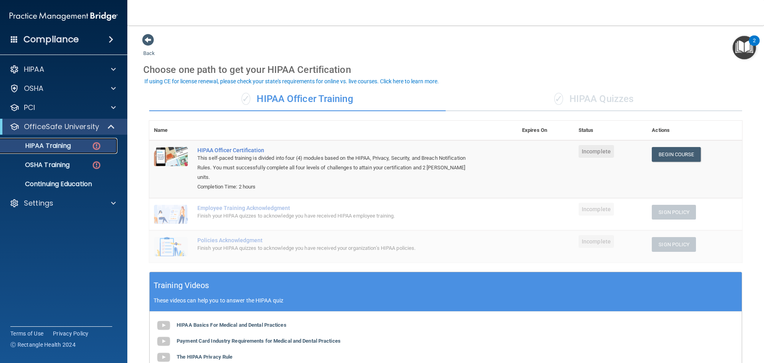
click at [79, 140] on link "HIPAA Training" at bounding box center [54, 146] width 125 height 16
click at [85, 145] on div "HIPAA Training" at bounding box center [59, 146] width 109 height 8
click at [86, 160] on link "OSHA Training" at bounding box center [54, 165] width 125 height 16
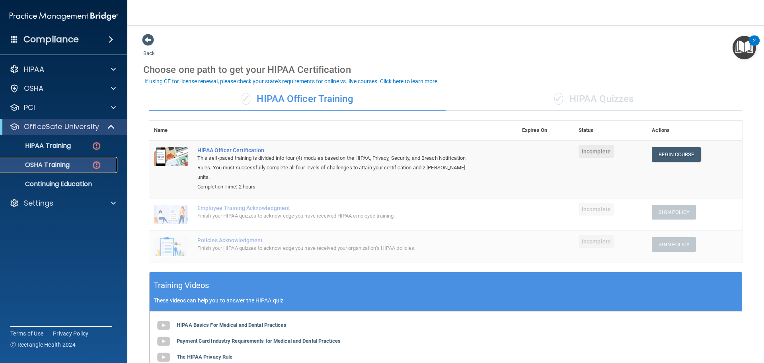
click at [58, 166] on p "OSHA Training" at bounding box center [37, 165] width 64 height 8
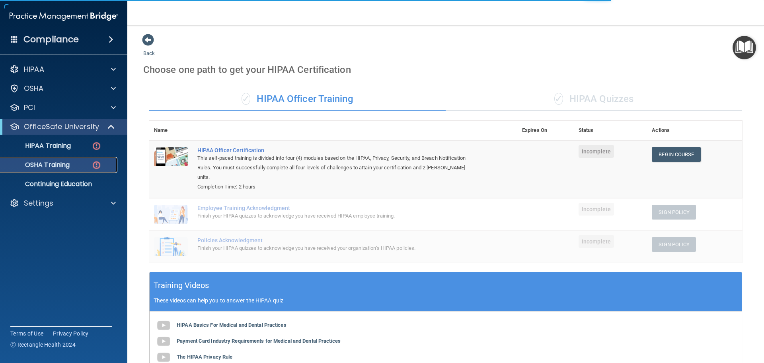
click at [58, 166] on p "OSHA Training" at bounding box center [37, 165] width 64 height 8
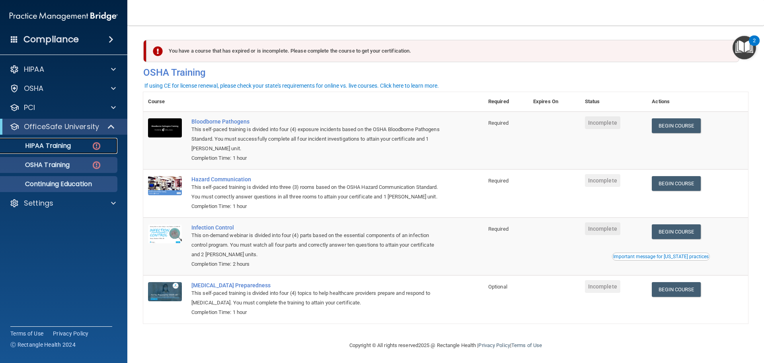
drag, startPoint x: 51, startPoint y: 144, endPoint x: 46, endPoint y: 186, distance: 42.5
click at [51, 144] on p "HIPAA Training" at bounding box center [38, 146] width 66 height 8
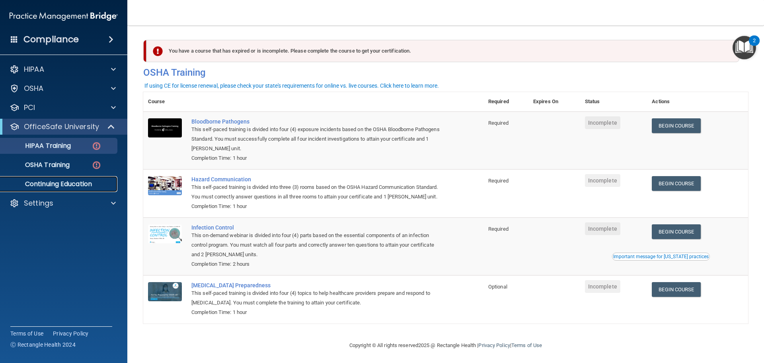
click at [46, 186] on p "Continuing Education" at bounding box center [59, 184] width 109 height 8
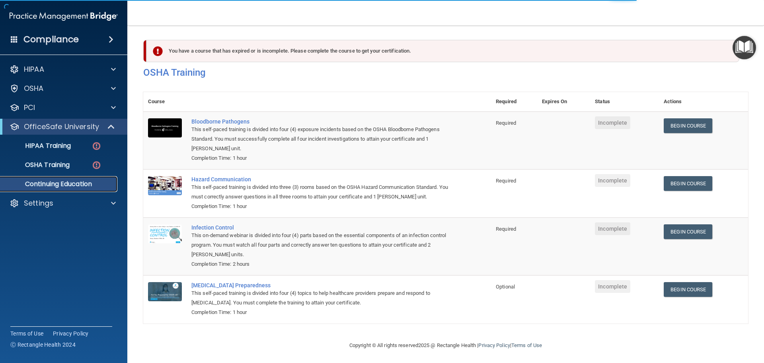
click at [47, 186] on p "Continuing Education" at bounding box center [59, 184] width 109 height 8
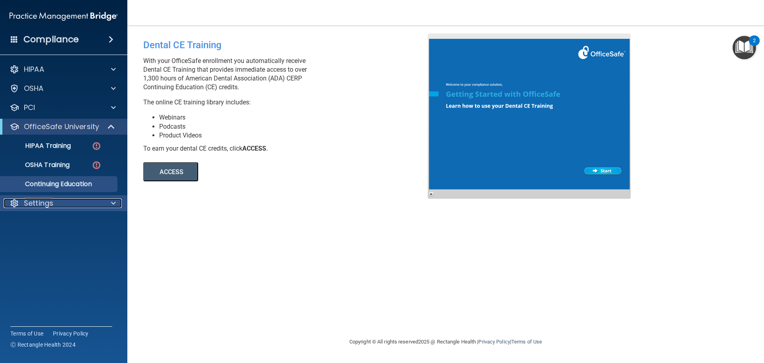
click at [32, 198] on p "Settings" at bounding box center [38, 203] width 29 height 10
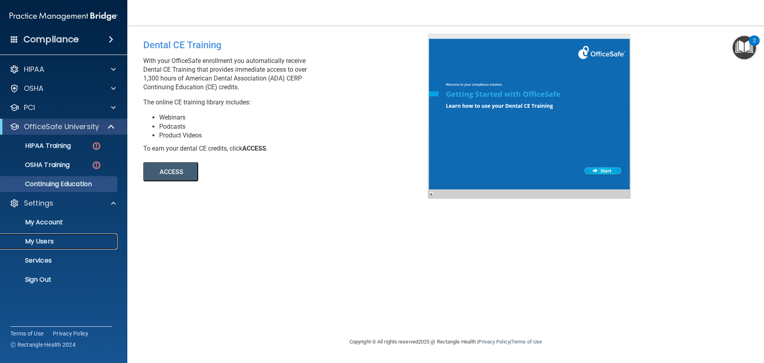
click at [29, 238] on p "My Users" at bounding box center [59, 241] width 109 height 8
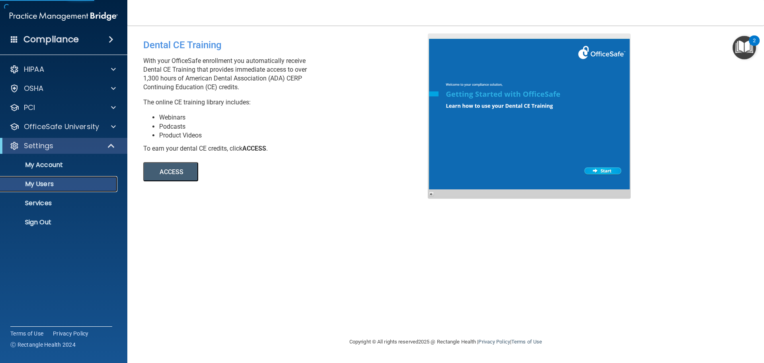
select select "20"
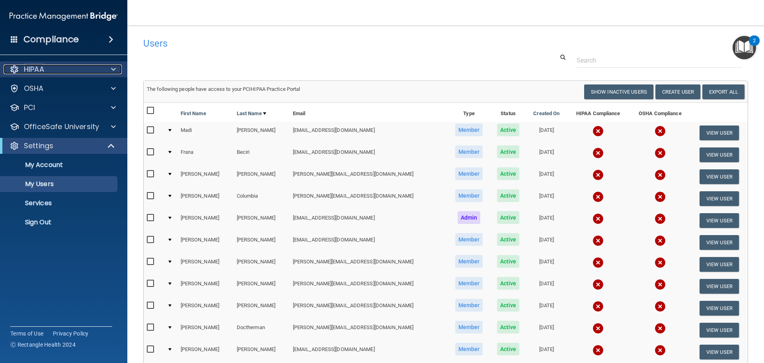
click at [41, 70] on p "HIPAA" at bounding box center [34, 69] width 20 height 10
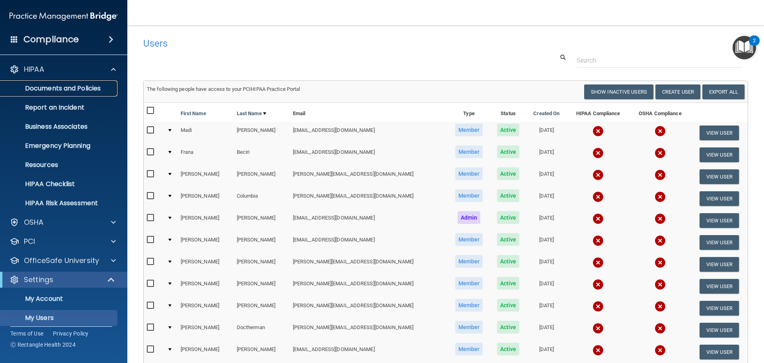
click at [49, 88] on p "Documents and Policies" at bounding box center [59, 88] width 109 height 8
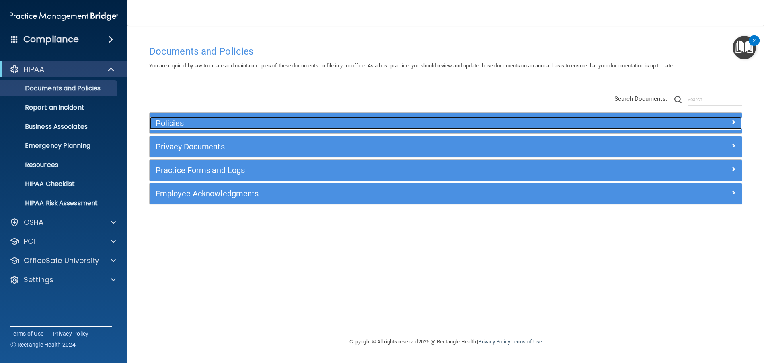
click at [174, 123] on h5 "Policies" at bounding box center [372, 123] width 432 height 9
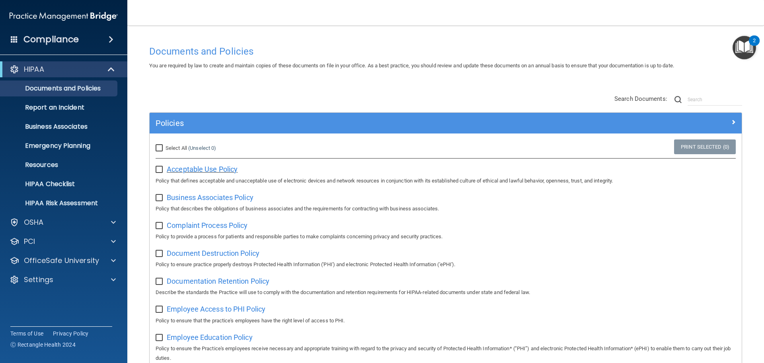
click at [224, 168] on span "Acceptable Use Policy" at bounding box center [202, 169] width 71 height 8
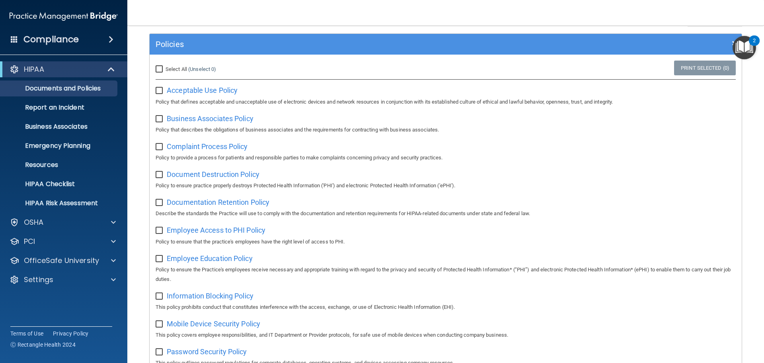
scroll to position [80, 0]
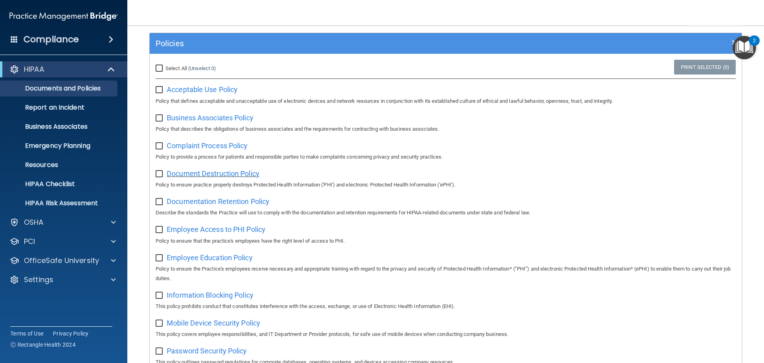
click at [231, 174] on span "Document Destruction Policy" at bounding box center [213, 173] width 93 height 8
click at [198, 202] on span "Documentation Retention Policy" at bounding box center [218, 201] width 103 height 8
click at [201, 230] on span "Employee Access to PHI Policy" at bounding box center [216, 229] width 99 height 8
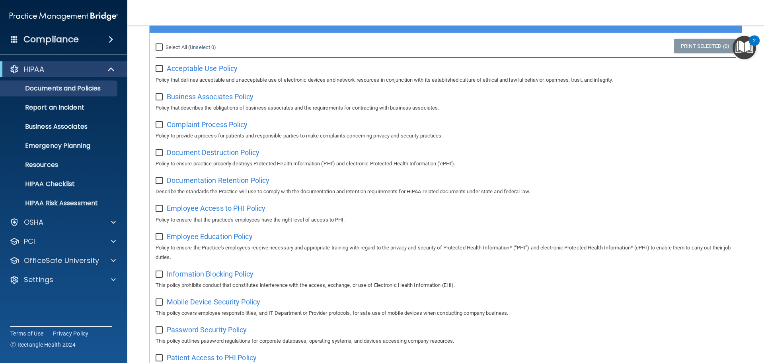
scroll to position [119, 0]
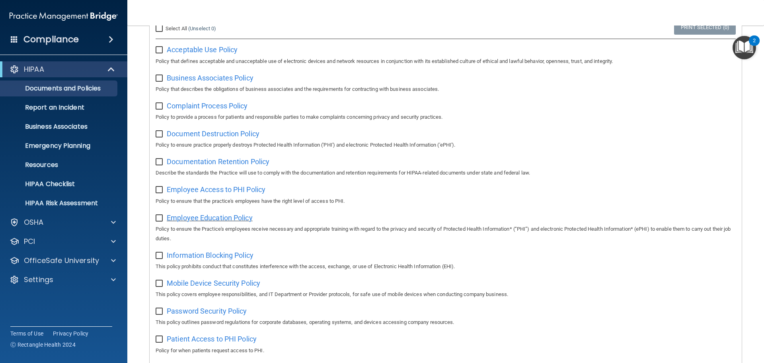
click at [213, 220] on span "Employee Education Policy" at bounding box center [210, 217] width 86 height 8
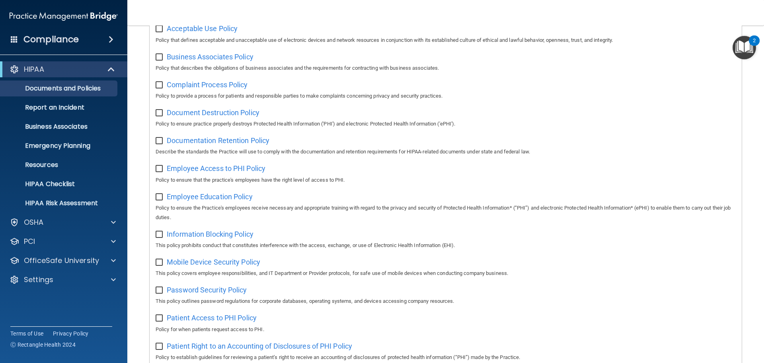
scroll to position [159, 0]
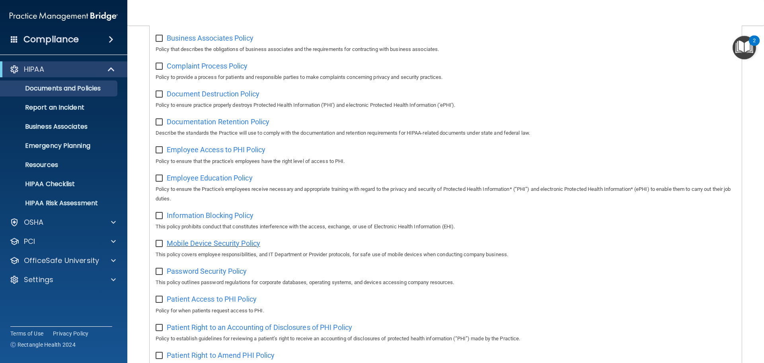
click at [191, 247] on span "Mobile Device Security Policy" at bounding box center [214, 243] width 94 height 8
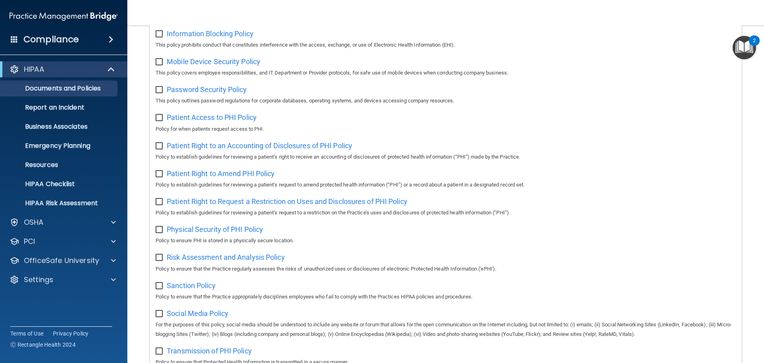
scroll to position [358, 0]
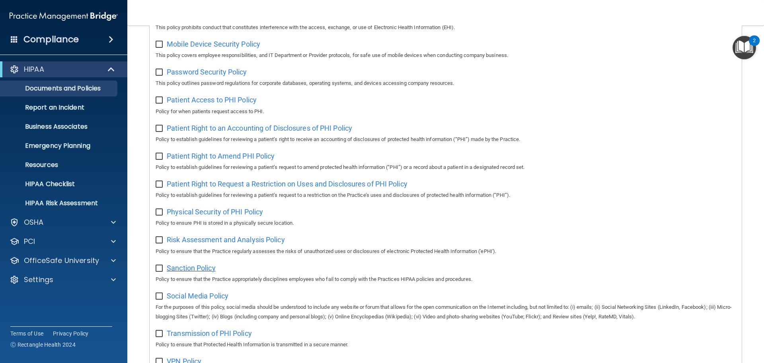
click at [203, 272] on span "Sanction Policy" at bounding box center [191, 267] width 49 height 8
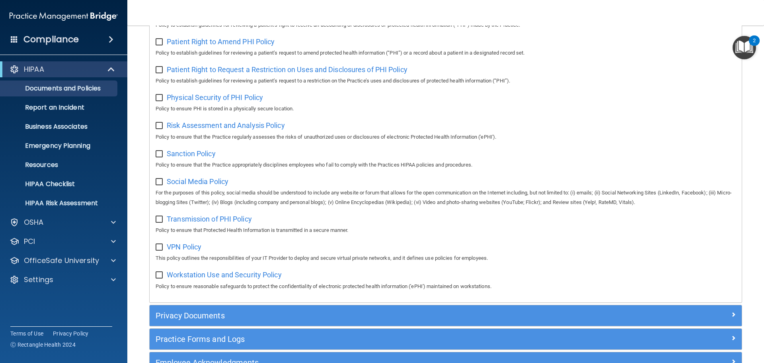
scroll to position [478, 0]
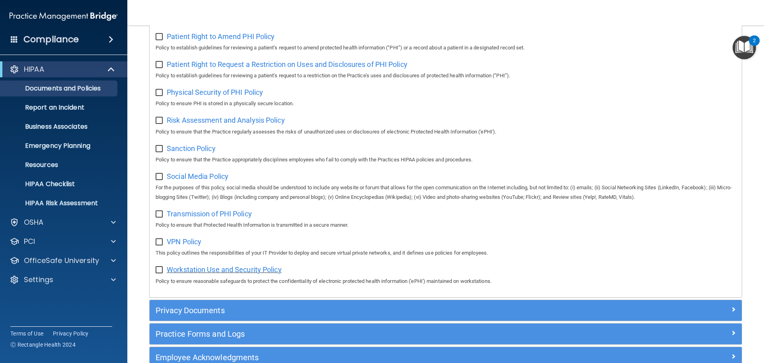
click at [188, 273] on span "Workstation Use and Security Policy" at bounding box center [224, 269] width 115 height 8
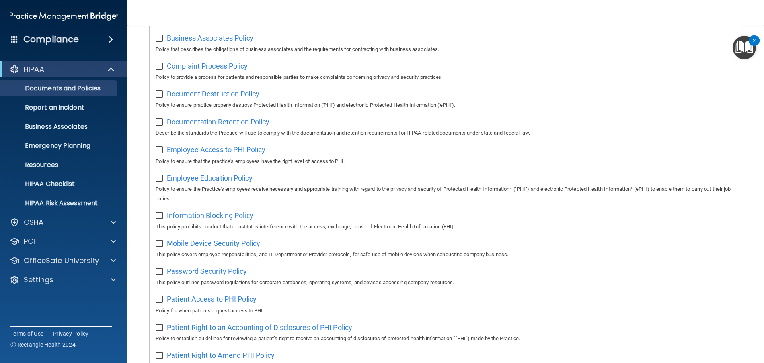
scroll to position [0, 0]
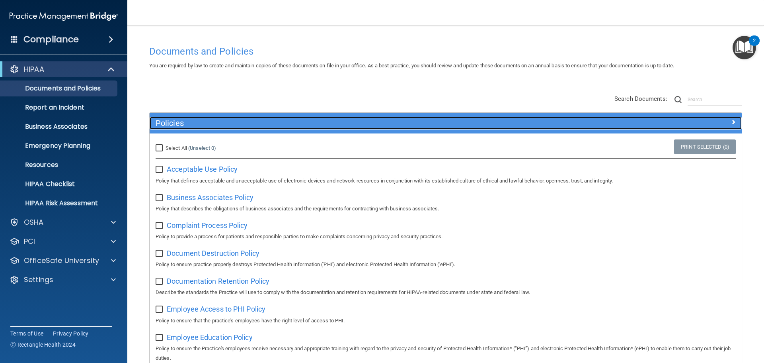
click at [215, 123] on h5 "Policies" at bounding box center [372, 123] width 432 height 9
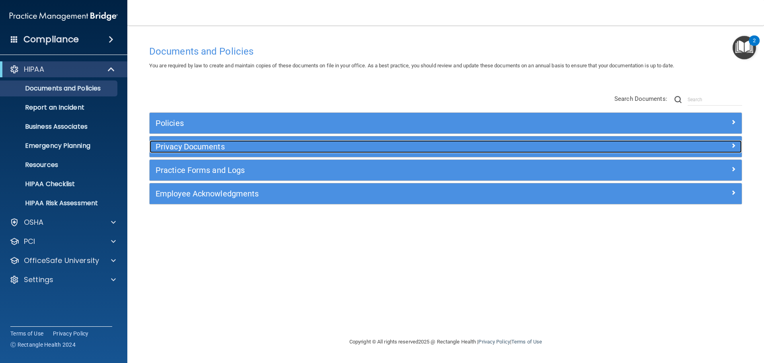
click at [211, 143] on h5 "Privacy Documents" at bounding box center [372, 146] width 432 height 9
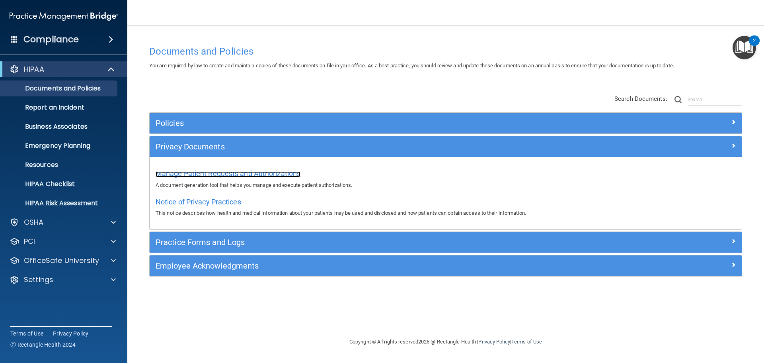
click at [255, 174] on span "Manage Patient Requests and Authorizations" at bounding box center [228, 173] width 145 height 8
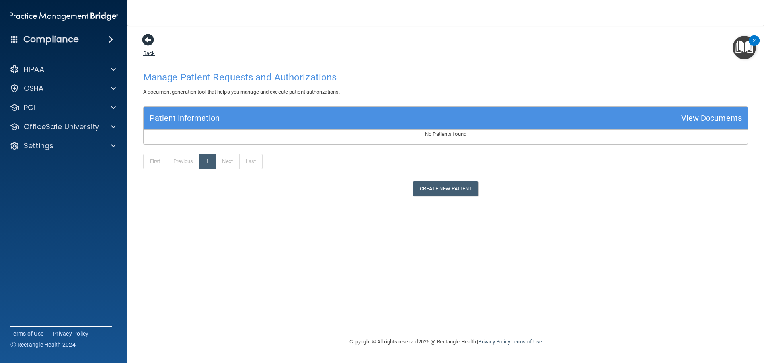
click at [151, 40] on span at bounding box center [148, 40] width 12 height 12
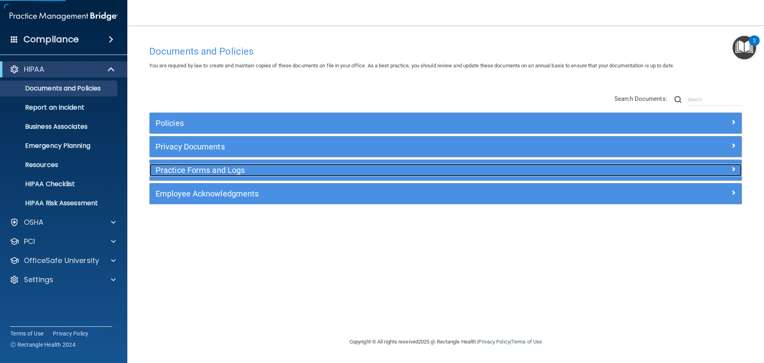
click at [221, 170] on h5 "Practice Forms and Logs" at bounding box center [372, 170] width 432 height 9
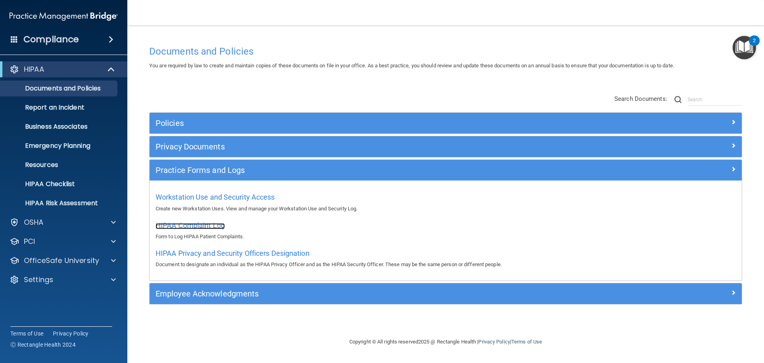
click at [187, 227] on span "HIPAA Complaint Log" at bounding box center [190, 225] width 69 height 8
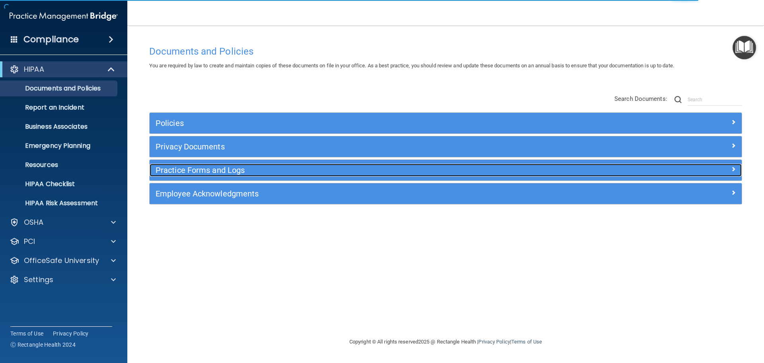
click at [217, 168] on h5 "Practice Forms and Logs" at bounding box center [372, 170] width 432 height 9
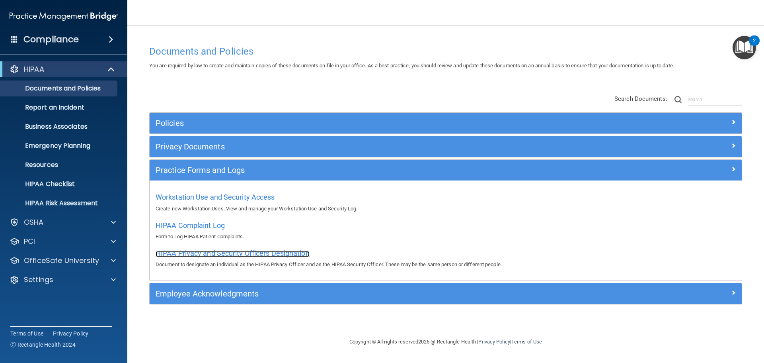
click at [230, 251] on span "HIPAA Privacy and Security Officers Designation" at bounding box center [233, 253] width 154 height 8
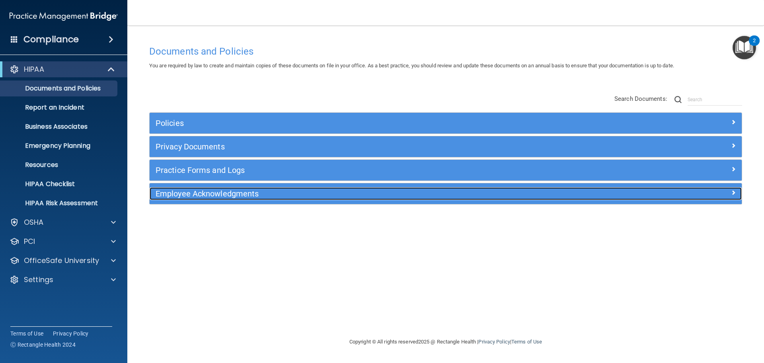
click at [232, 191] on h5 "Employee Acknowledgments" at bounding box center [372, 193] width 432 height 9
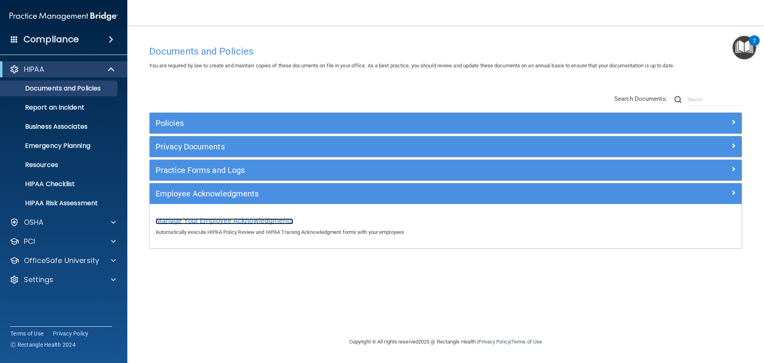
click at [211, 220] on span "Manage Your Employee Acknowledgments" at bounding box center [225, 220] width 138 height 8
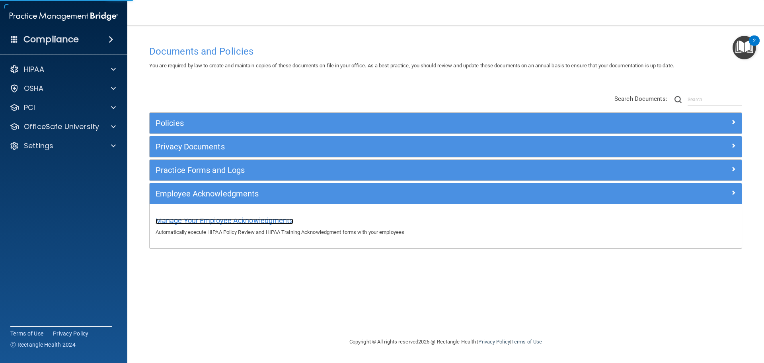
click at [211, 220] on span "Manage Your Employee Acknowledgments" at bounding box center [225, 220] width 138 height 8
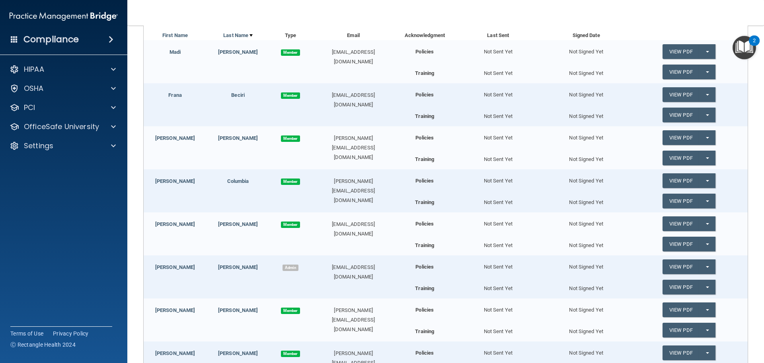
scroll to position [199, 0]
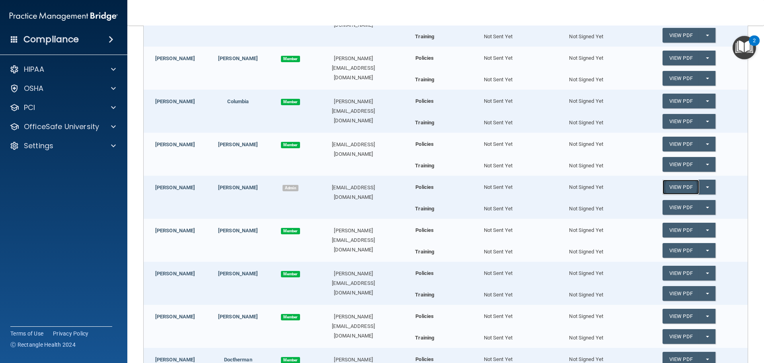
click at [685, 185] on link "View PDF" at bounding box center [681, 186] width 37 height 15
click at [174, 187] on link "Denise" at bounding box center [175, 187] width 40 height 6
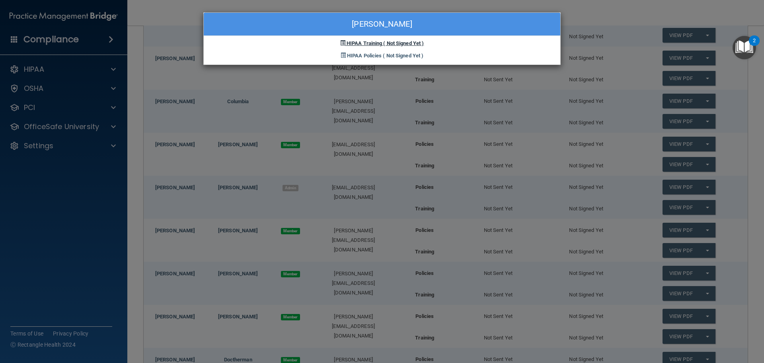
click at [352, 43] on span "HIPAA Training" at bounding box center [364, 43] width 35 height 6
click at [616, 10] on div "Denise Coyne HIPAA Training ( Not Signed Yet ) HIPAA Policies ( Not Signed Yet )" at bounding box center [382, 181] width 764 height 363
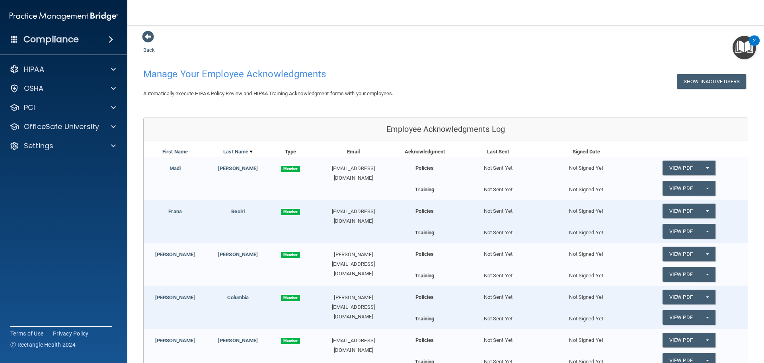
scroll to position [0, 0]
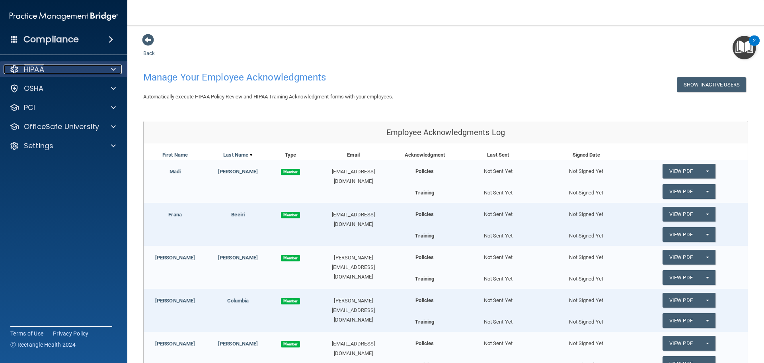
click at [83, 70] on div "HIPAA" at bounding box center [53, 69] width 99 height 10
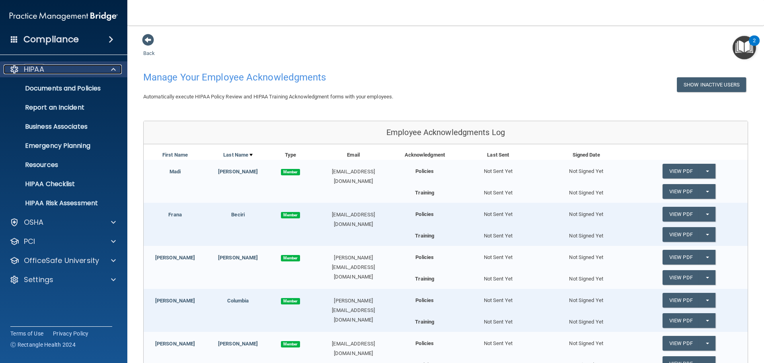
click at [83, 70] on div "HIPAA" at bounding box center [53, 69] width 99 height 10
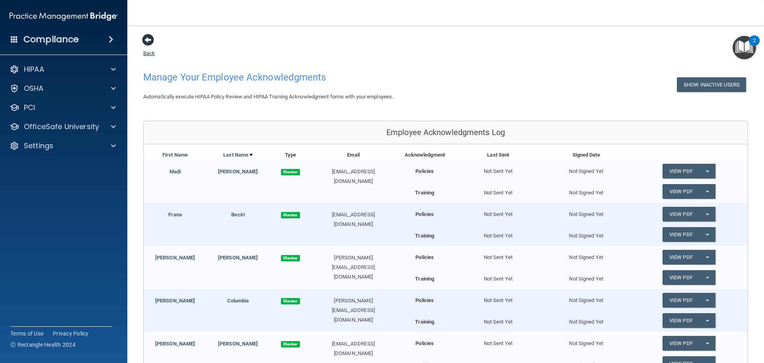
click at [147, 35] on span at bounding box center [148, 40] width 12 height 12
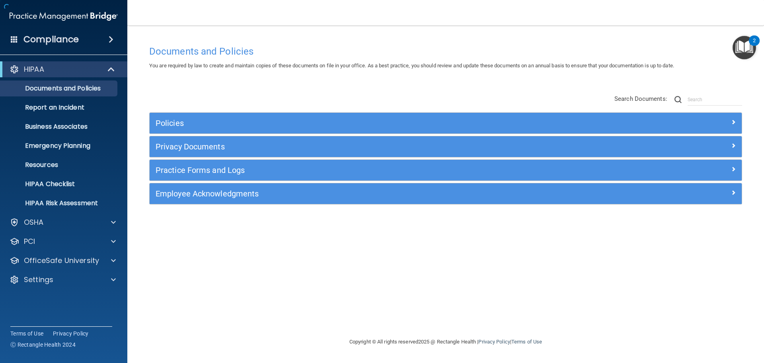
click at [150, 39] on div "Documents and Policies You are required by law to create and maintain copies of…" at bounding box center [445, 180] width 605 height 295
click at [62, 183] on p "HIPAA Checklist" at bounding box center [59, 184] width 109 height 8
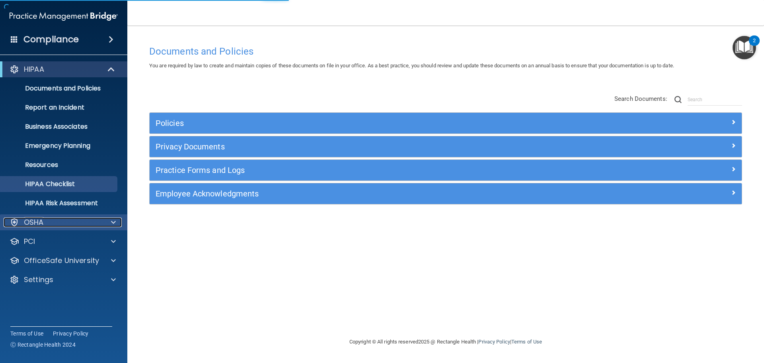
click at [56, 224] on div "OSHA" at bounding box center [53, 222] width 99 height 10
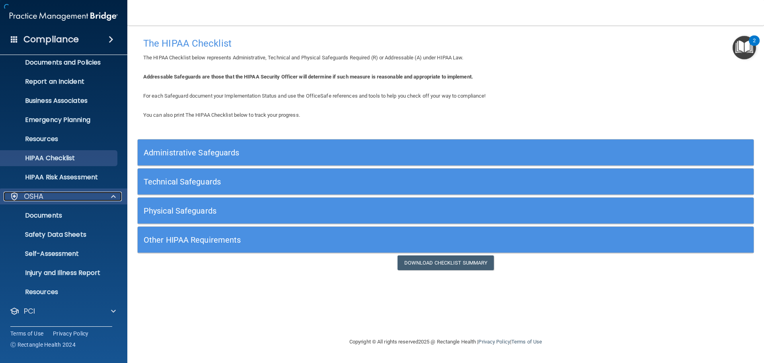
scroll to position [40, 0]
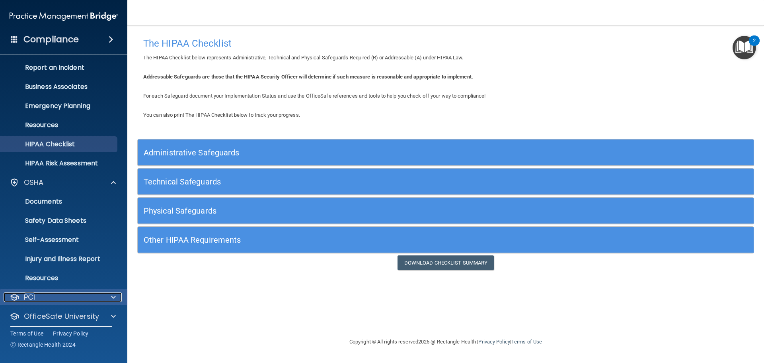
click at [42, 297] on div "PCI" at bounding box center [53, 297] width 99 height 10
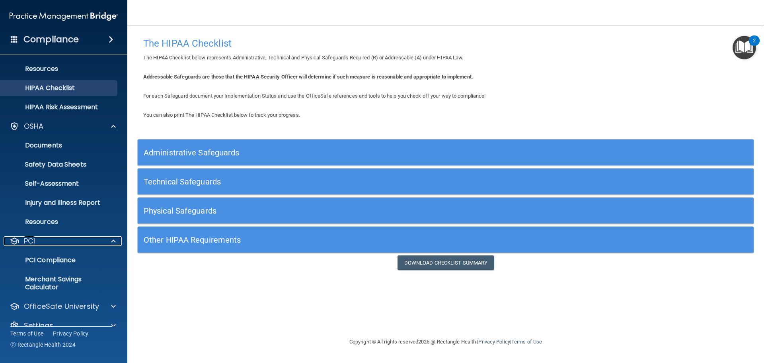
scroll to position [109, 0]
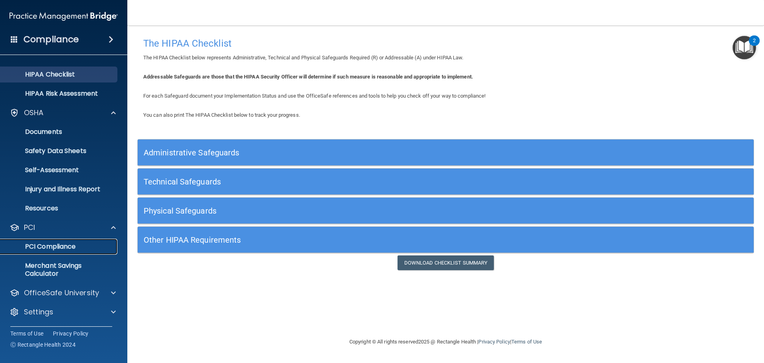
click at [71, 247] on p "PCI Compliance" at bounding box center [59, 246] width 109 height 8
click at [111, 226] on div at bounding box center [112, 227] width 20 height 10
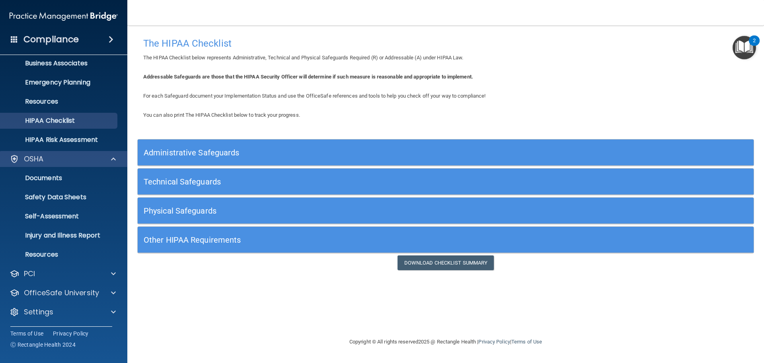
click at [109, 153] on div "OSHA" at bounding box center [64, 159] width 128 height 16
click at [109, 161] on div at bounding box center [112, 159] width 20 height 10
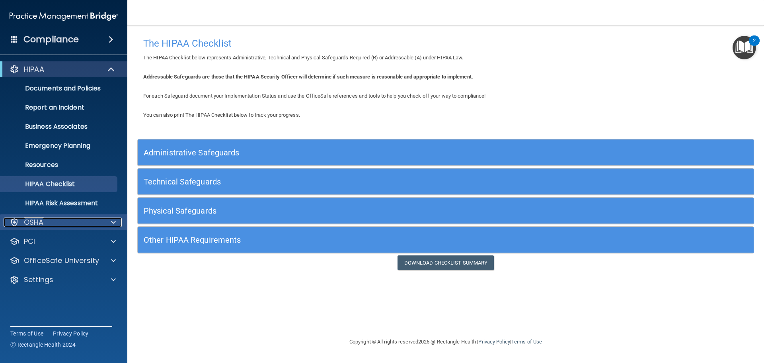
scroll to position [0, 0]
click at [83, 126] on p "Business Associates" at bounding box center [59, 127] width 109 height 8
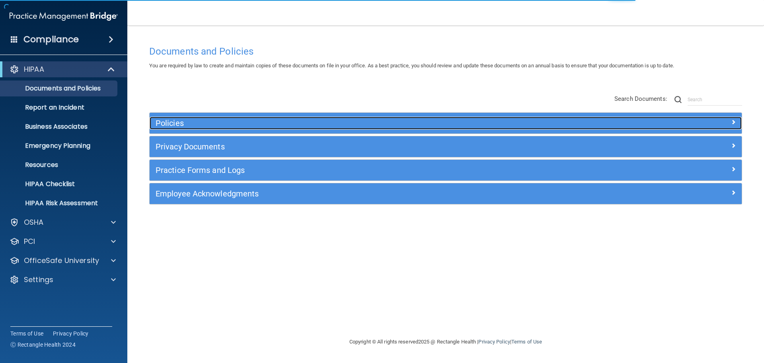
click at [172, 122] on h5 "Policies" at bounding box center [372, 123] width 432 height 9
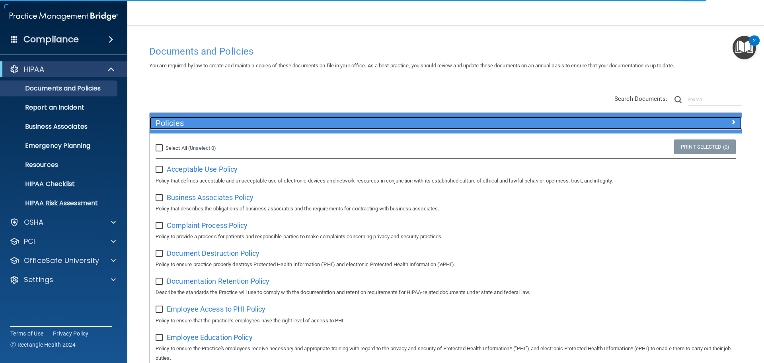
click at [176, 122] on h5 "Policies" at bounding box center [372, 123] width 432 height 9
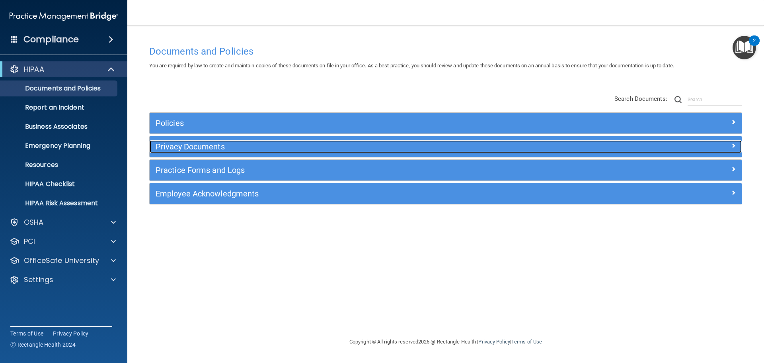
click at [180, 148] on h5 "Privacy Documents" at bounding box center [372, 146] width 432 height 9
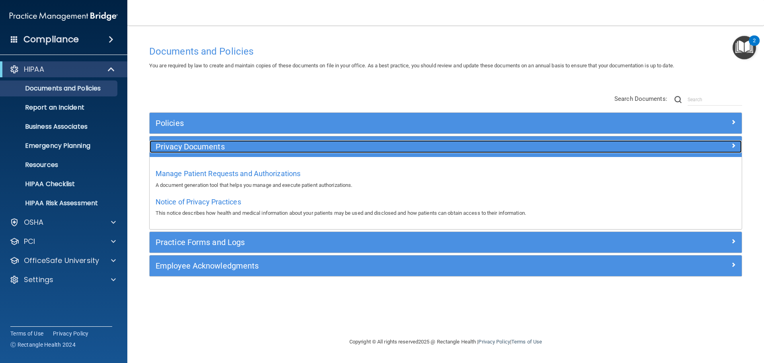
click at [180, 148] on h5 "Privacy Documents" at bounding box center [372, 146] width 432 height 9
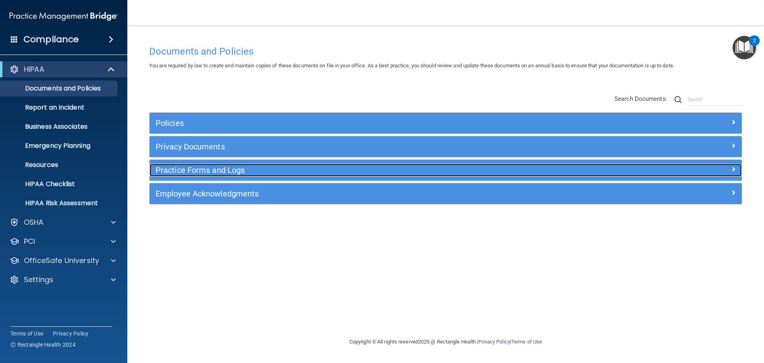
click at [179, 169] on h5 "Practice Forms and Logs" at bounding box center [372, 170] width 432 height 9
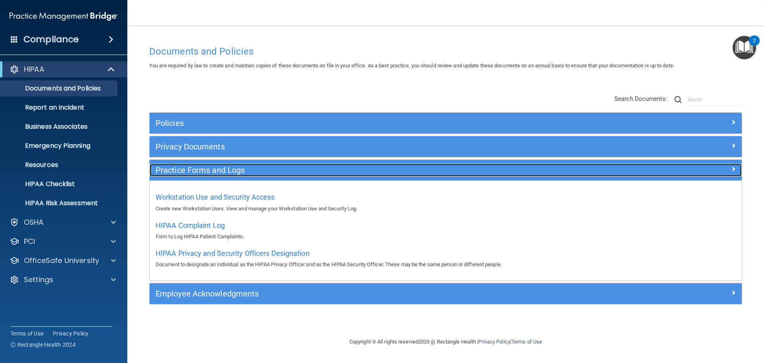
click at [179, 166] on h5 "Practice Forms and Logs" at bounding box center [372, 170] width 432 height 9
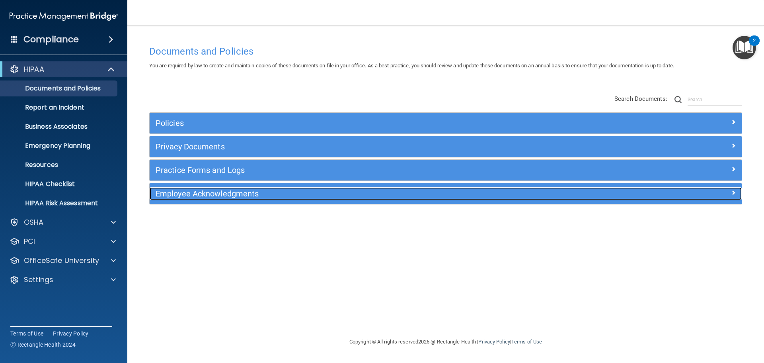
click at [175, 189] on h5 "Employee Acknowledgments" at bounding box center [372, 193] width 432 height 9
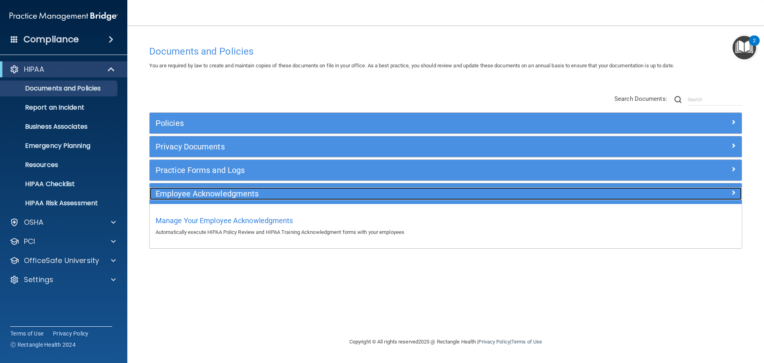
click at [175, 189] on h5 "Employee Acknowledgments" at bounding box center [372, 193] width 432 height 9
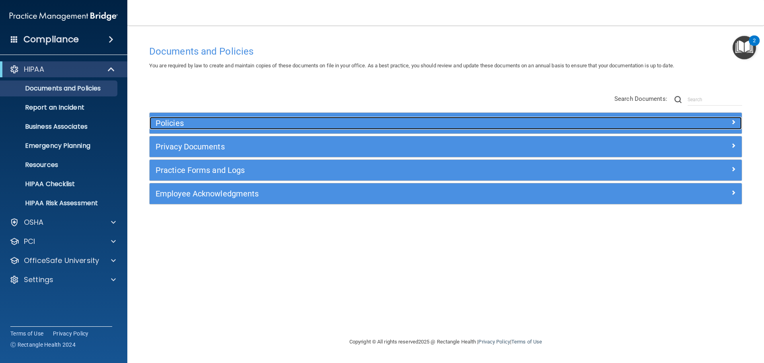
click at [179, 121] on h5 "Policies" at bounding box center [372, 123] width 432 height 9
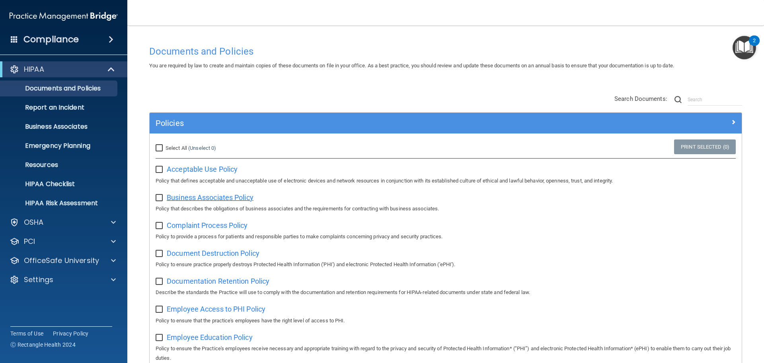
click at [192, 200] on span "Business Associates Policy" at bounding box center [210, 197] width 87 height 8
click at [41, 260] on p "OfficeSafe University" at bounding box center [61, 261] width 75 height 10
click at [38, 279] on p "HIPAA Training" at bounding box center [38, 279] width 66 height 8
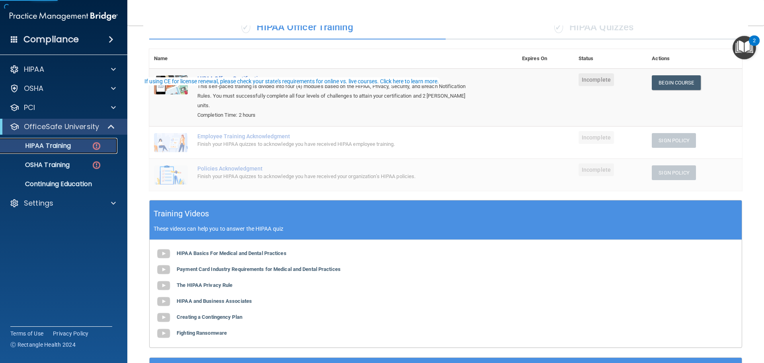
scroll to position [147, 0]
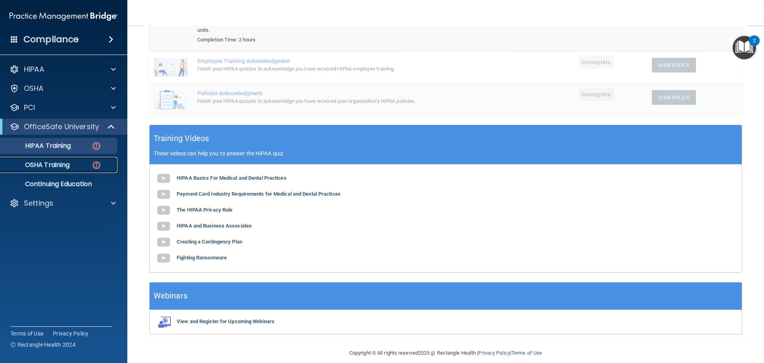
click at [53, 162] on p "OSHA Training" at bounding box center [37, 165] width 64 height 8
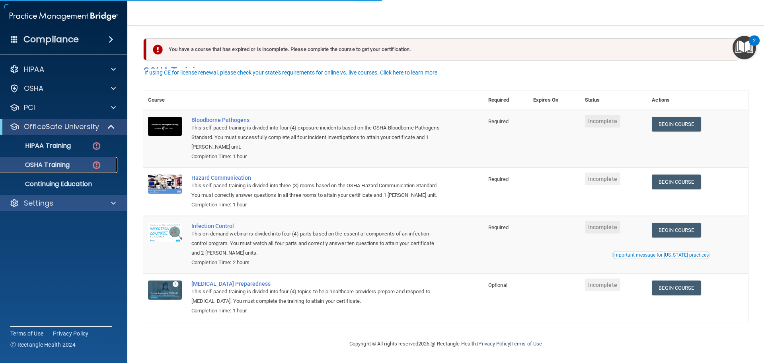
scroll to position [13, 0]
click at [46, 201] on p "Settings" at bounding box center [38, 203] width 29 height 10
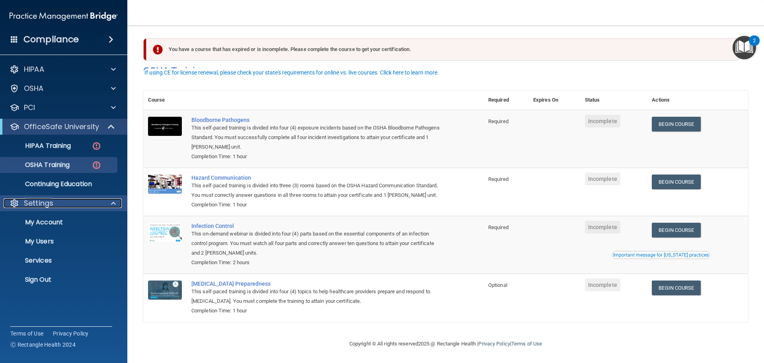
click at [46, 201] on p "Settings" at bounding box center [38, 203] width 29 height 10
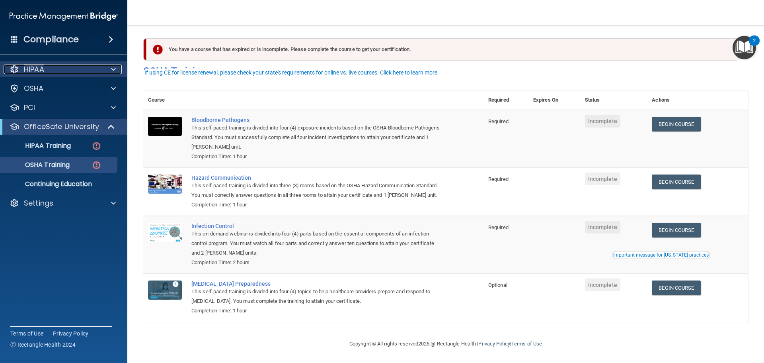
click at [28, 71] on p "HIPAA" at bounding box center [34, 69] width 20 height 10
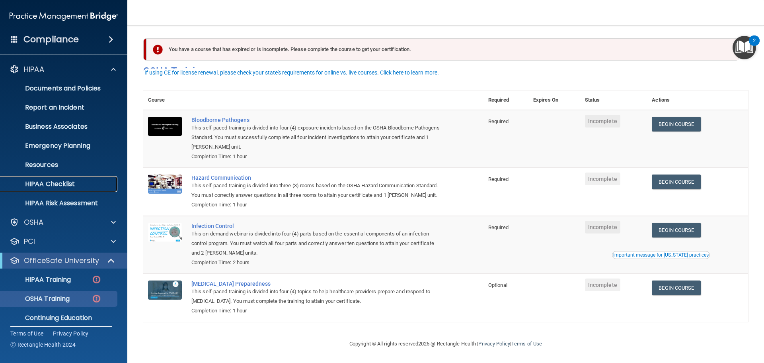
click at [37, 181] on p "HIPAA Checklist" at bounding box center [59, 184] width 109 height 8
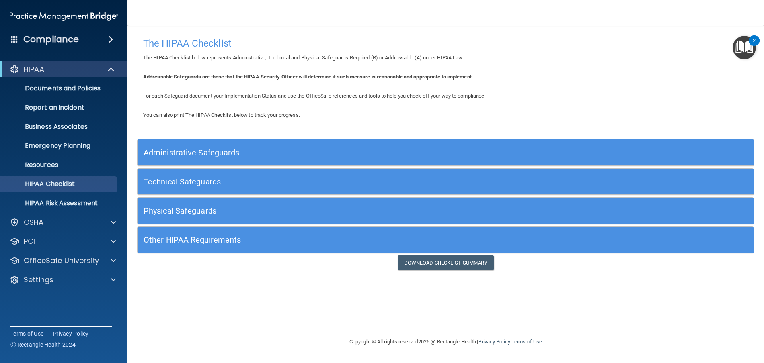
click at [227, 150] on h5 "Administrative Safeguards" at bounding box center [369, 152] width 450 height 9
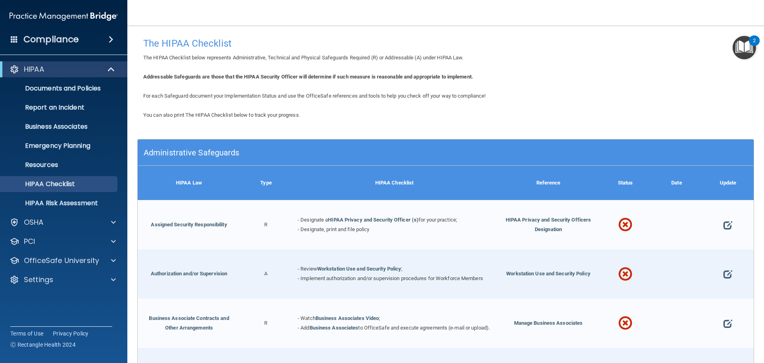
click at [195, 149] on h5 "Administrative Safeguards" at bounding box center [369, 152] width 450 height 9
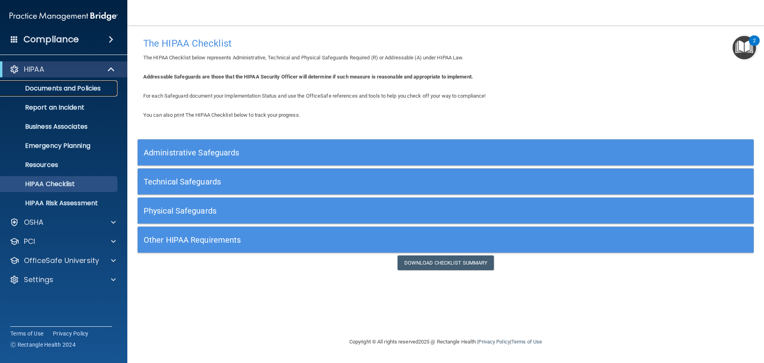
click at [35, 84] on p "Documents and Policies" at bounding box center [59, 88] width 109 height 8
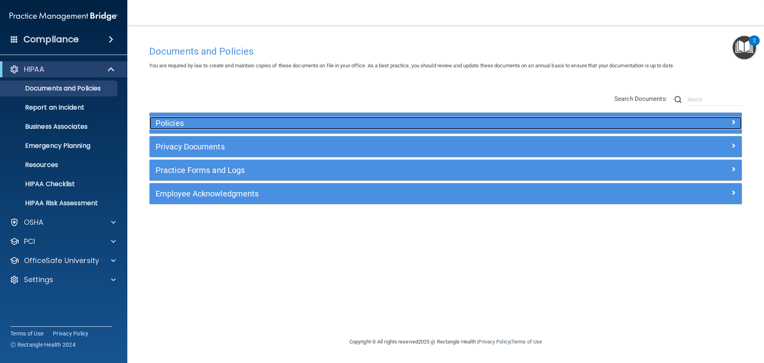
click at [169, 119] on h5 "Policies" at bounding box center [372, 123] width 432 height 9
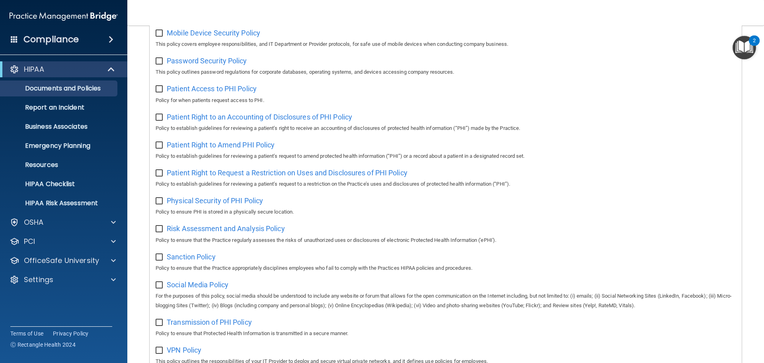
scroll to position [358, 0]
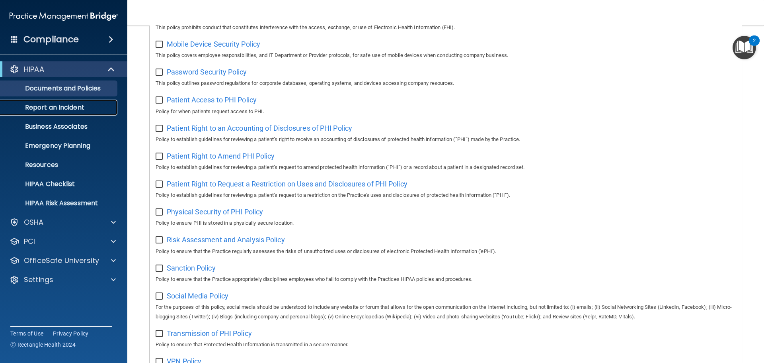
click at [64, 108] on p "Report an Incident" at bounding box center [59, 107] width 109 height 8
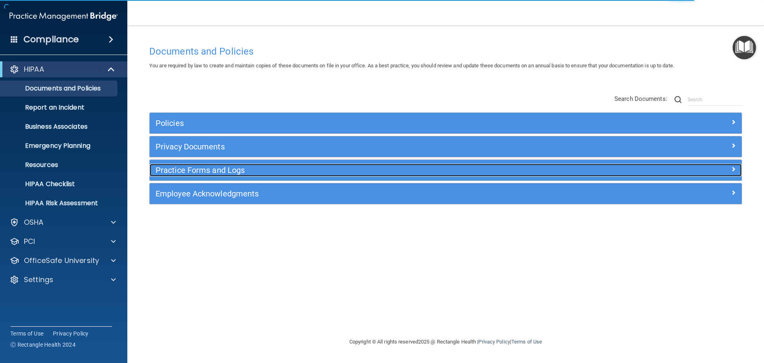
click at [222, 169] on h5 "Practice Forms and Logs" at bounding box center [372, 170] width 432 height 9
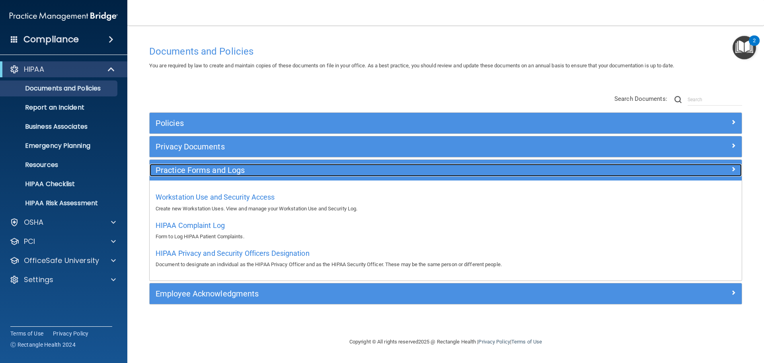
click at [222, 169] on h5 "Practice Forms and Logs" at bounding box center [372, 170] width 432 height 9
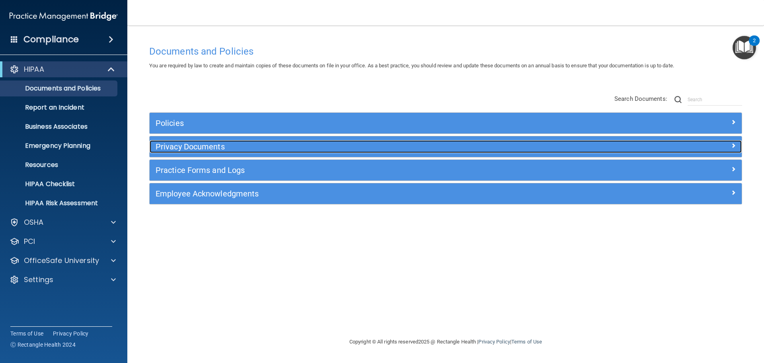
click at [217, 149] on h5 "Privacy Documents" at bounding box center [372, 146] width 432 height 9
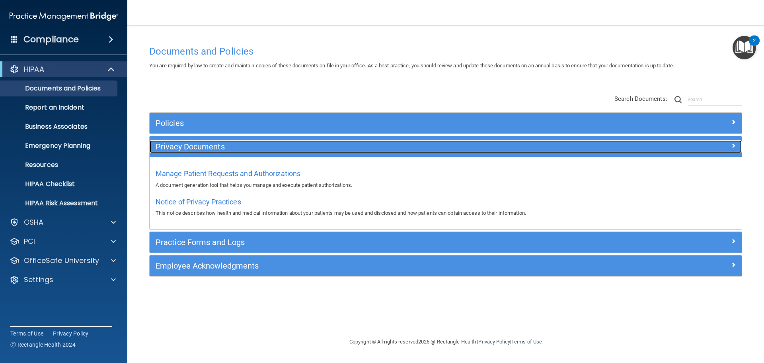
click at [217, 149] on h5 "Privacy Documents" at bounding box center [372, 146] width 432 height 9
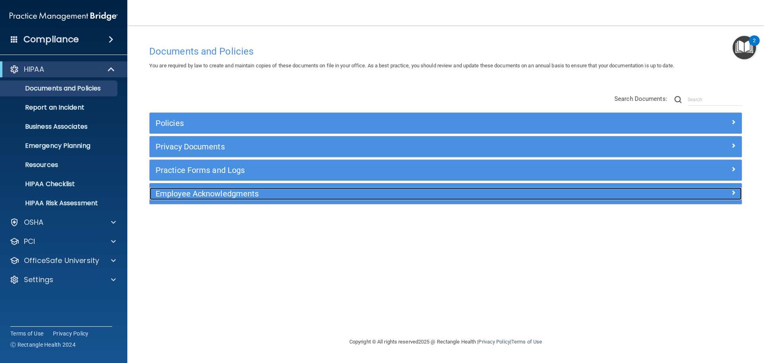
click at [214, 193] on h5 "Employee Acknowledgments" at bounding box center [372, 193] width 432 height 9
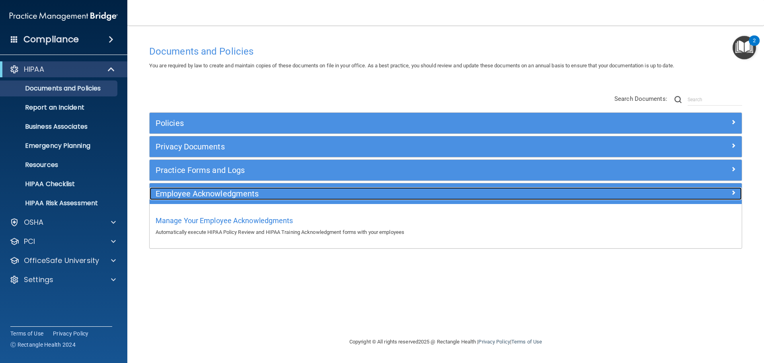
click at [214, 192] on h5 "Employee Acknowledgments" at bounding box center [372, 193] width 432 height 9
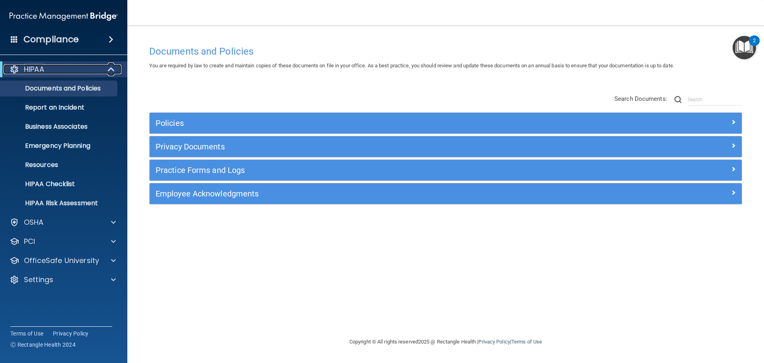
click at [37, 70] on p "HIPAA" at bounding box center [34, 69] width 20 height 10
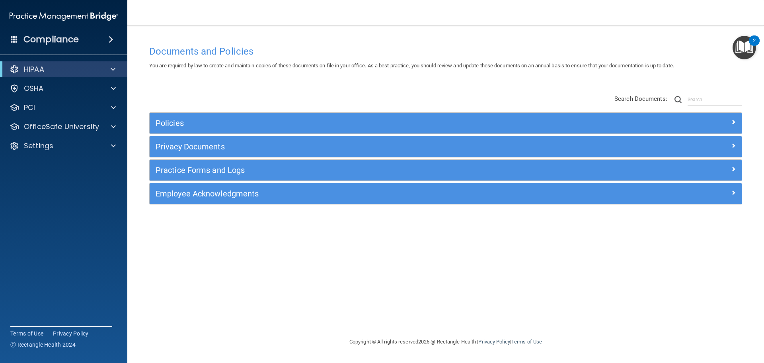
click at [43, 42] on h4 "Compliance" at bounding box center [50, 39] width 55 height 11
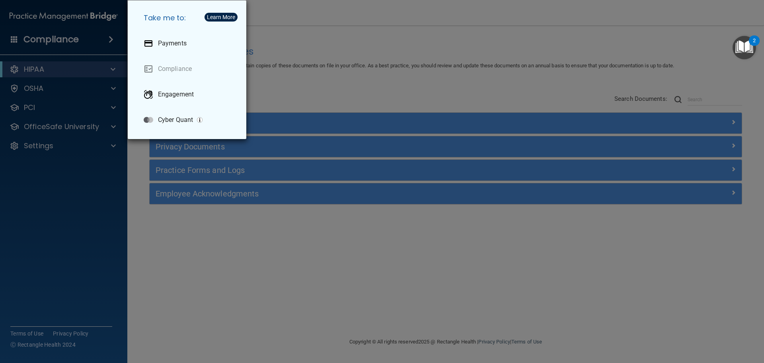
click at [387, 78] on div "Take me to: Payments Compliance Engagement Cyber Quant" at bounding box center [382, 181] width 764 height 363
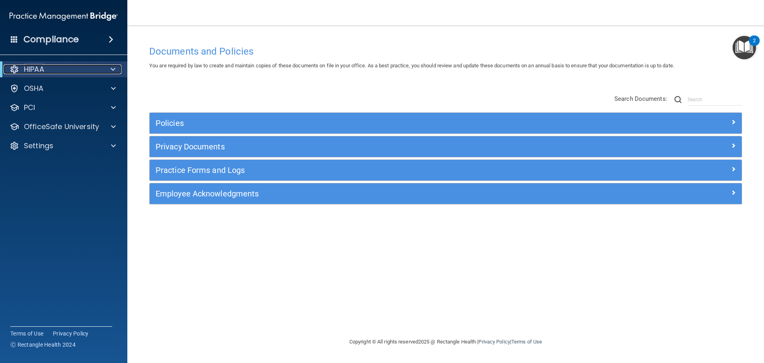
click at [108, 66] on div at bounding box center [112, 69] width 20 height 10
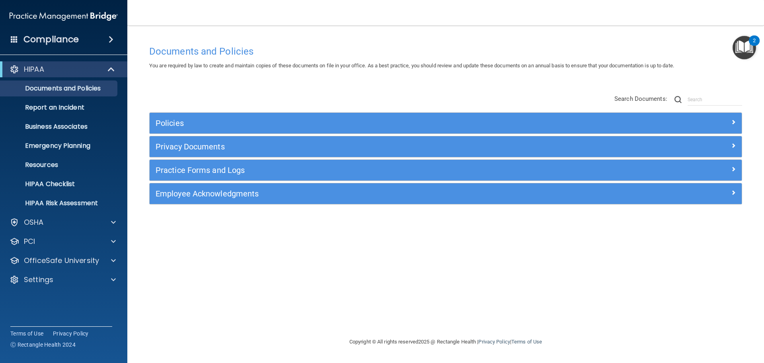
click at [749, 43] on img "Open Resource Center, 2 new notifications" at bounding box center [744, 47] width 23 height 23
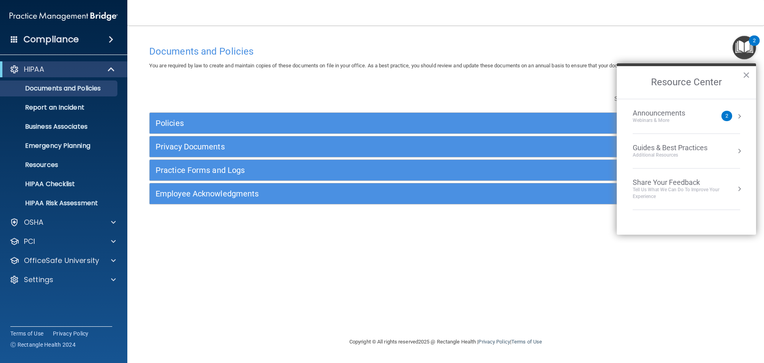
click at [731, 113] on div "2" at bounding box center [727, 116] width 11 height 10
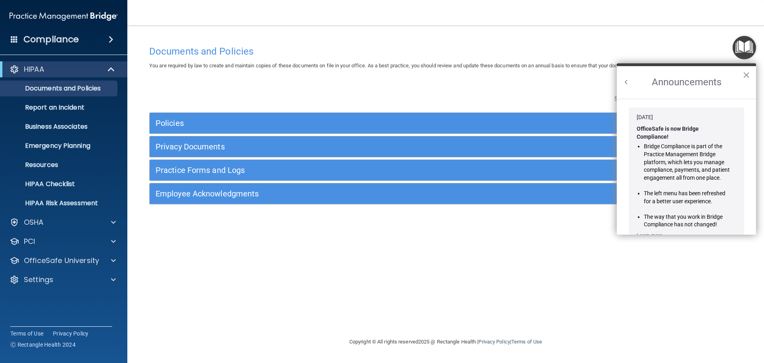
click at [744, 75] on button "×" at bounding box center [747, 74] width 8 height 13
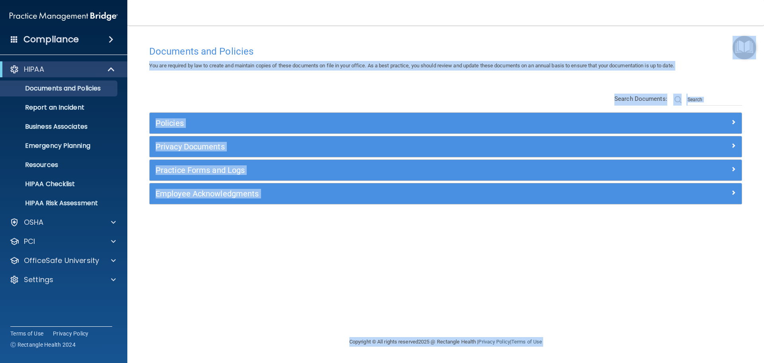
drag, startPoint x: 739, startPoint y: 35, endPoint x: 741, endPoint y: 41, distance: 5.3
click at [739, 37] on body "Compliance HIPAA Documents and Policies Report an Incident Business Associates …" at bounding box center [382, 181] width 764 height 363
click at [741, 43] on img "Open Resource Center" at bounding box center [744, 47] width 23 height 23
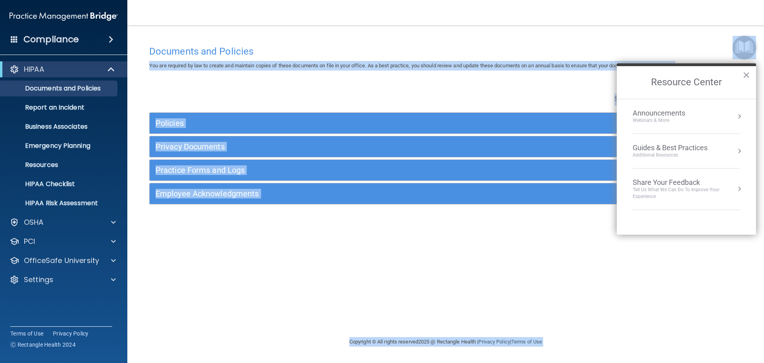
click at [742, 45] on img "Open Resource Center" at bounding box center [744, 47] width 23 height 23
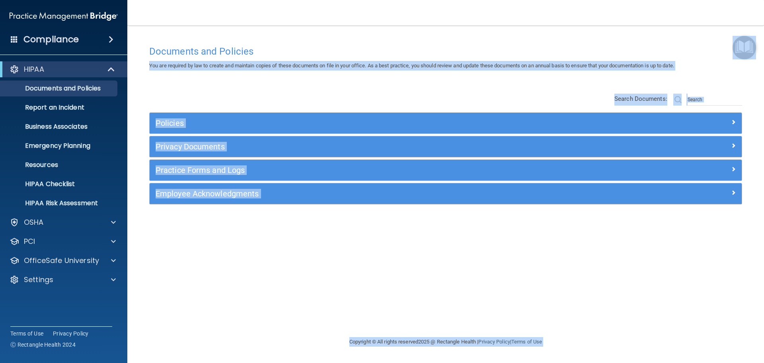
click at [277, 245] on div "Documents and Policies You are required by law to create and maintain copies of…" at bounding box center [445, 188] width 605 height 295
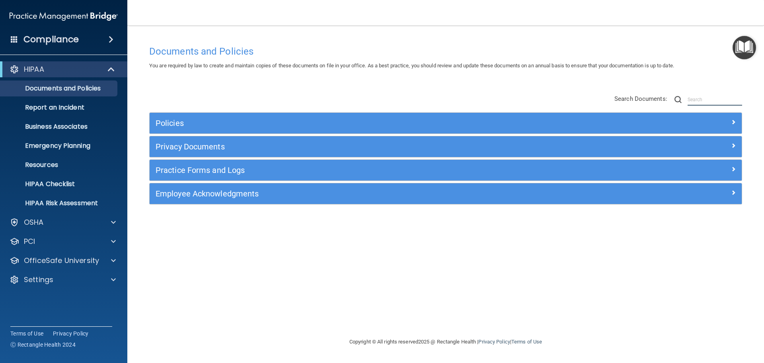
click at [702, 99] on input "text" at bounding box center [715, 100] width 55 height 12
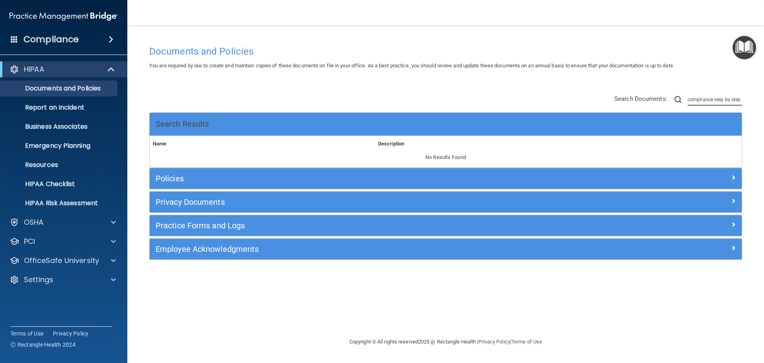
scroll to position [0, 0]
type input "compliance step by step"
click at [50, 68] on div "HIPAA" at bounding box center [53, 69] width 98 height 10
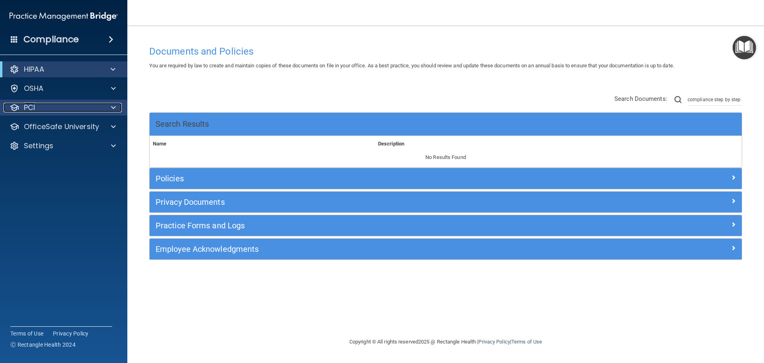
click at [38, 104] on div "PCI" at bounding box center [53, 108] width 99 height 10
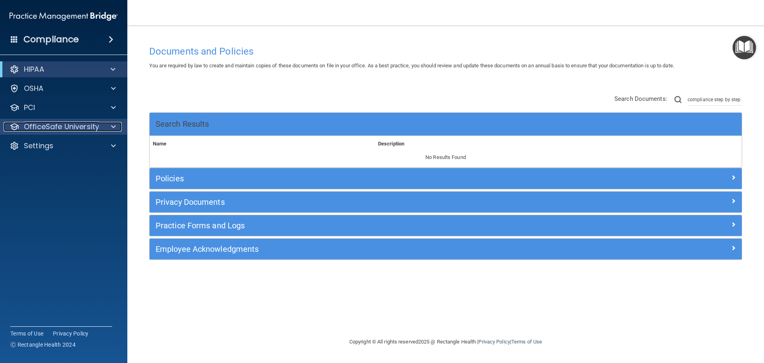
click at [31, 125] on p "OfficeSafe University" at bounding box center [61, 127] width 75 height 10
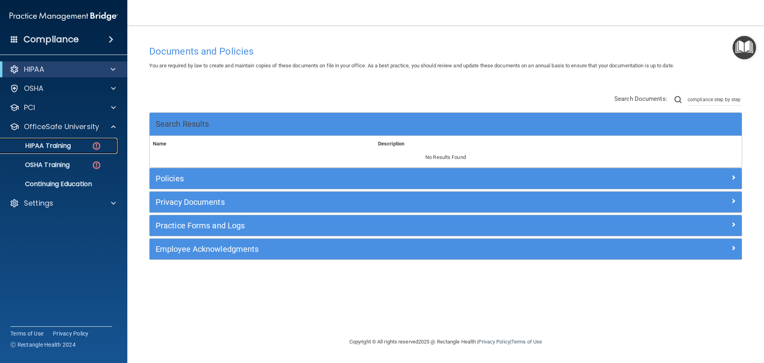
click at [32, 146] on p "HIPAA Training" at bounding box center [38, 146] width 66 height 8
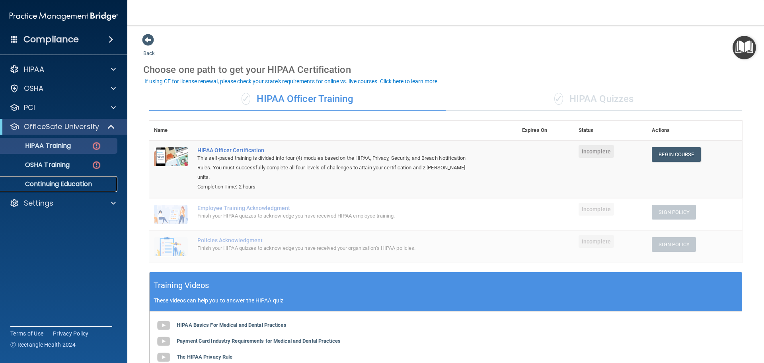
click at [51, 185] on p "Continuing Education" at bounding box center [59, 184] width 109 height 8
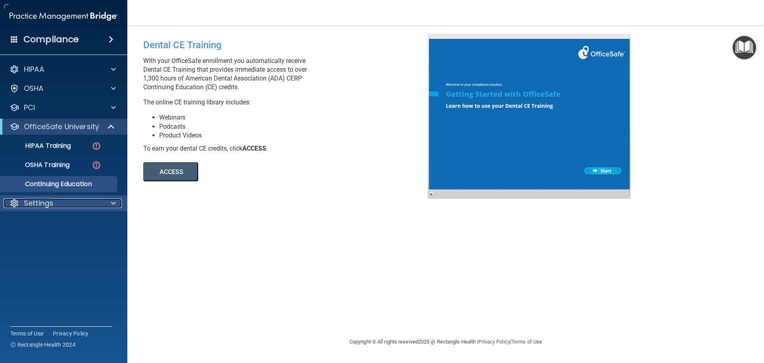
click at [36, 199] on p "Settings" at bounding box center [38, 203] width 29 height 10
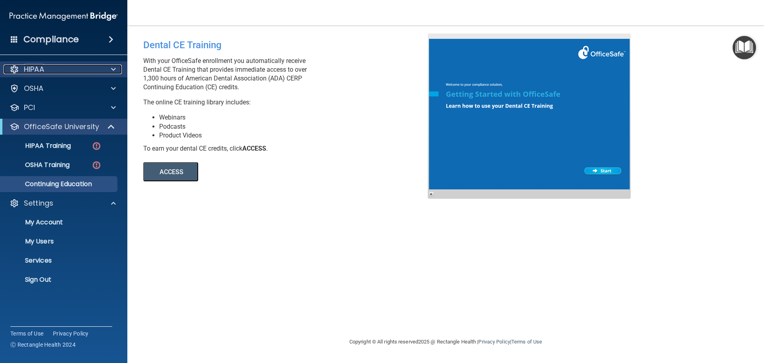
click at [44, 74] on p "HIPAA" at bounding box center [34, 69] width 20 height 10
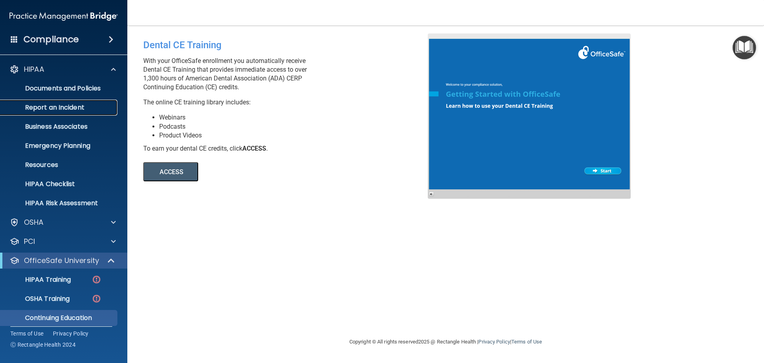
click at [45, 103] on p "Report an Incident" at bounding box center [59, 107] width 109 height 8
